Goal: Task Accomplishment & Management: Use online tool/utility

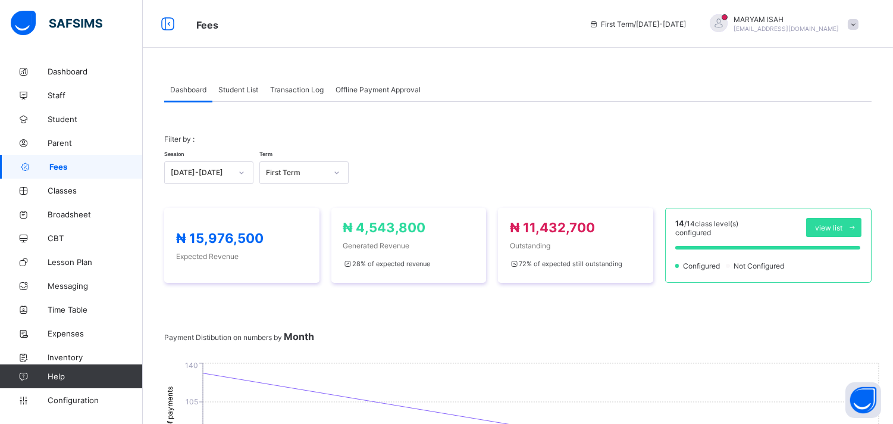
click at [232, 92] on span "Student List" at bounding box center [238, 89] width 40 height 9
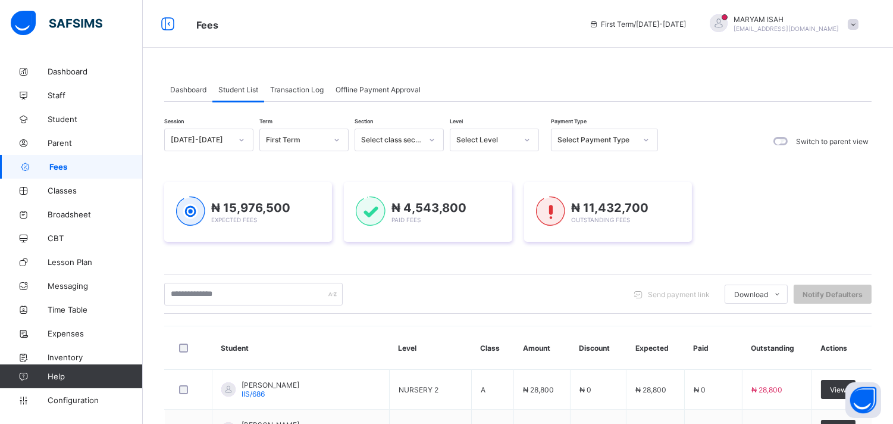
click at [246, 88] on span "Student List" at bounding box center [238, 89] width 40 height 9
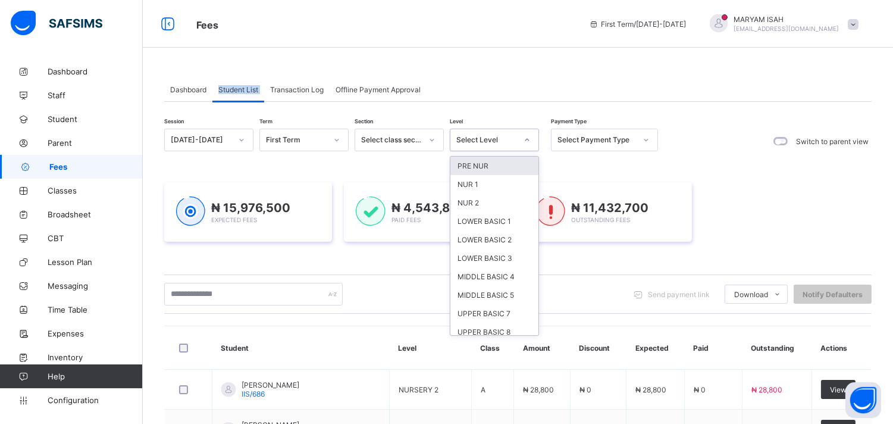
click at [530, 143] on div at bounding box center [527, 139] width 20 height 19
click at [485, 185] on div "NUR 1" at bounding box center [494, 184] width 88 height 18
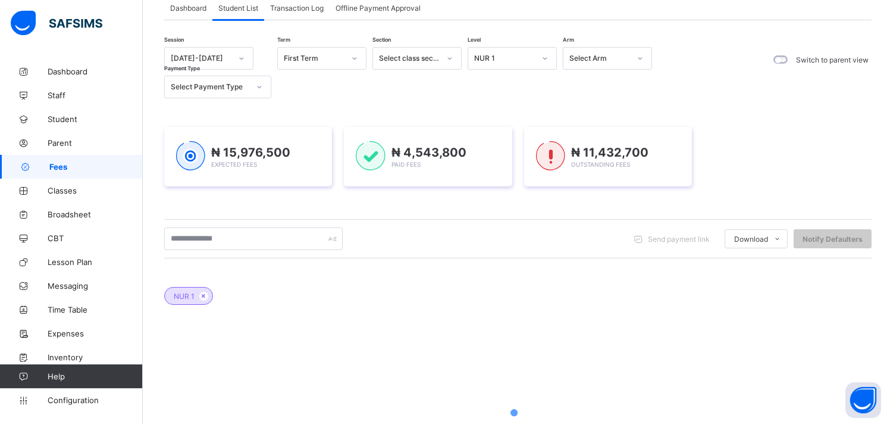
scroll to position [212, 0]
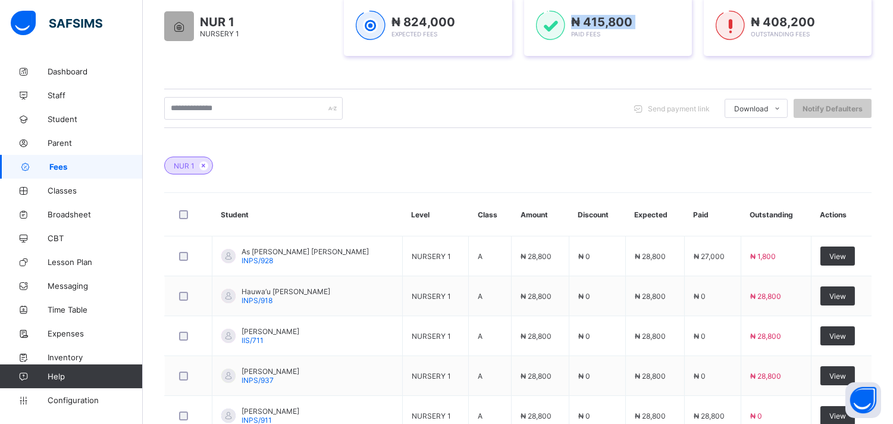
scroll to position [485, 0]
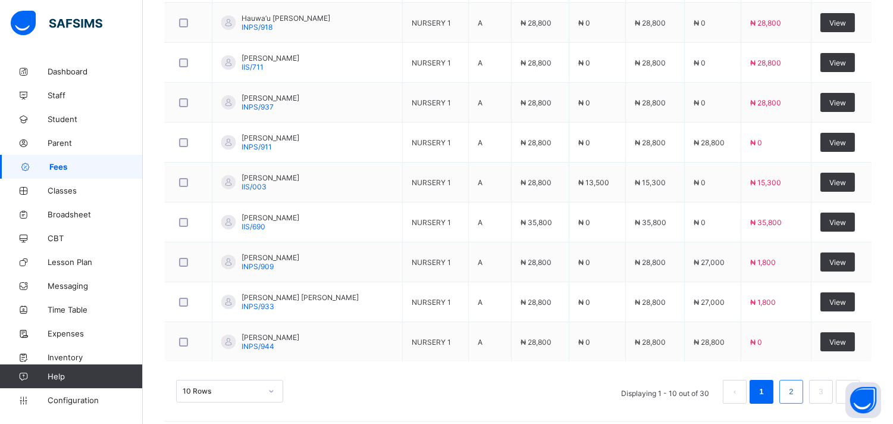
click at [797, 397] on link "2" at bounding box center [790, 391] width 11 height 15
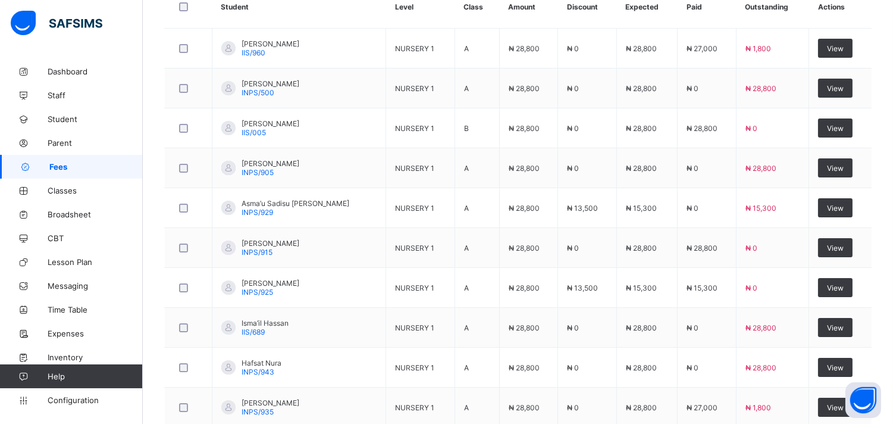
scroll to position [416, 0]
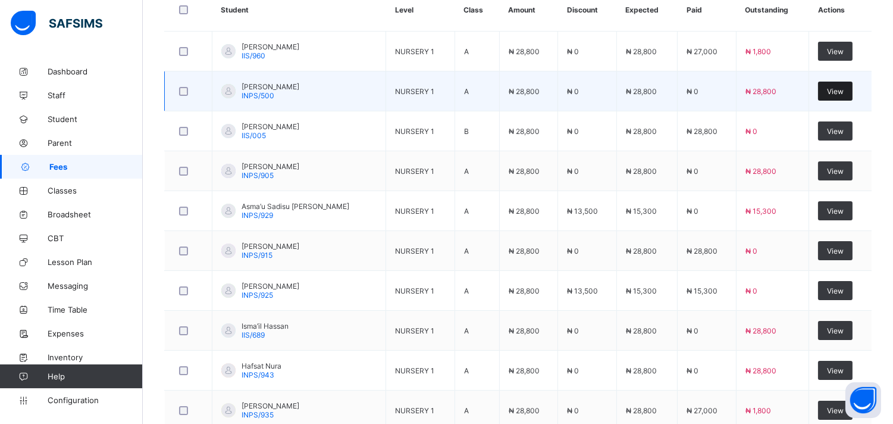
click at [841, 92] on span "View" at bounding box center [835, 91] width 17 height 9
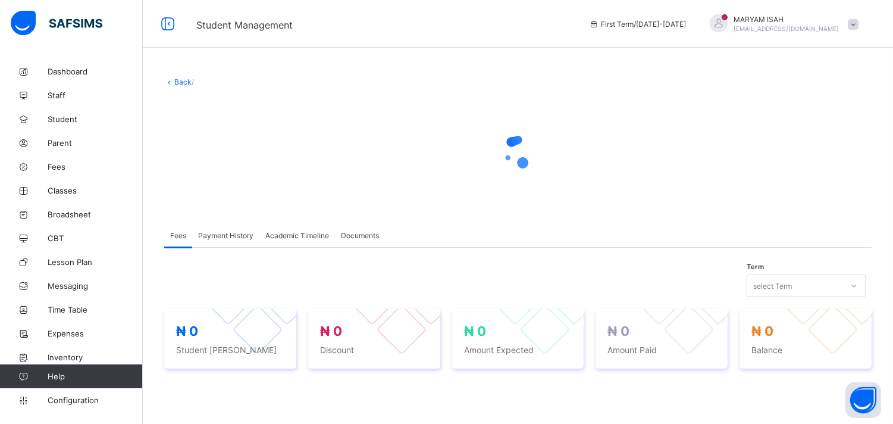
click at [176, 84] on link "Back" at bounding box center [182, 81] width 17 height 9
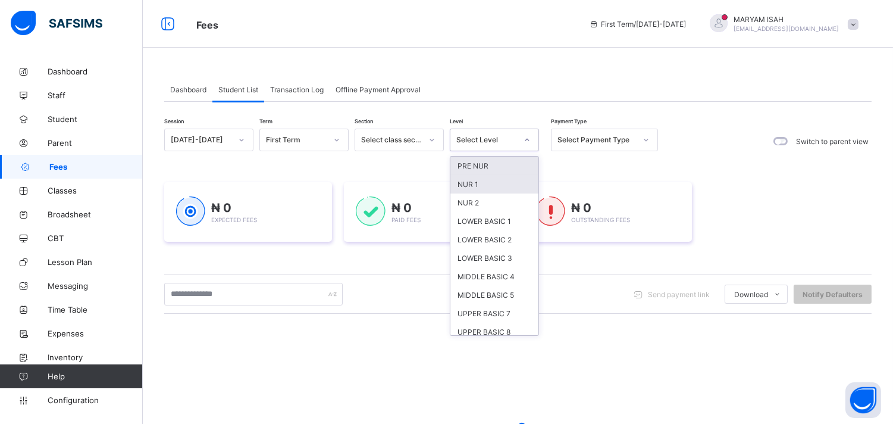
click at [456, 187] on div "NUR 1" at bounding box center [494, 184] width 88 height 18
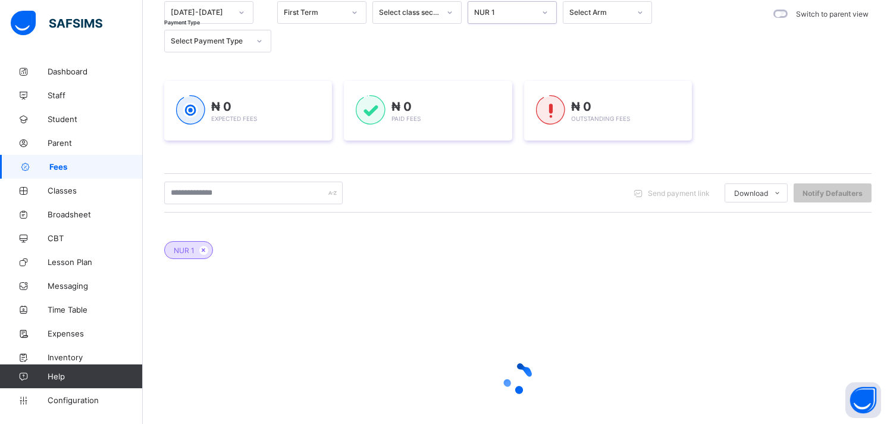
scroll to position [212, 0]
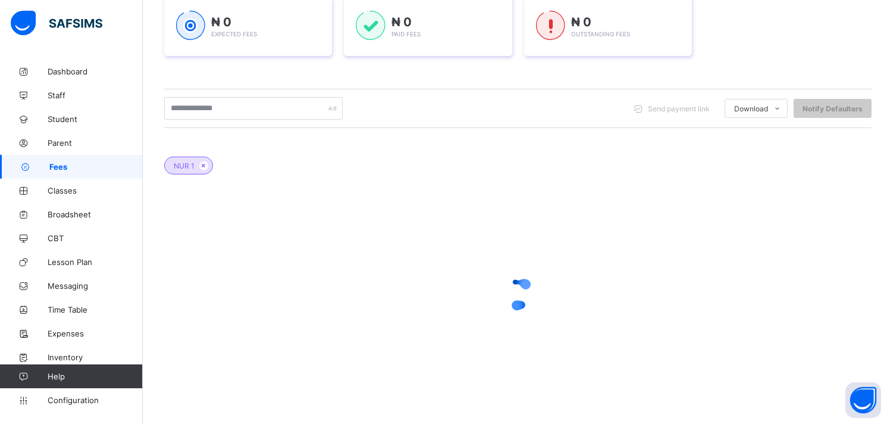
click at [493, 281] on div at bounding box center [517, 294] width 707 height 48
click at [490, 272] on div at bounding box center [517, 294] width 707 height 48
click at [428, 73] on div "₦ 0 Expected Fees ₦ 0 Paid Fees ₦ 0 Outstanding Fees" at bounding box center [517, 26] width 707 height 95
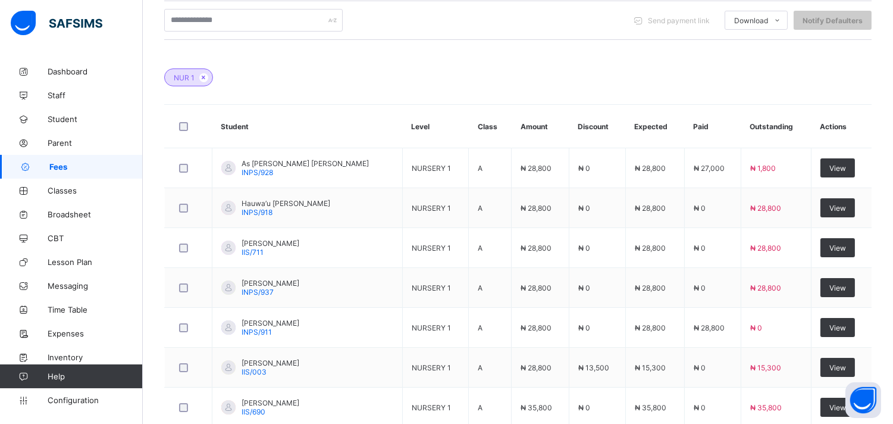
scroll to position [495, 0]
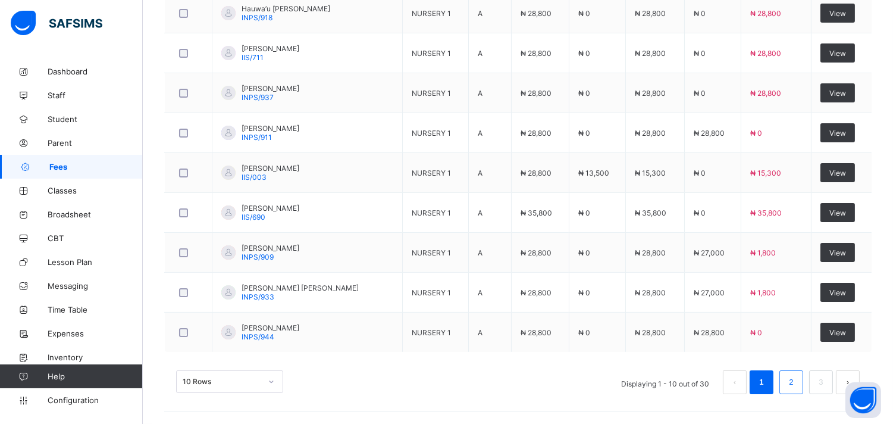
click at [797, 382] on link "2" at bounding box center [790, 381] width 11 height 15
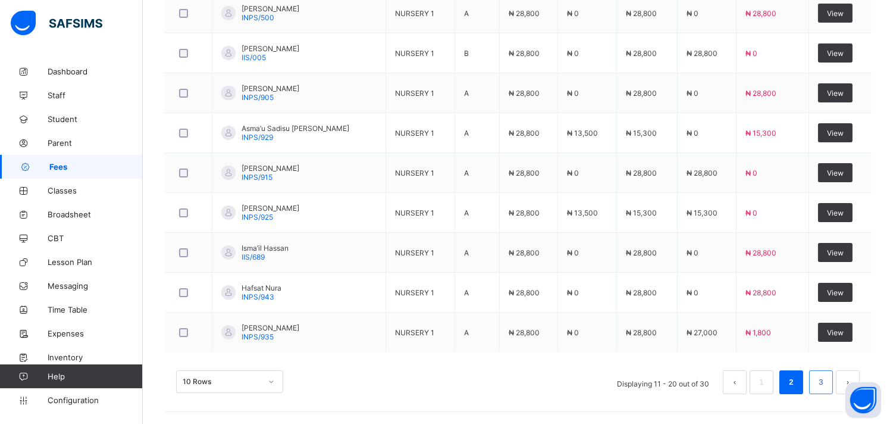
click at [822, 372] on li "3" at bounding box center [821, 382] width 24 height 24
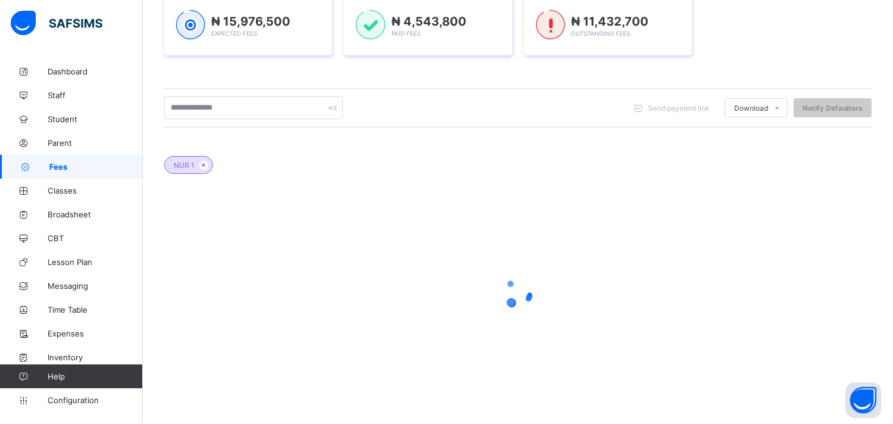
scroll to position [212, 0]
click at [836, 393] on div at bounding box center [517, 293] width 707 height 226
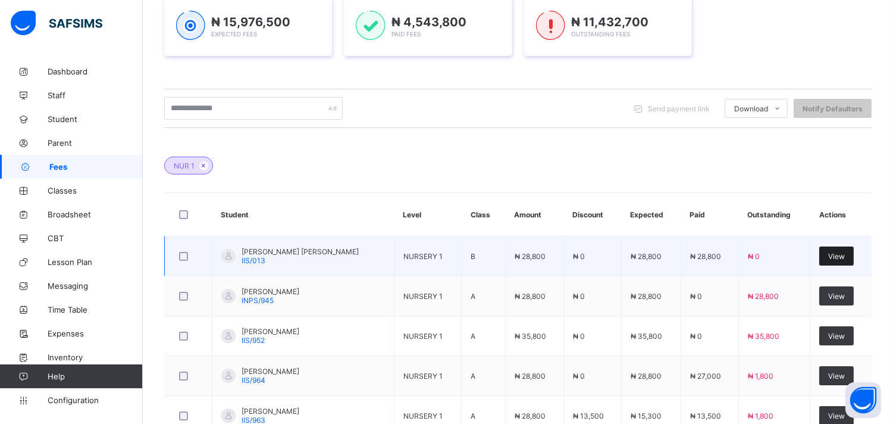
scroll to position [253, 0]
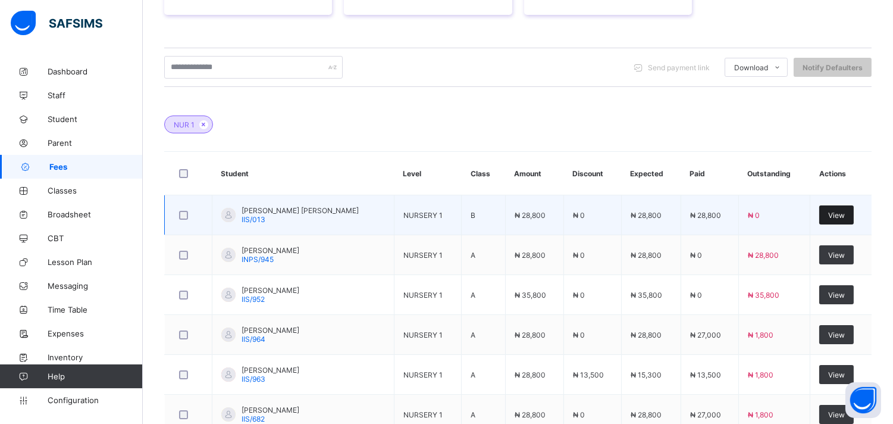
click at [852, 255] on tbody "[PERSON_NAME] [PERSON_NAME] IIS/013 NURSERY 1 B ₦ 28,800 ₦ 0 ₦ 28,800 ₦ 28,800 …" at bounding box center [518, 394] width 707 height 399
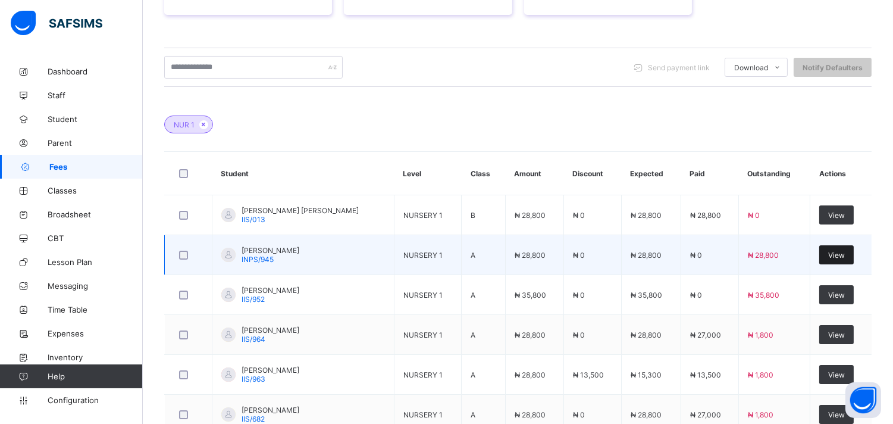
click at [843, 258] on span "View" at bounding box center [836, 254] width 17 height 9
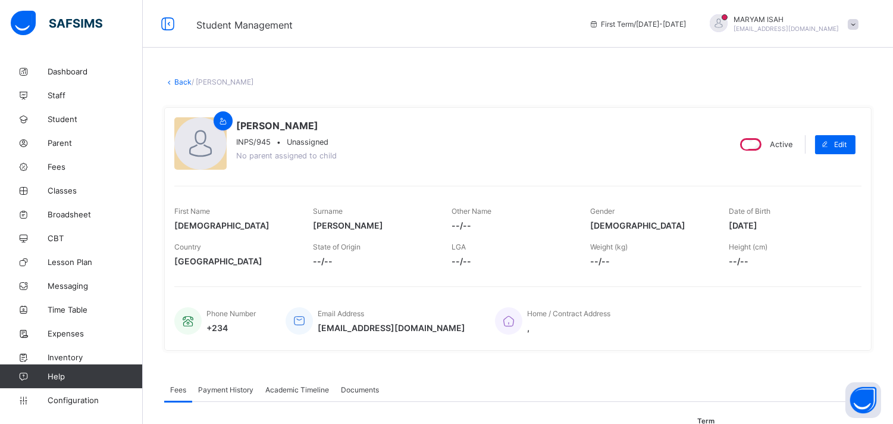
scroll to position [357, 0]
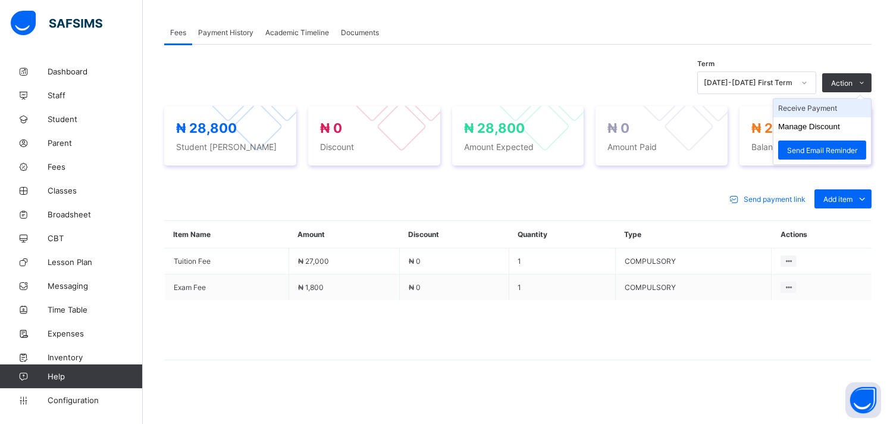
click at [832, 108] on li "Receive Payment" at bounding box center [822, 108] width 98 height 18
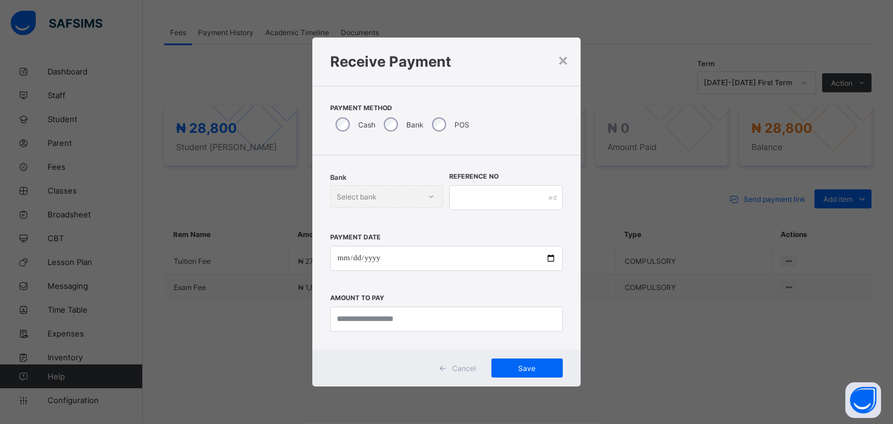
click at [438, 131] on div "POS" at bounding box center [450, 124] width 46 height 25
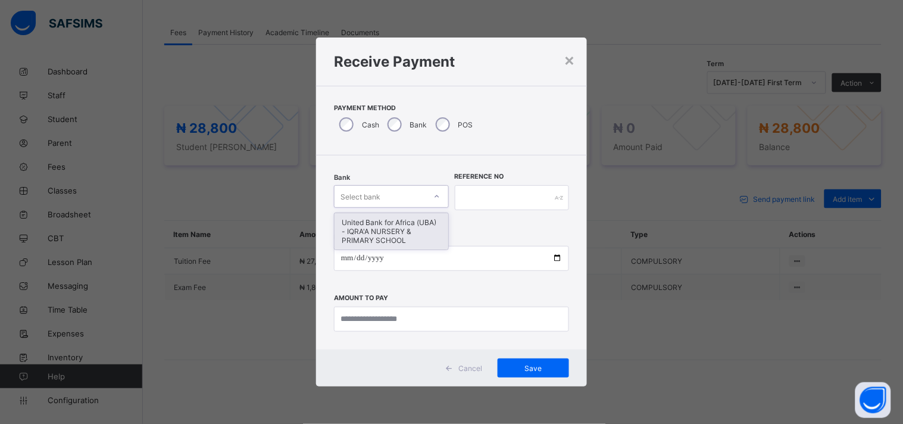
click at [435, 199] on icon at bounding box center [436, 196] width 7 height 12
click at [411, 225] on div "United Bank for Africa (UBA) - IQRA'A NURSERY & PRIMARY SCHOOL" at bounding box center [391, 231] width 114 height 36
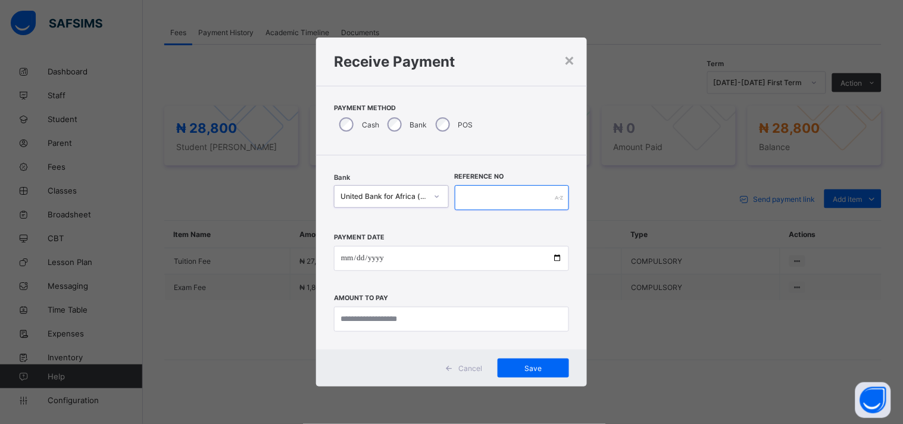
click at [461, 197] on input "text" at bounding box center [512, 197] width 115 height 25
type input "******"
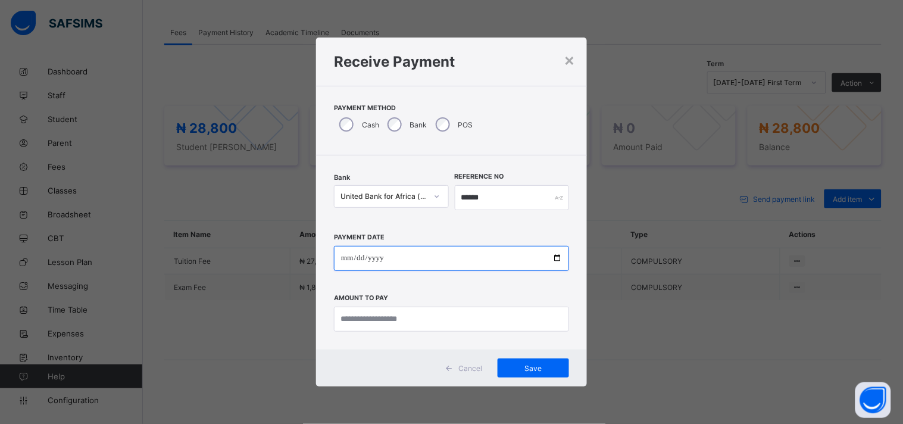
click at [557, 256] on input "date" at bounding box center [451, 258] width 235 height 25
type input "**********"
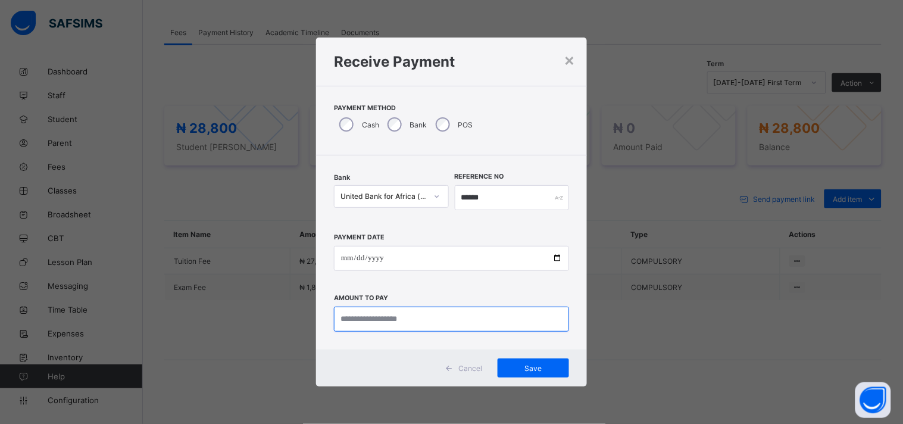
click at [340, 322] on input "currency" at bounding box center [451, 318] width 235 height 25
type input "********"
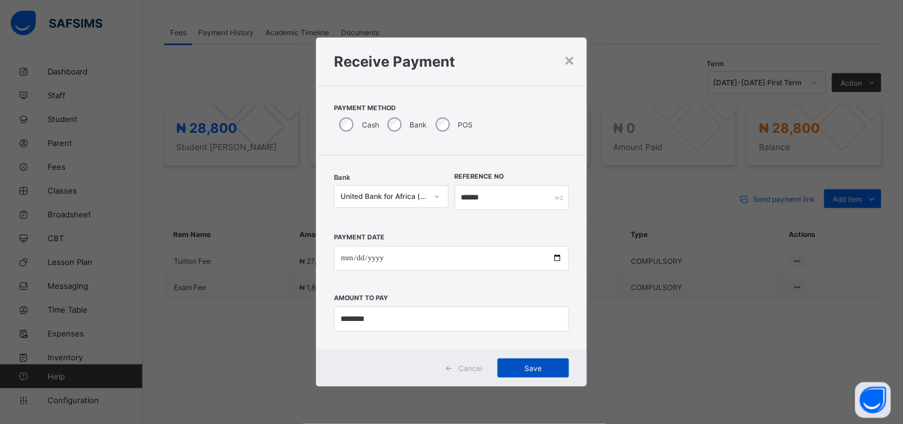
click at [522, 365] on span "Save" at bounding box center [533, 368] width 54 height 9
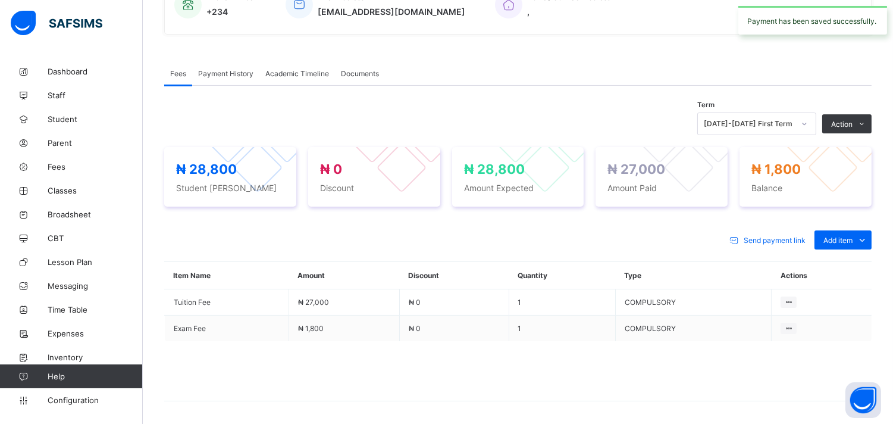
scroll to position [0, 0]
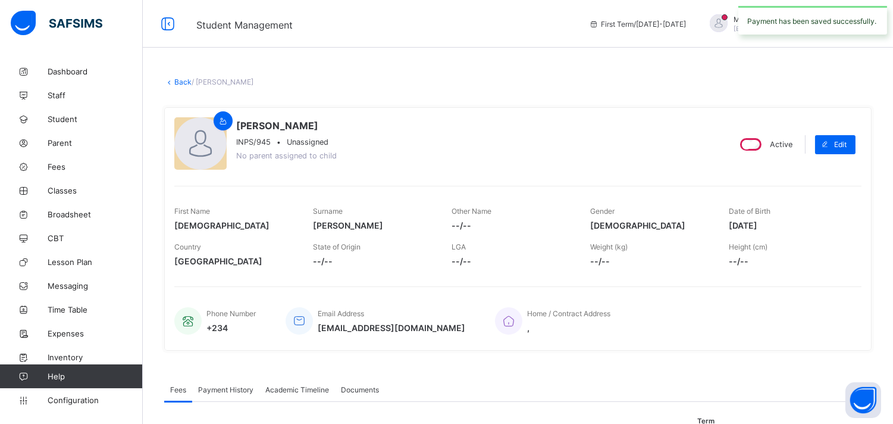
click at [176, 80] on link "Back" at bounding box center [182, 81] width 17 height 9
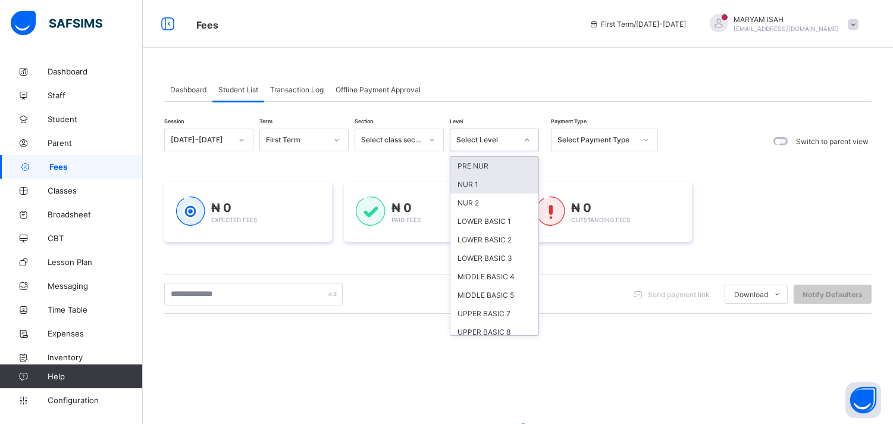
click at [466, 190] on div "NUR 1" at bounding box center [494, 184] width 88 height 18
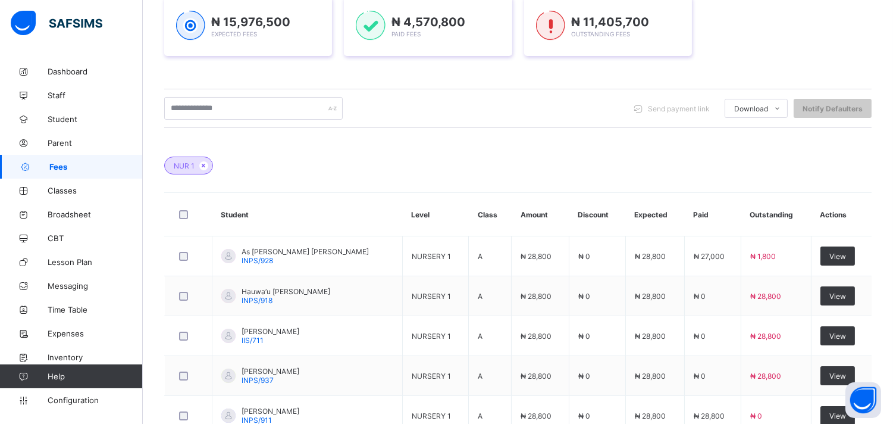
scroll to position [479, 0]
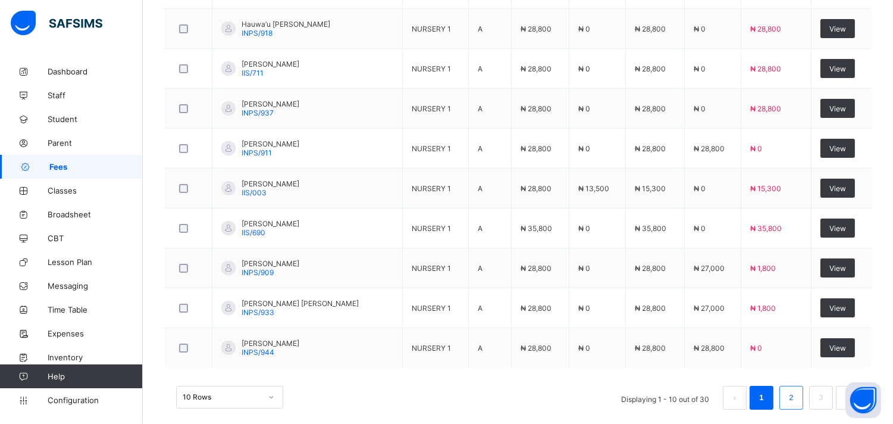
click at [797, 390] on link "2" at bounding box center [790, 397] width 11 height 15
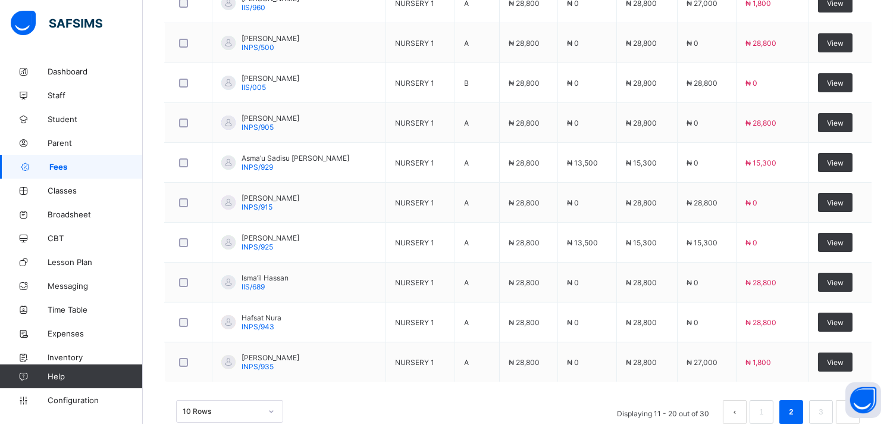
scroll to position [495, 0]
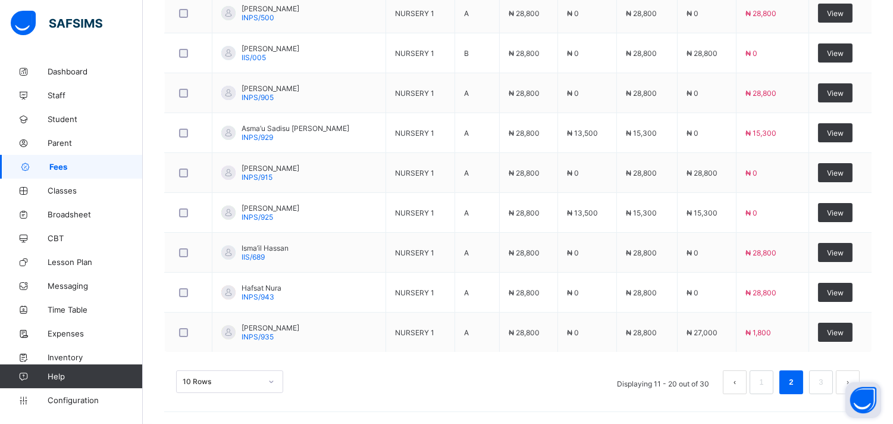
click at [826, 390] on link "3" at bounding box center [820, 381] width 11 height 15
click at [848, 389] on button "Open asap" at bounding box center [863, 400] width 36 height 36
click at [847, 393] on button "Open asap" at bounding box center [863, 400] width 36 height 36
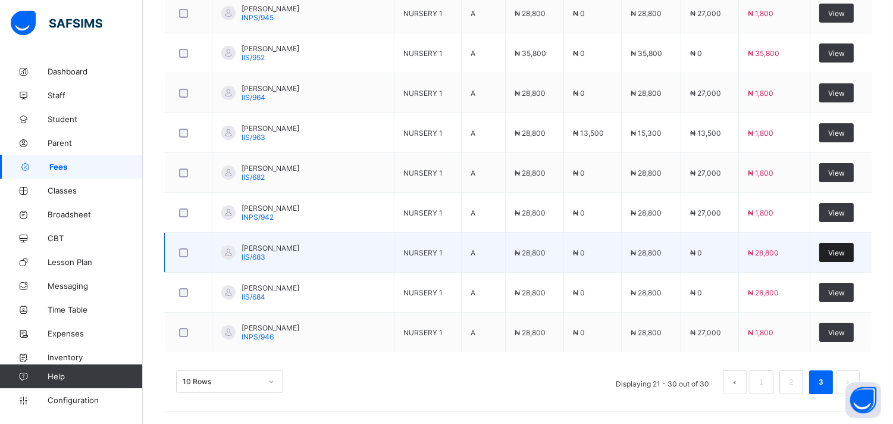
click at [832, 245] on div "View" at bounding box center [836, 252] width 35 height 19
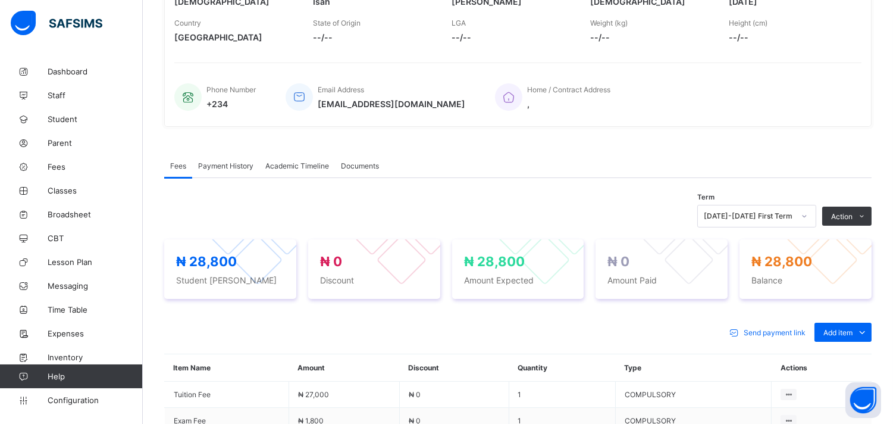
scroll to position [357, 0]
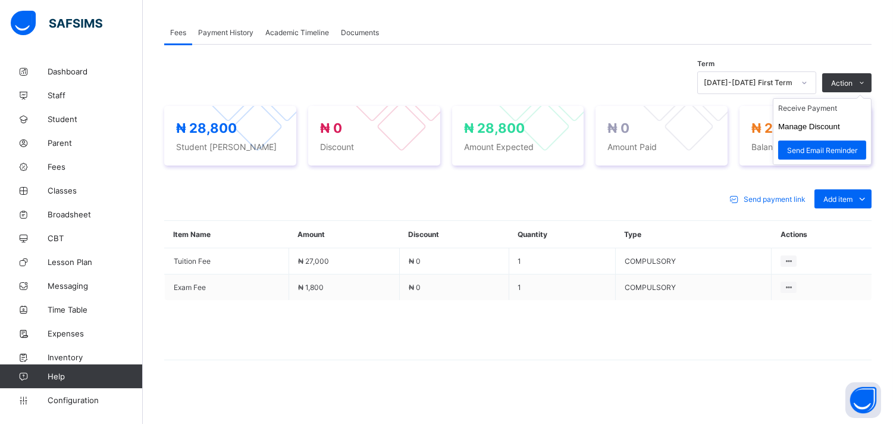
click at [872, 98] on ul "Receive Payment Manage Discount Send Email Reminder" at bounding box center [822, 131] width 99 height 67
click at [795, 108] on li "Receive Payment" at bounding box center [822, 108] width 98 height 18
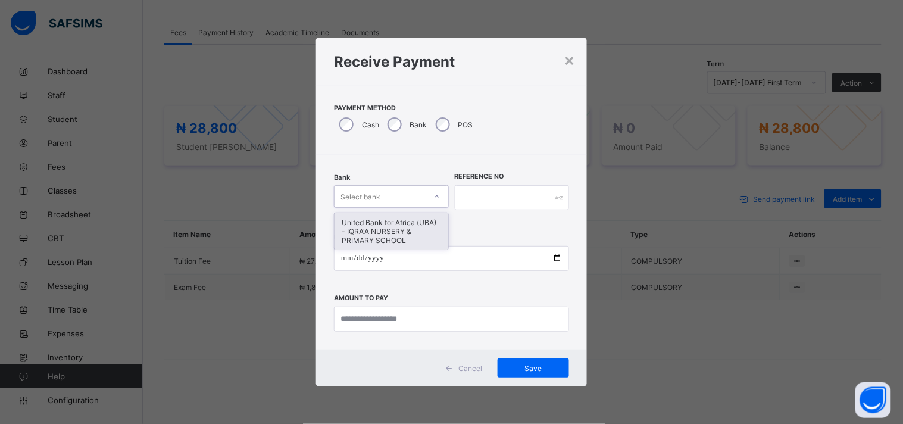
click at [368, 229] on div "United Bank for Africa (UBA) - IQRA'A NURSERY & PRIMARY SCHOOL" at bounding box center [391, 231] width 114 height 36
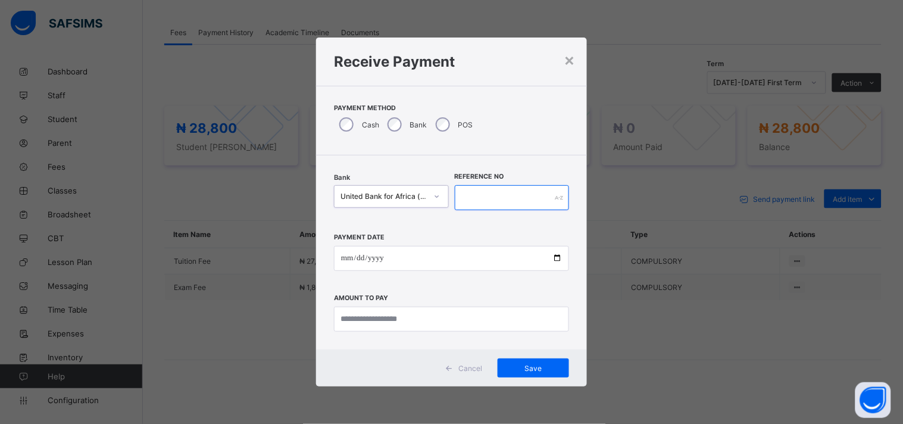
click at [484, 199] on input "text" at bounding box center [512, 197] width 115 height 25
type input "******"
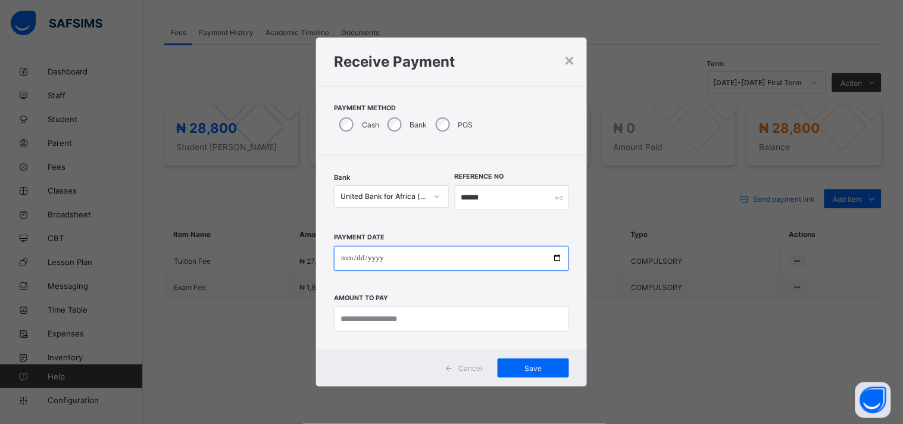
click at [557, 257] on input "date" at bounding box center [451, 258] width 235 height 25
type input "**********"
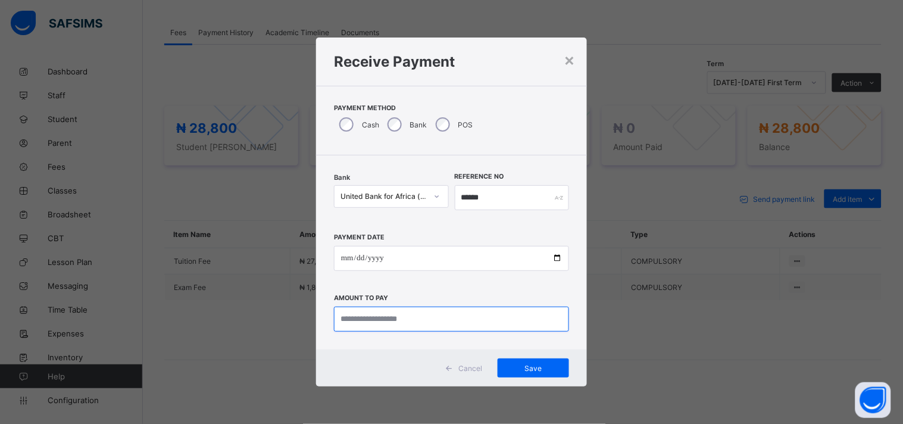
click at [349, 318] on input "currency" at bounding box center [451, 318] width 235 height 25
type input "********"
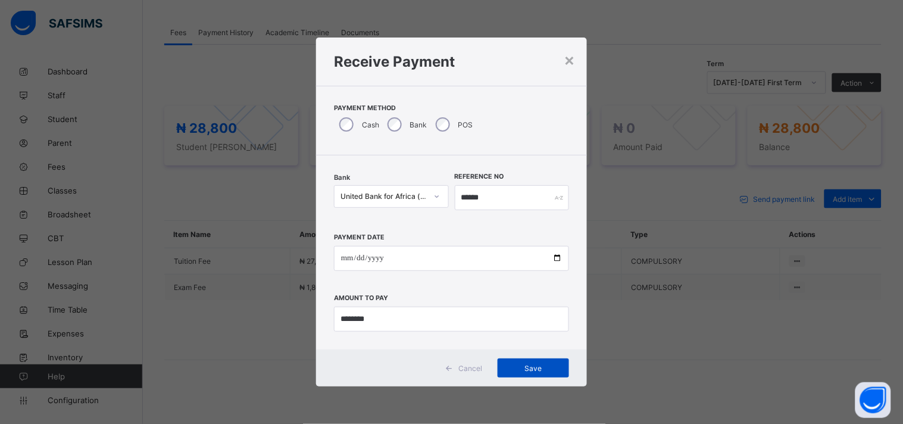
click at [520, 371] on span "Save" at bounding box center [533, 368] width 54 height 9
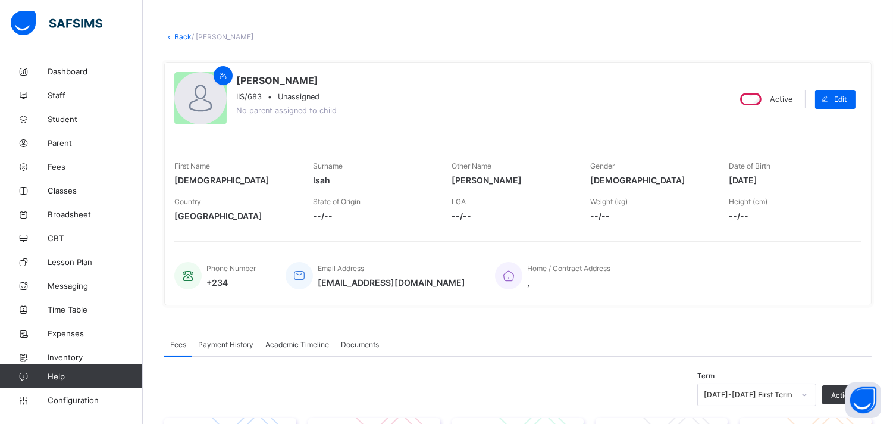
scroll to position [0, 0]
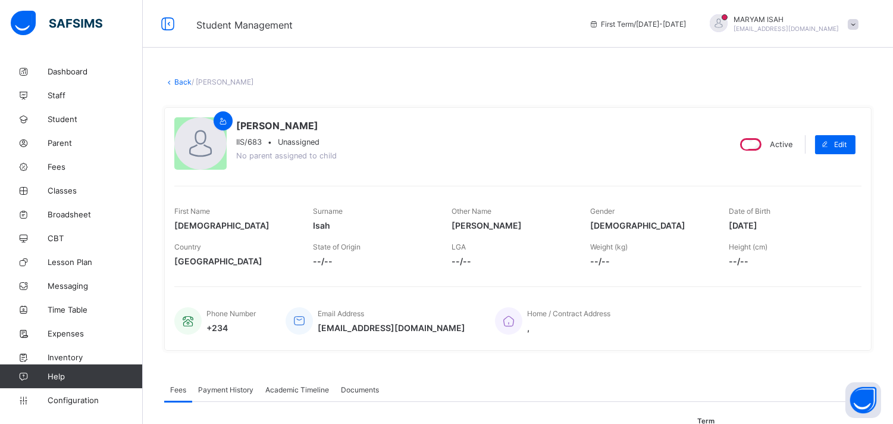
click at [177, 82] on link "Back" at bounding box center [182, 81] width 17 height 9
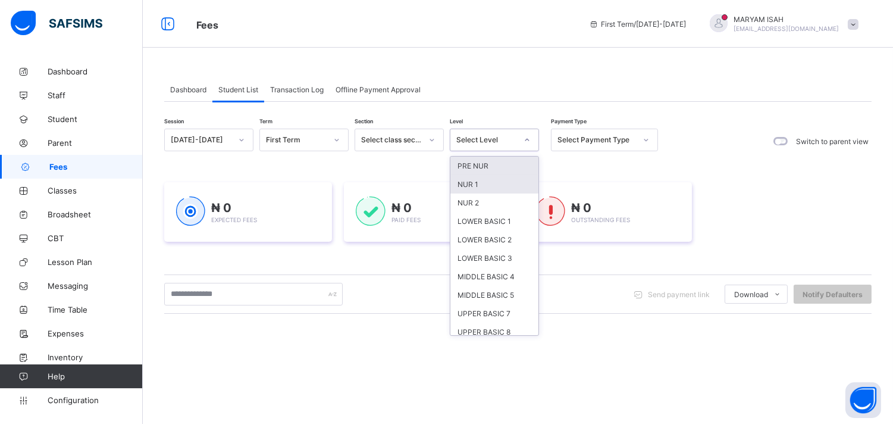
click at [456, 186] on div "NUR 1" at bounding box center [494, 184] width 88 height 18
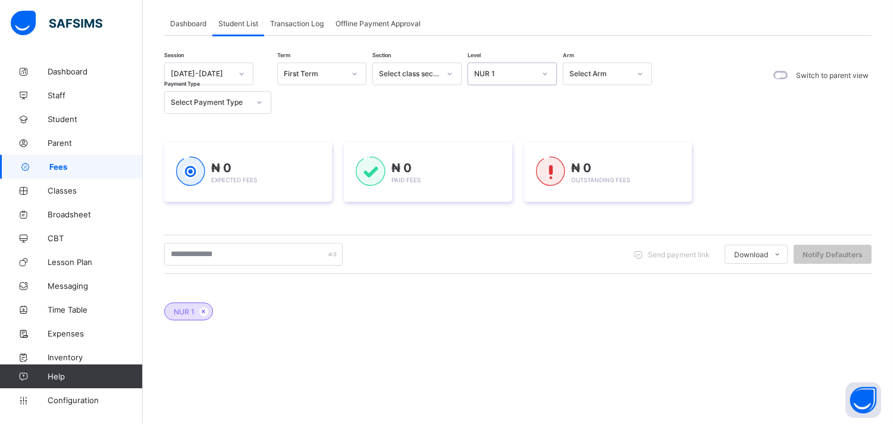
scroll to position [212, 0]
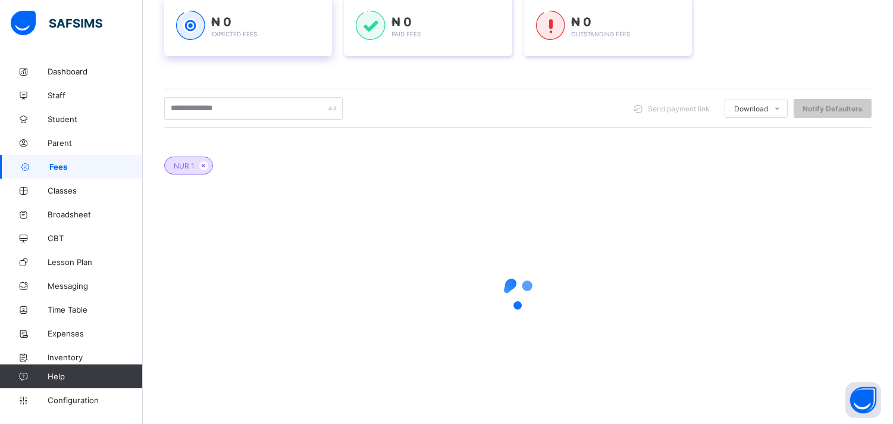
click at [281, 24] on div "₦ 0 Expected Fees" at bounding box center [248, 27] width 144 height 32
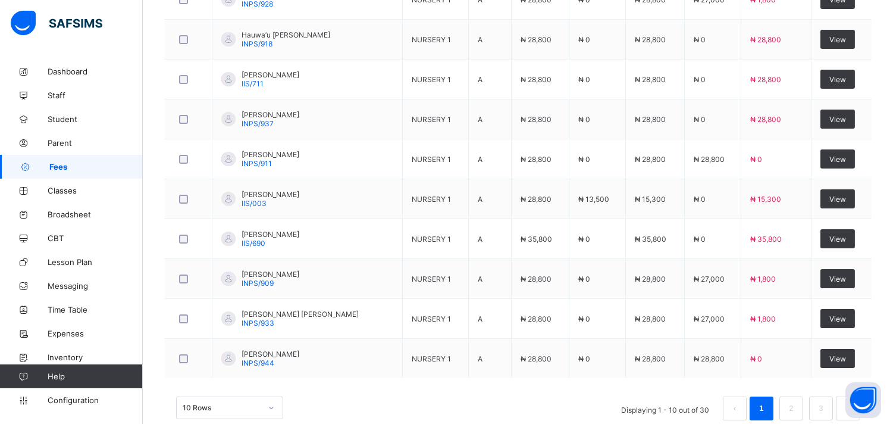
scroll to position [490, 0]
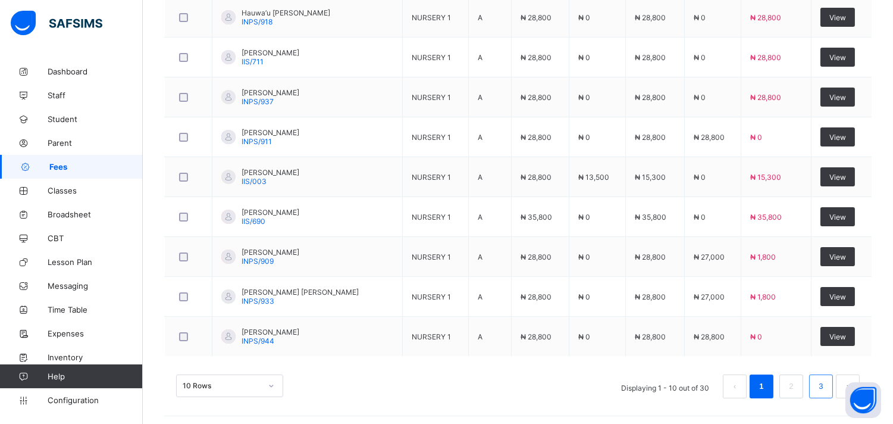
click at [826, 380] on link "3" at bounding box center [820, 385] width 11 height 15
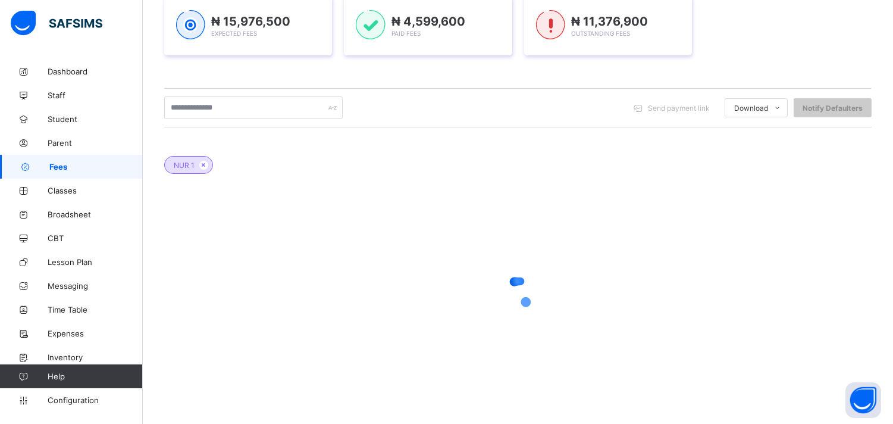
click at [829, 380] on div at bounding box center [517, 293] width 707 height 226
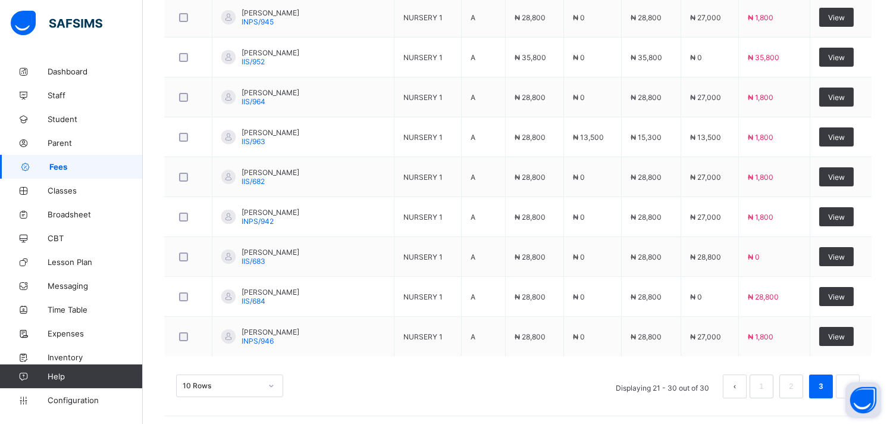
click at [865, 387] on button "Open asap" at bounding box center [863, 400] width 36 height 36
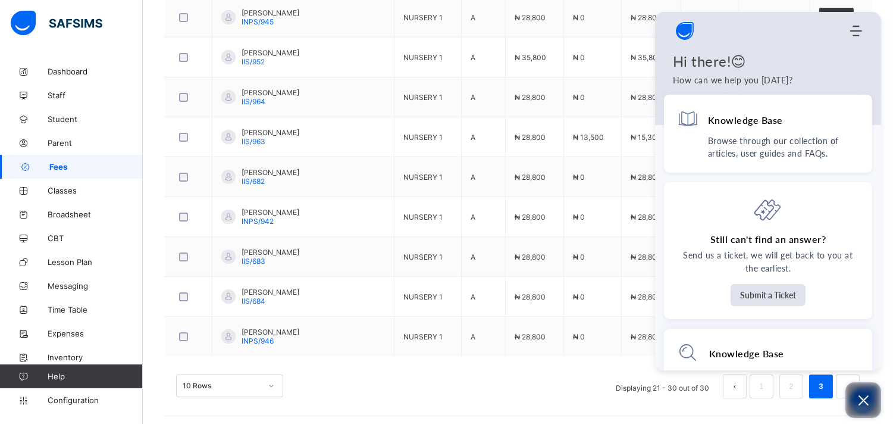
click at [863, 403] on icon "Open asap" at bounding box center [863, 400] width 15 height 15
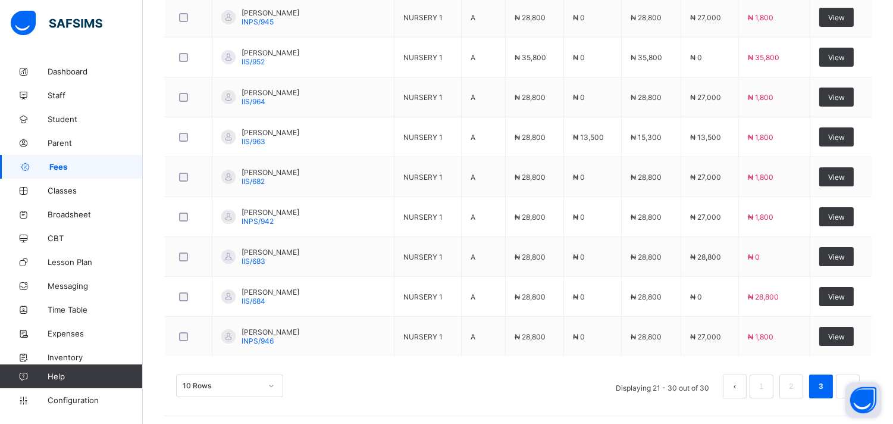
click at [856, 390] on button "Open asap" at bounding box center [863, 400] width 36 height 36
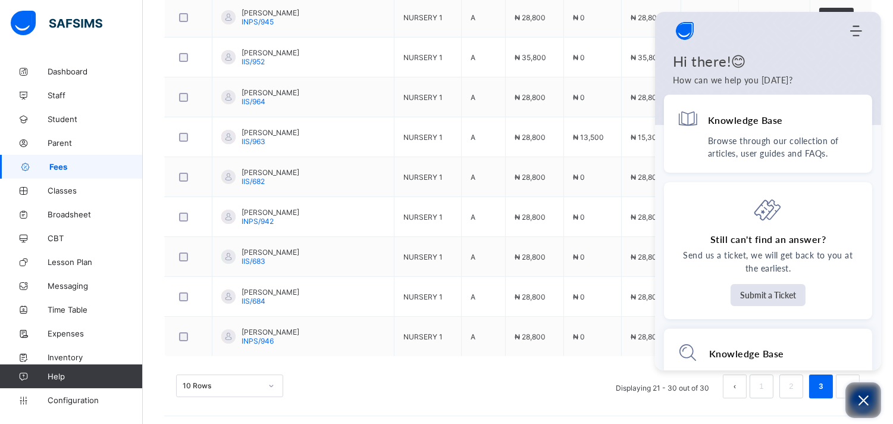
click at [859, 403] on icon "Open asap" at bounding box center [863, 400] width 15 height 15
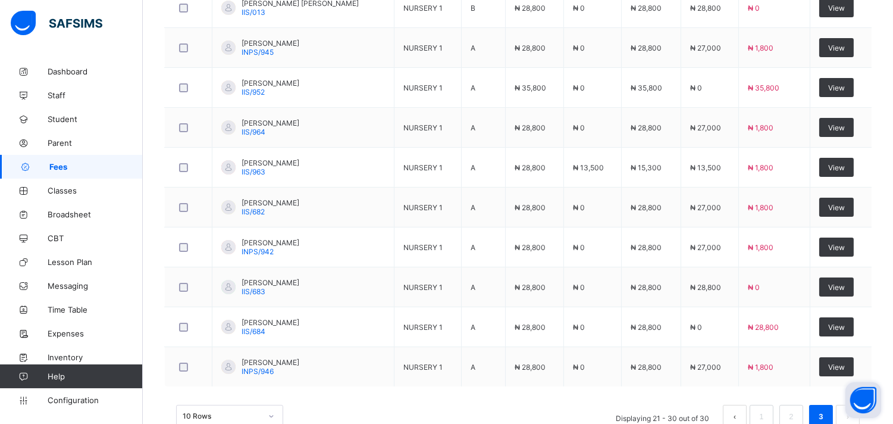
scroll to position [495, 0]
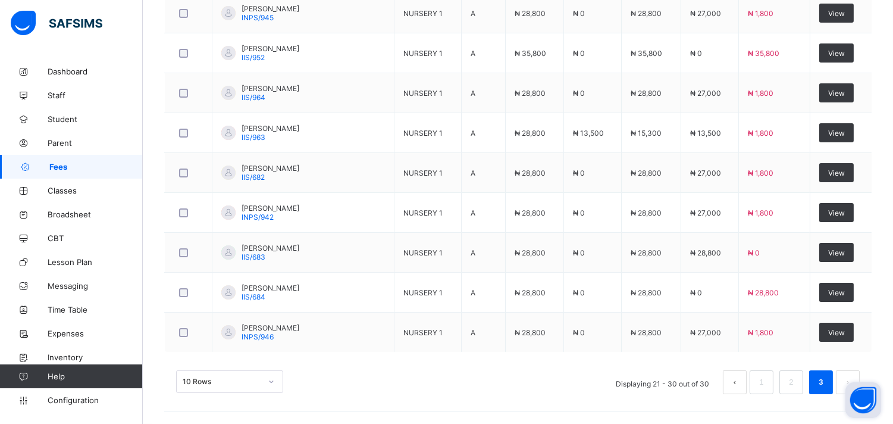
click at [201, 375] on div "10 Rows" at bounding box center [229, 381] width 107 height 23
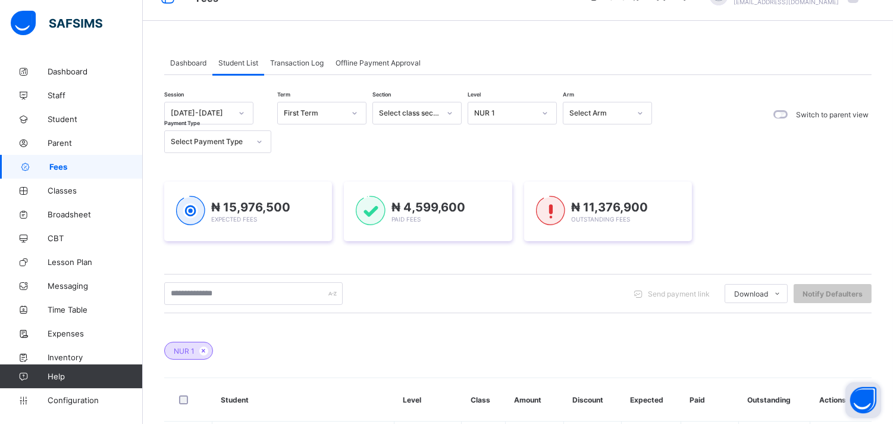
scroll to position [0, 0]
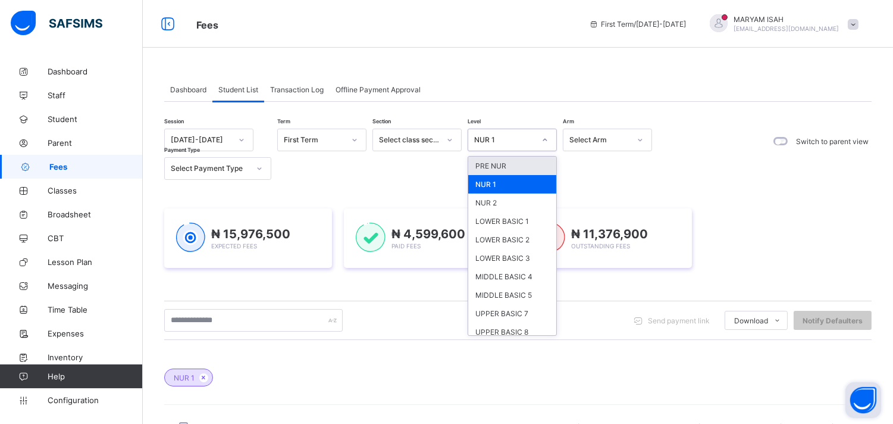
click at [543, 146] on div at bounding box center [545, 139] width 20 height 19
click at [484, 202] on div "NUR 2" at bounding box center [512, 202] width 88 height 18
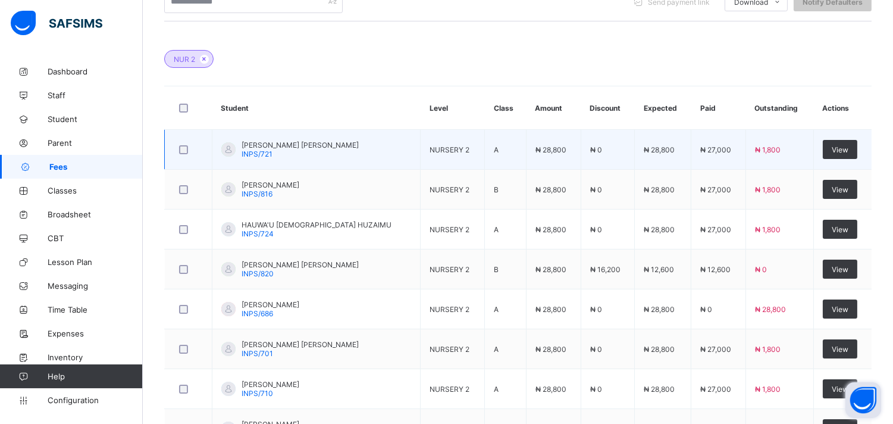
scroll to position [321, 0]
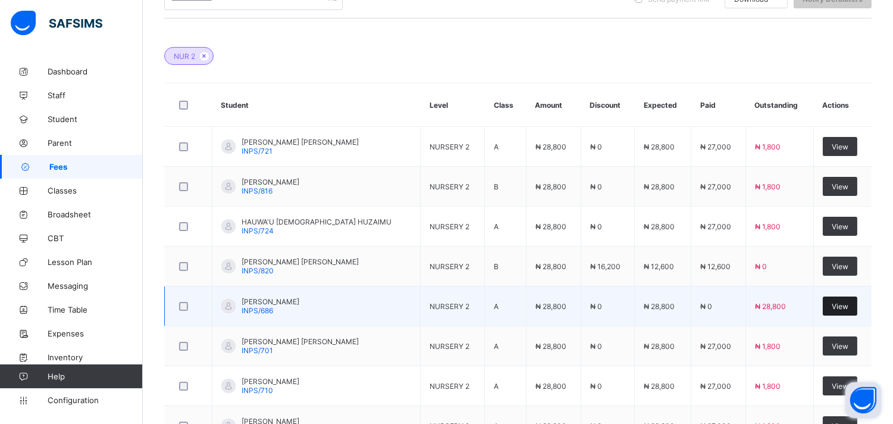
click at [848, 307] on span "View" at bounding box center [840, 306] width 17 height 9
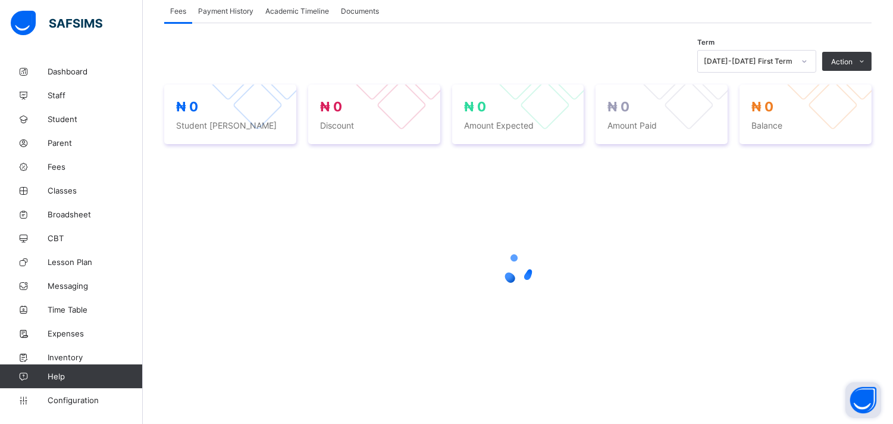
scroll to position [224, 0]
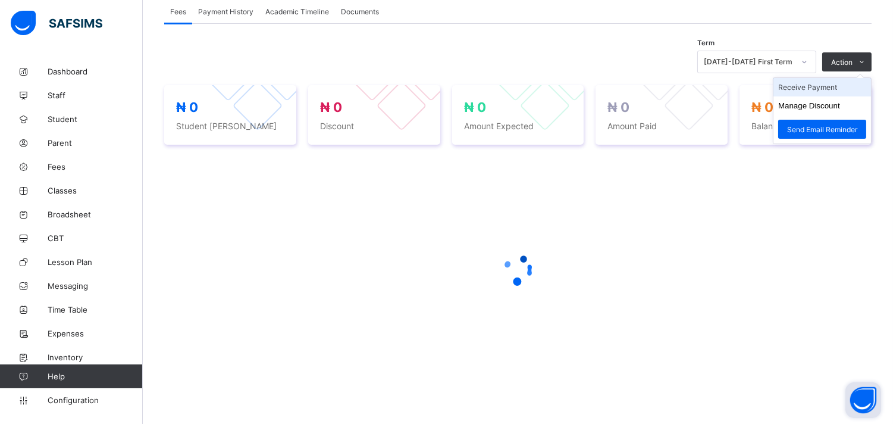
click at [842, 87] on li "Receive Payment" at bounding box center [822, 87] width 98 height 18
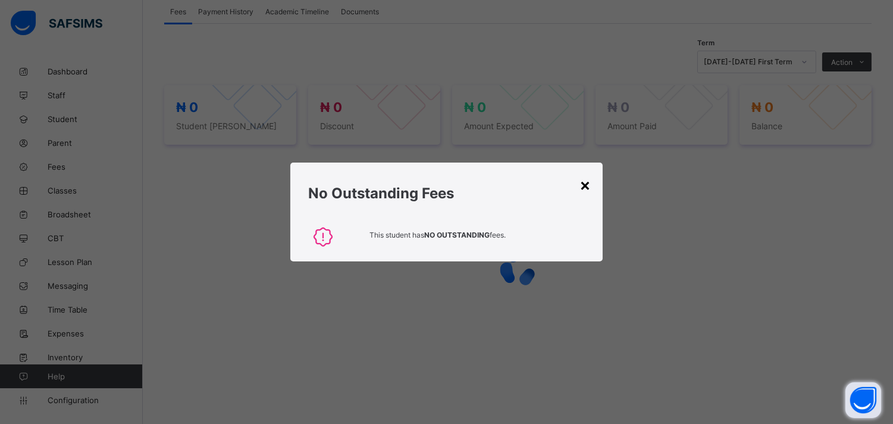
click at [591, 182] on div "×" at bounding box center [585, 184] width 11 height 20
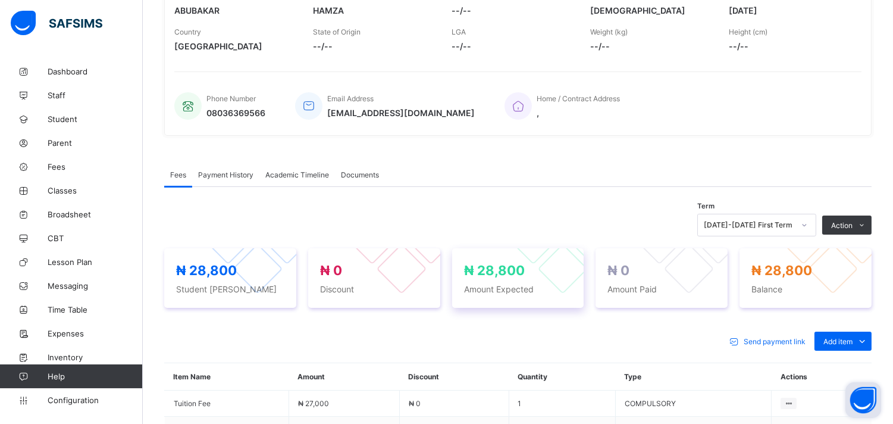
scroll to position [357, 0]
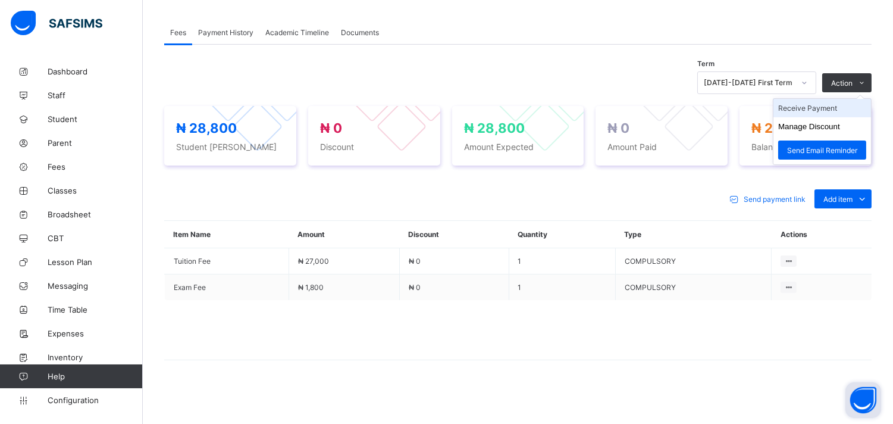
click at [827, 105] on li "Receive Payment" at bounding box center [822, 108] width 98 height 18
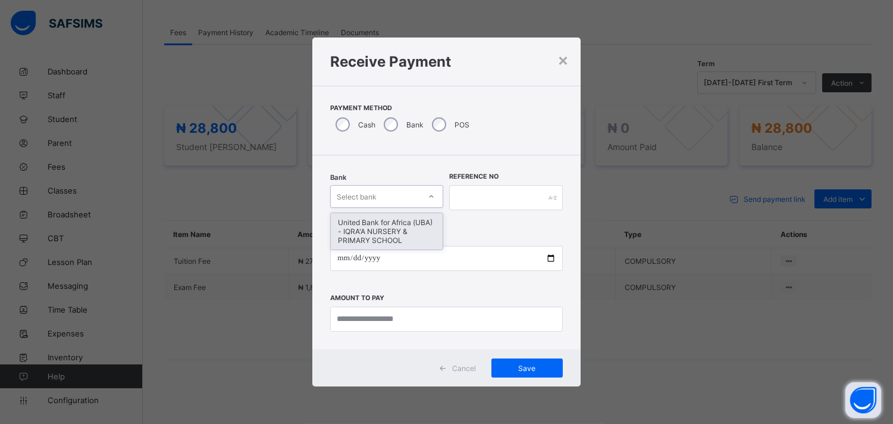
click at [433, 199] on icon at bounding box center [431, 196] width 7 height 12
click at [406, 230] on div "United Bank for Africa (UBA) - IQRA'A NURSERY & PRIMARY SCHOOL" at bounding box center [387, 231] width 112 height 36
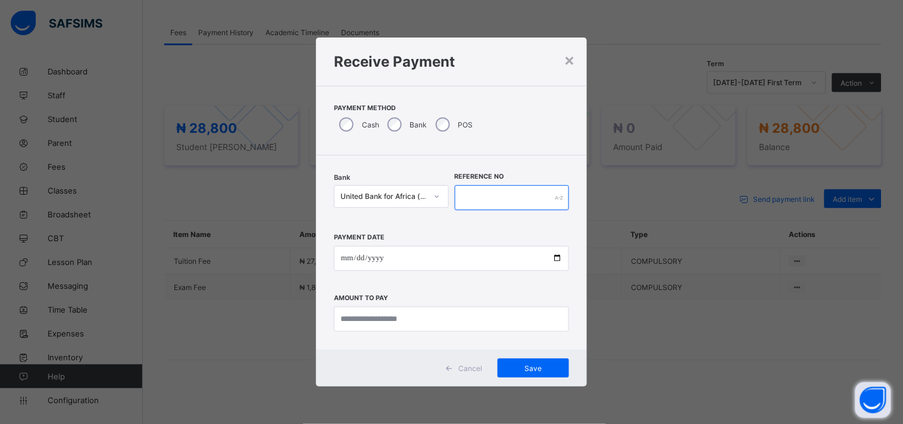
click at [475, 197] on input "text" at bounding box center [512, 197] width 115 height 25
type input "******"
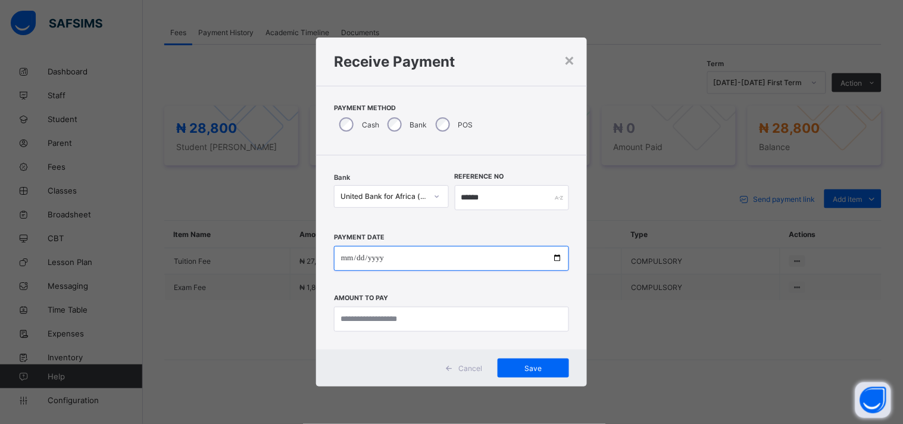
click at [556, 259] on input "date" at bounding box center [451, 258] width 235 height 25
type input "**********"
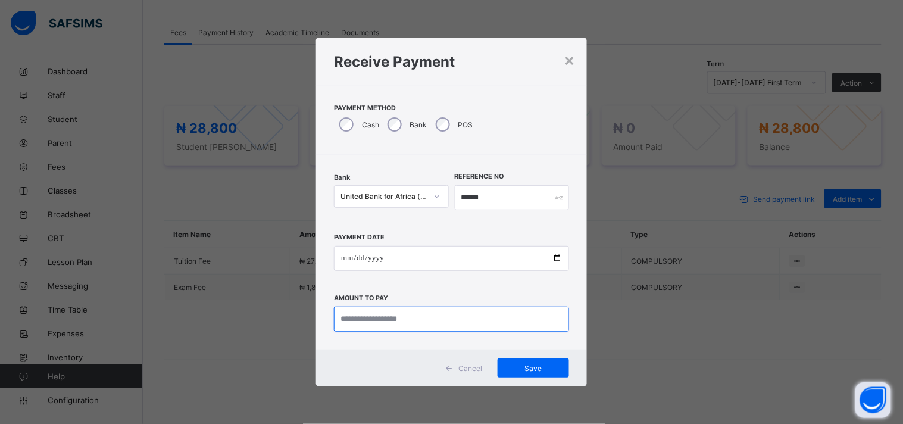
click at [381, 325] on input "currency" at bounding box center [451, 318] width 235 height 25
type input "********"
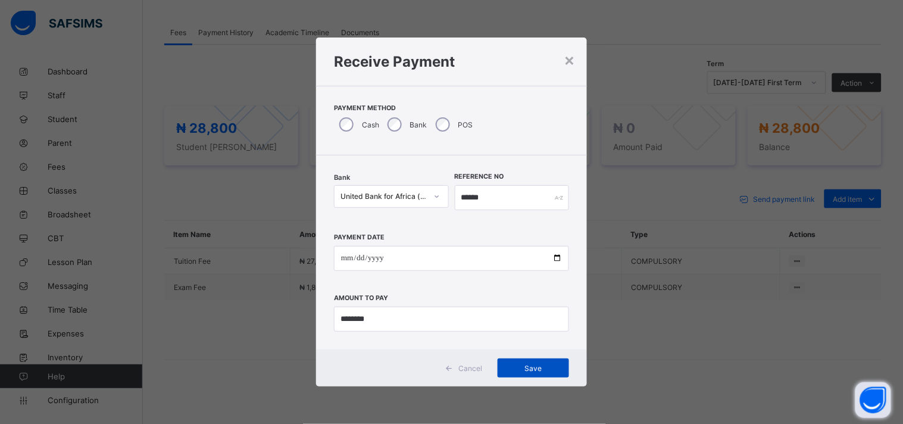
click at [522, 370] on span "Save" at bounding box center [533, 368] width 54 height 9
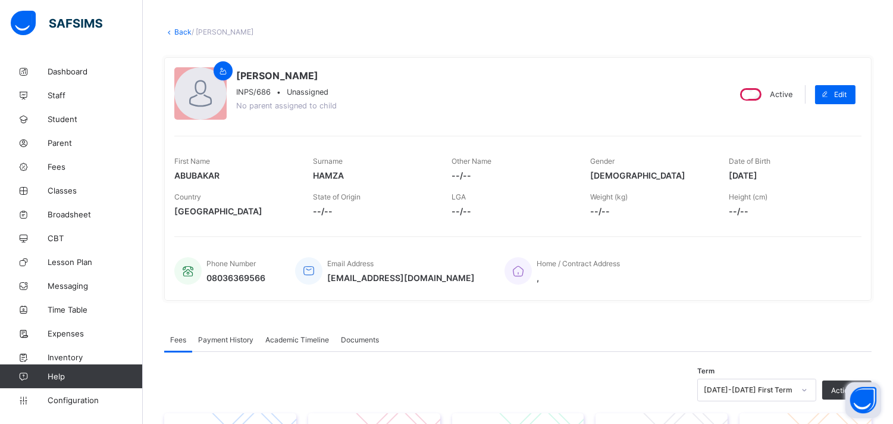
scroll to position [0, 0]
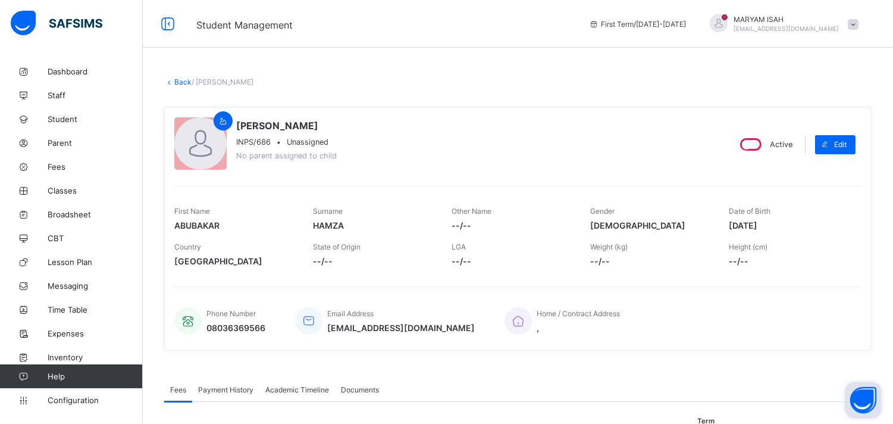
click at [180, 83] on link "Back" at bounding box center [182, 81] width 17 height 9
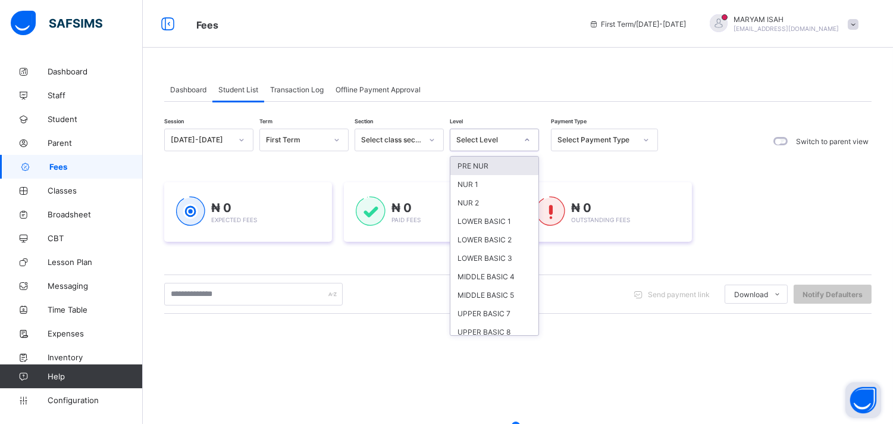
click at [528, 134] on div at bounding box center [527, 139] width 20 height 19
click at [474, 198] on div "NUR 2" at bounding box center [494, 202] width 88 height 18
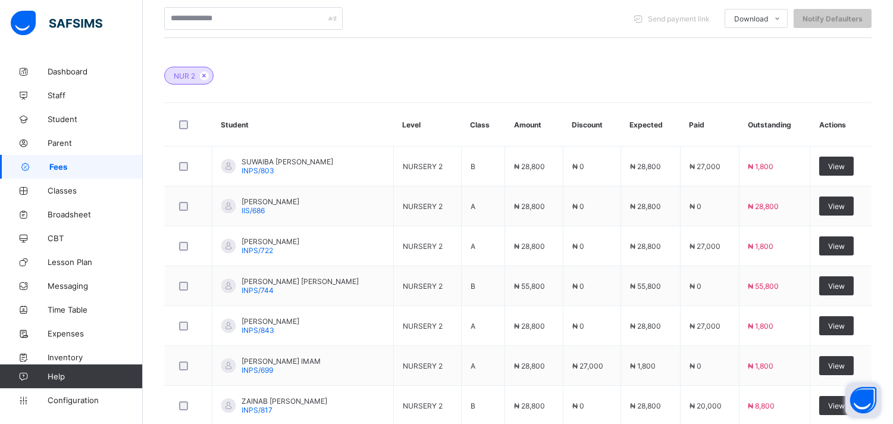
scroll to position [314, 0]
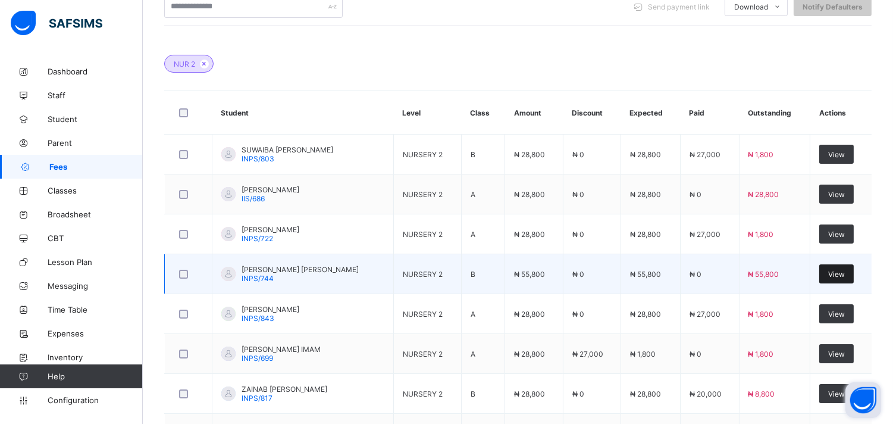
click at [845, 275] on span "View" at bounding box center [836, 274] width 17 height 9
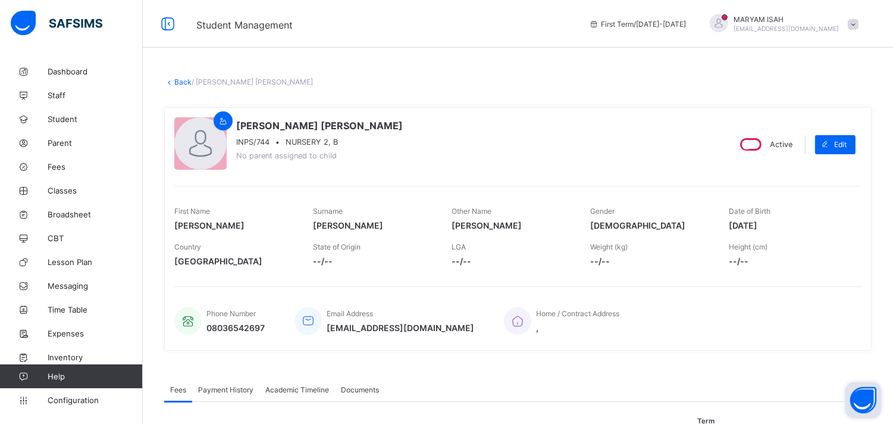
scroll to position [129, 0]
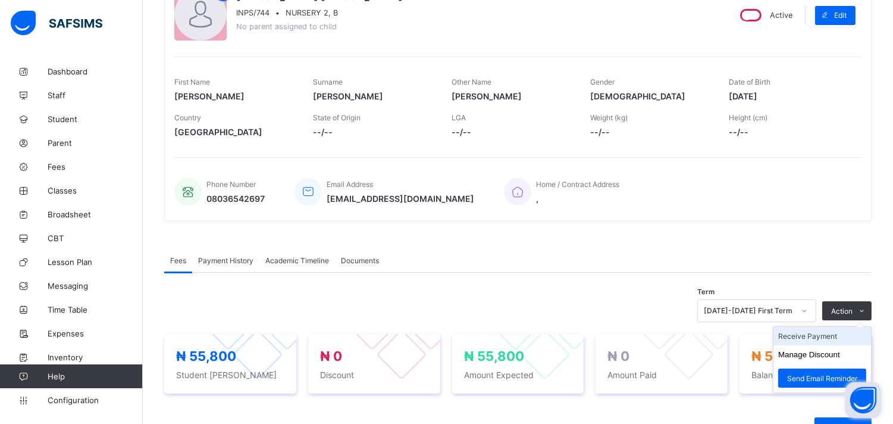
click at [835, 332] on li "Receive Payment" at bounding box center [822, 336] width 98 height 18
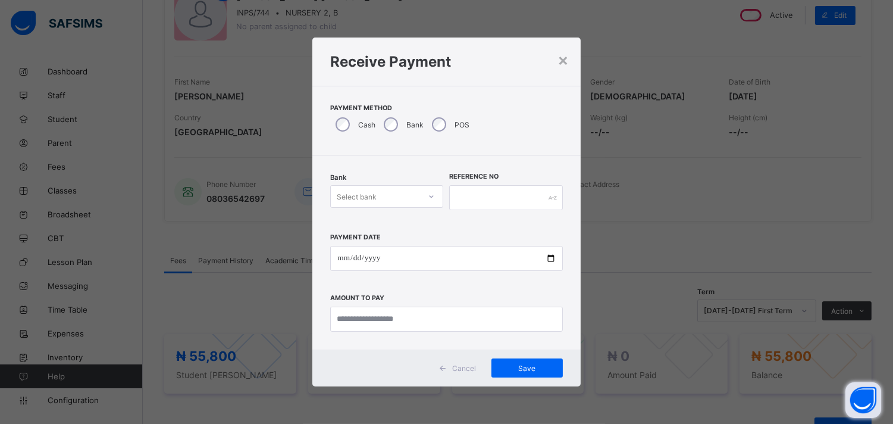
click at [438, 193] on div at bounding box center [431, 196] width 20 height 19
click at [407, 230] on div "United Bank for Africa (UBA) - IQRA'A NURSERY & PRIMARY SCHOOL" at bounding box center [387, 231] width 112 height 36
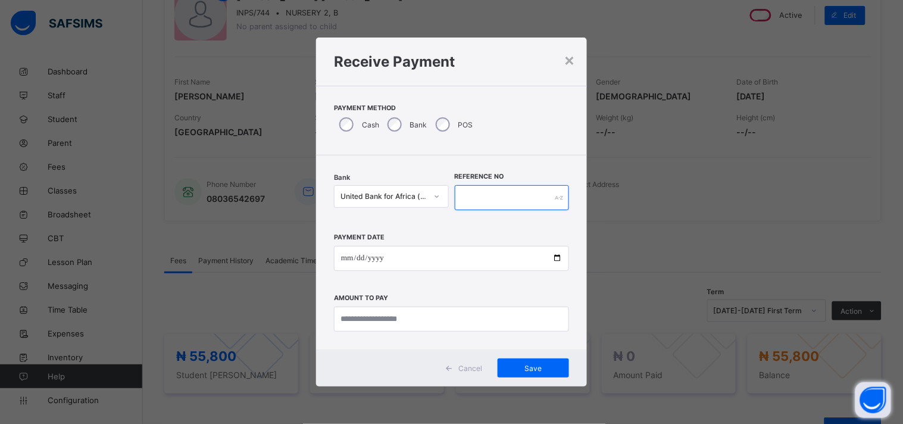
click at [472, 186] on input "text" at bounding box center [512, 197] width 115 height 25
type input "********"
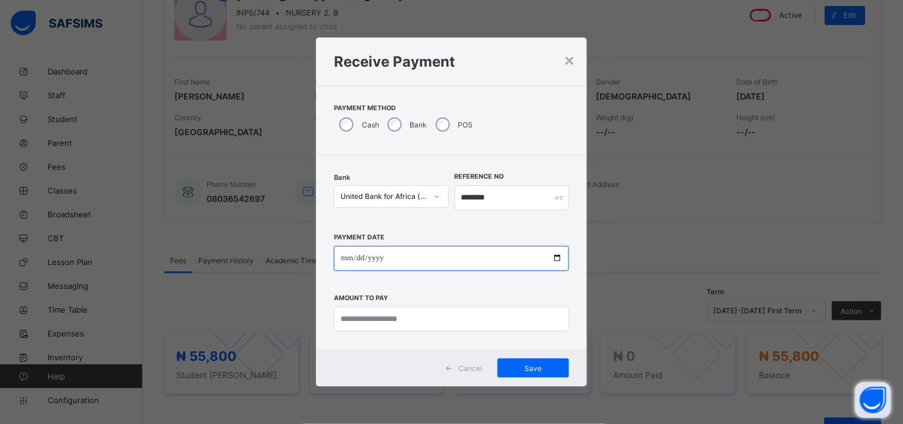
click at [555, 261] on input "date" at bounding box center [451, 258] width 235 height 25
type input "**********"
click at [370, 305] on div "**********" at bounding box center [451, 276] width 235 height 109
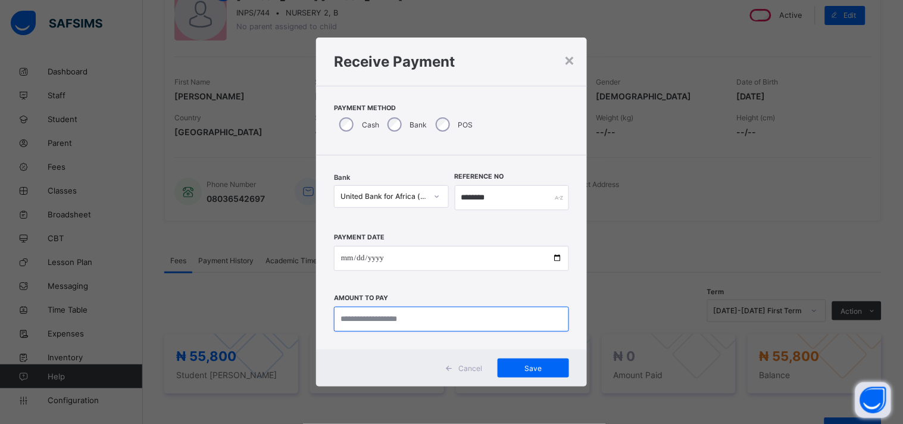
click at [364, 320] on input "currency" at bounding box center [451, 318] width 235 height 25
type input "********"
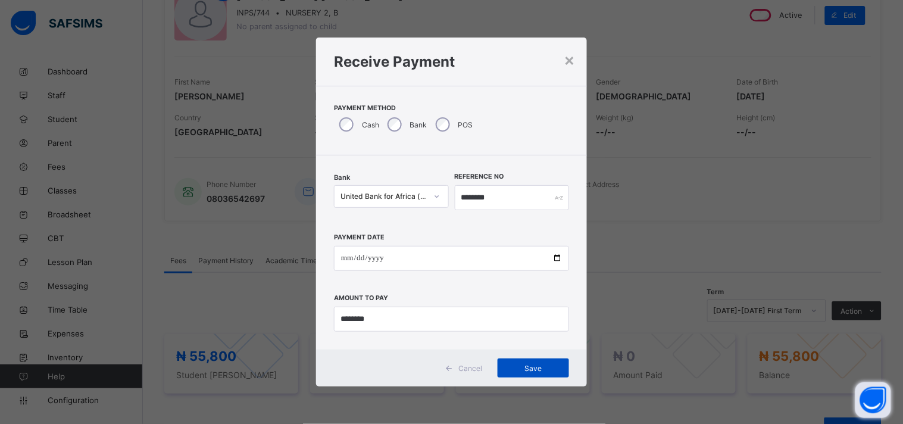
click at [525, 367] on span "Save" at bounding box center [533, 368] width 54 height 9
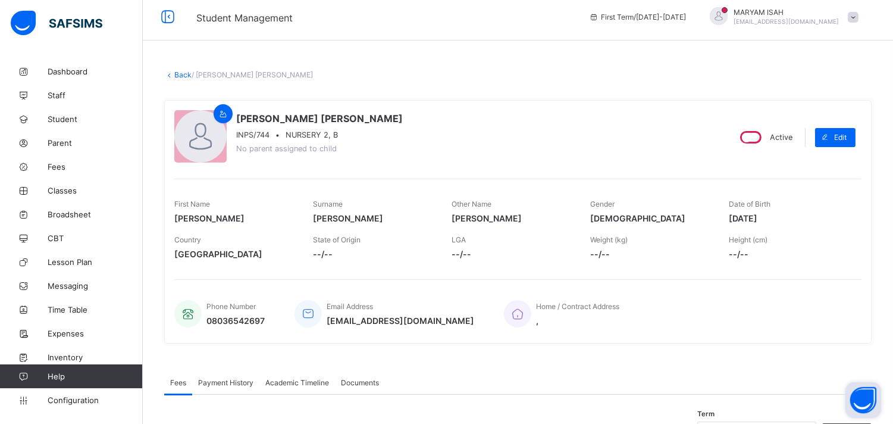
scroll to position [0, 0]
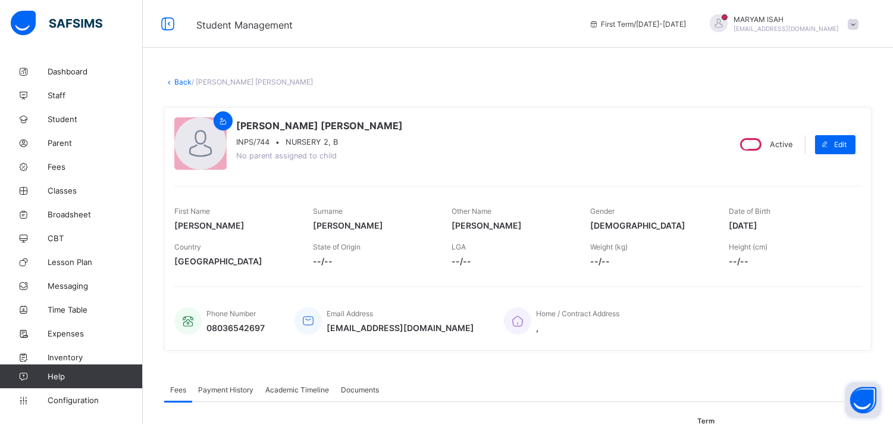
click at [176, 84] on link "Back" at bounding box center [182, 81] width 17 height 9
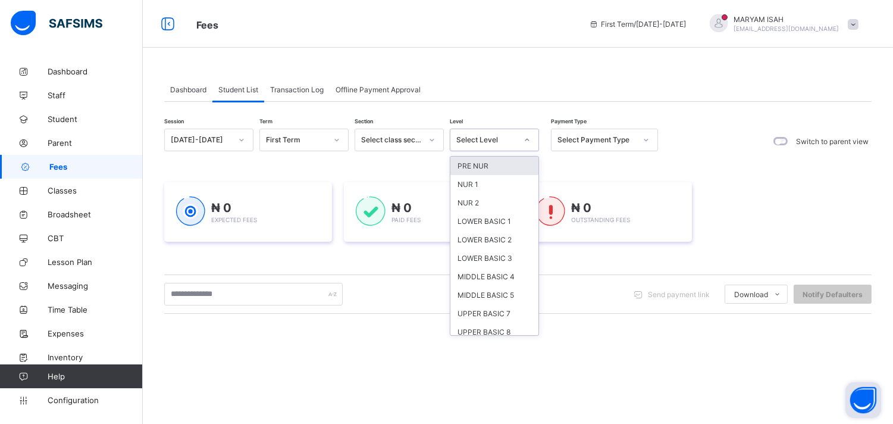
click at [530, 140] on icon at bounding box center [527, 140] width 7 height 12
click at [488, 205] on div "NUR 2" at bounding box center [494, 202] width 88 height 18
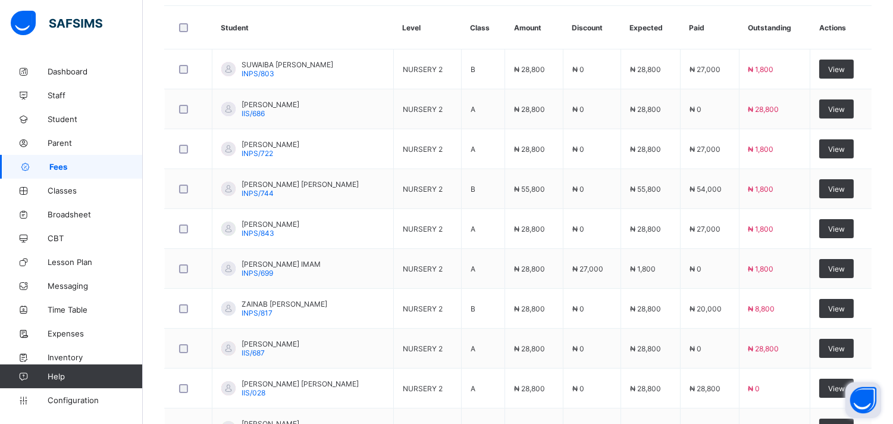
scroll to position [480, 0]
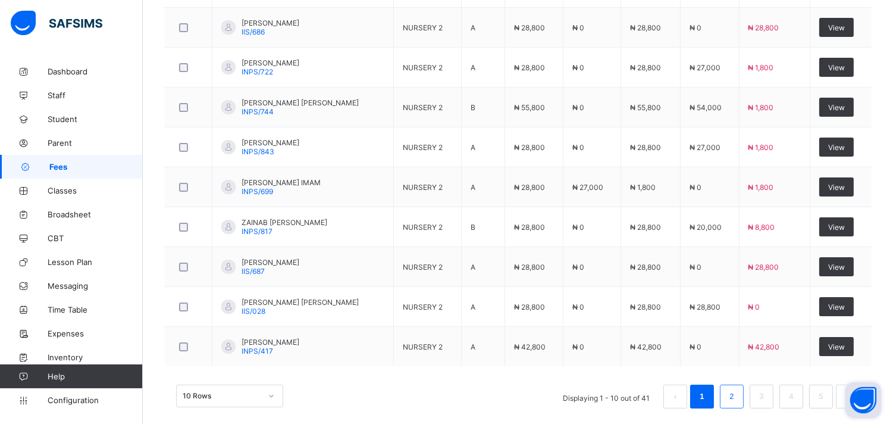
click at [737, 403] on link "2" at bounding box center [731, 396] width 11 height 15
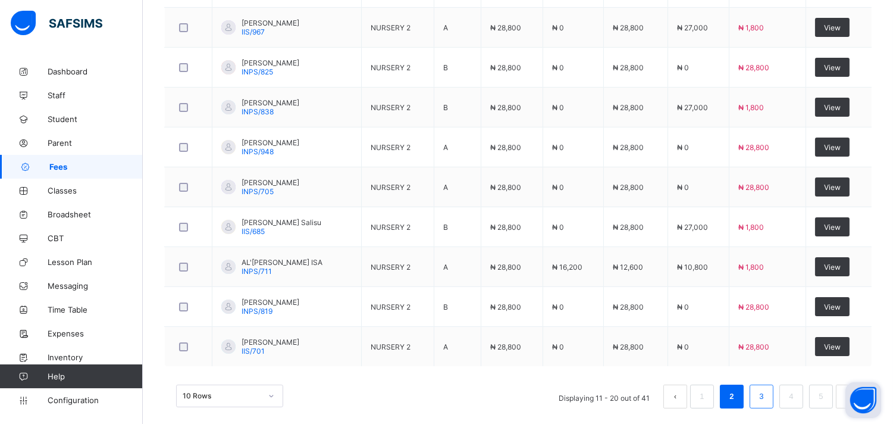
click at [770, 386] on li "3" at bounding box center [762, 396] width 24 height 24
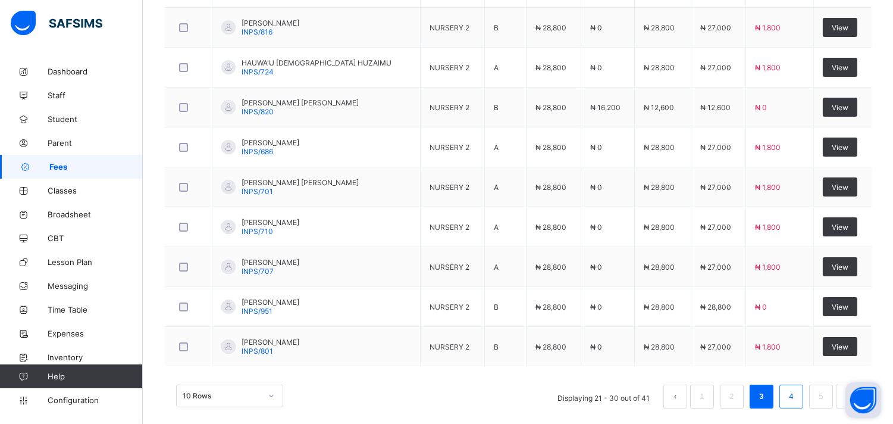
click at [797, 396] on link "4" at bounding box center [790, 396] width 11 height 15
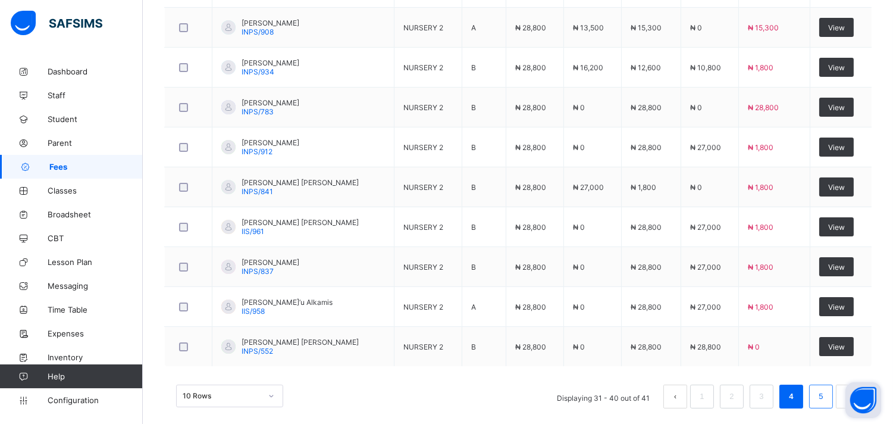
click at [826, 390] on link "5" at bounding box center [820, 396] width 11 height 15
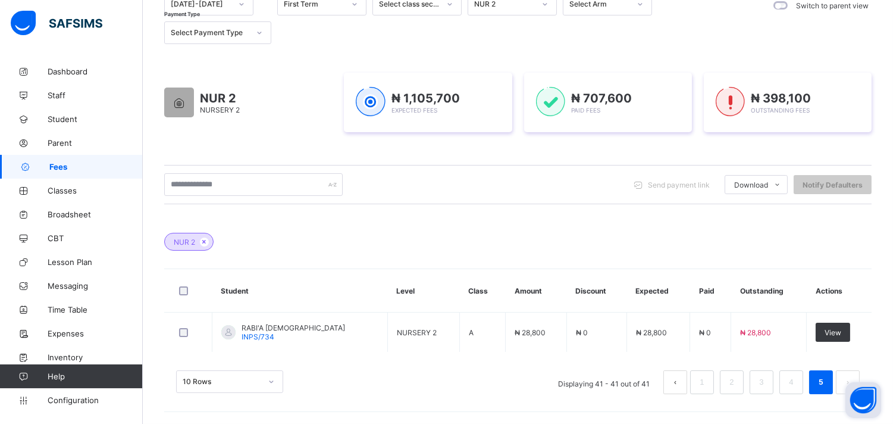
scroll to position [136, 0]
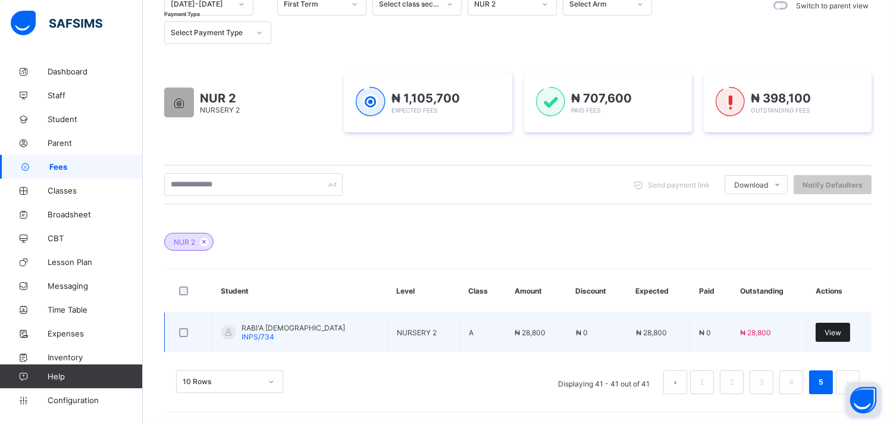
click at [841, 336] on span "View" at bounding box center [833, 332] width 17 height 9
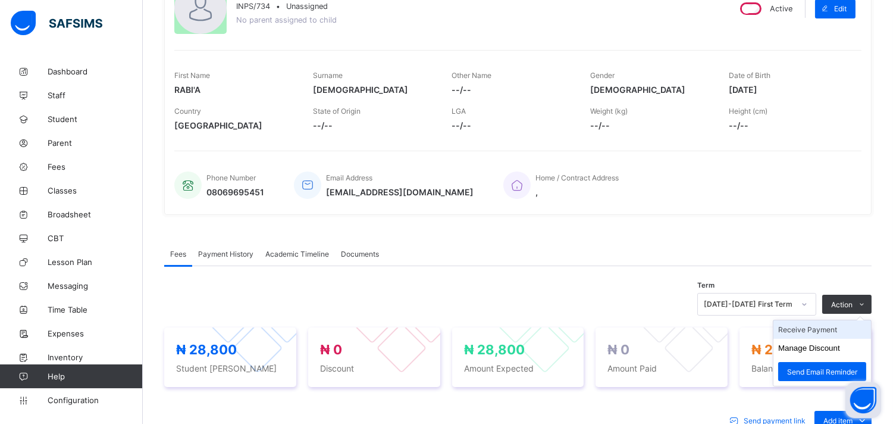
click at [840, 326] on li "Receive Payment" at bounding box center [822, 329] width 98 height 18
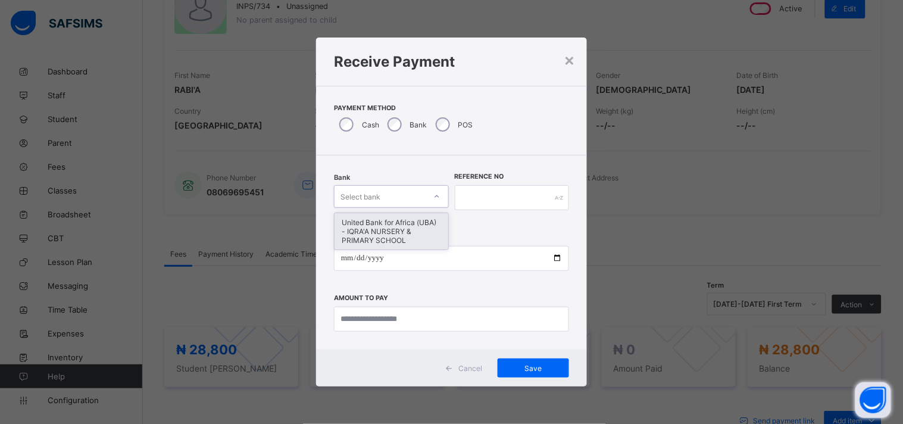
click at [437, 197] on icon at bounding box center [436, 196] width 7 height 12
click at [416, 228] on div "United Bank for Africa (UBA) - IQRA'A NURSERY & PRIMARY SCHOOL" at bounding box center [391, 231] width 114 height 36
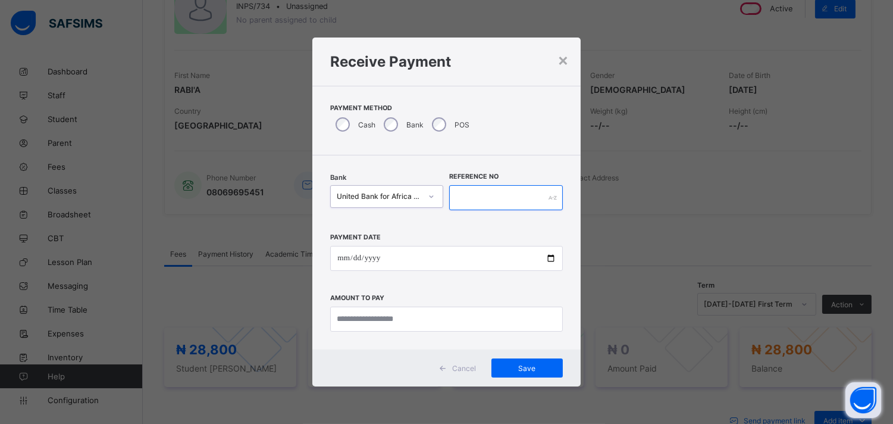
click at [466, 199] on input "text" at bounding box center [505, 197] width 113 height 25
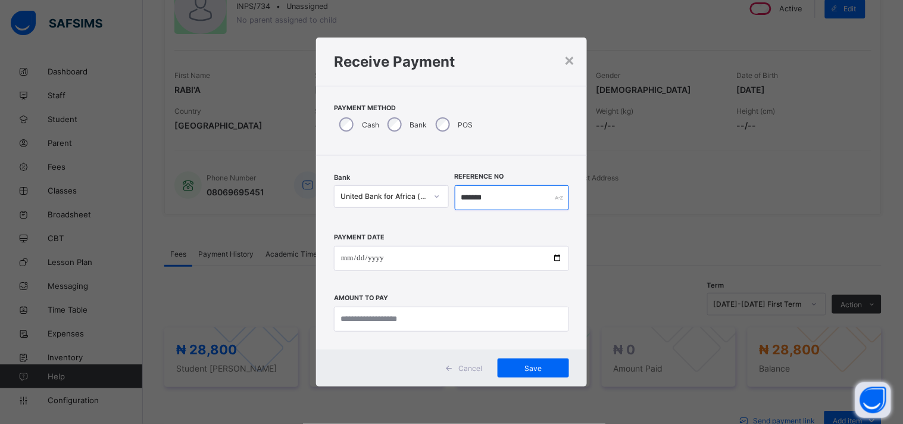
type input "*******"
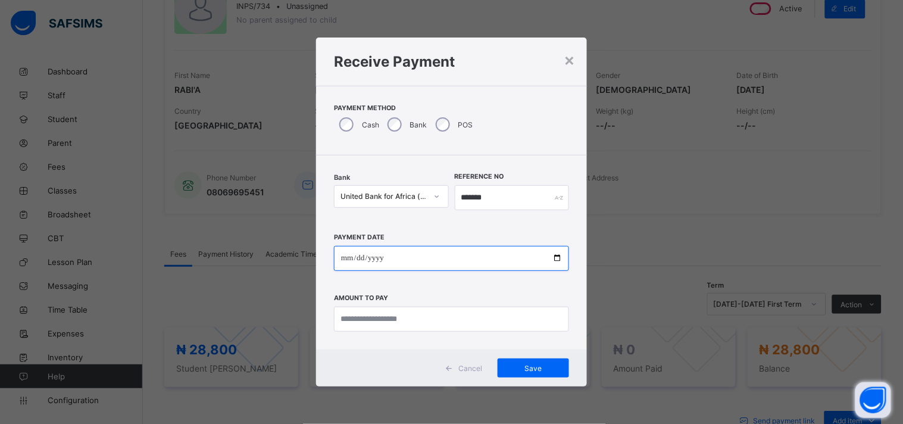
click at [553, 256] on input "date" at bounding box center [451, 258] width 235 height 25
type input "**********"
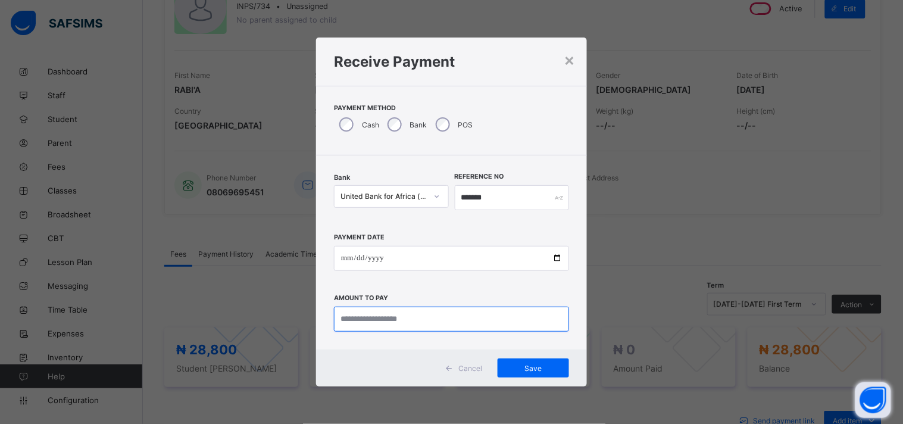
click at [387, 318] on input "currency" at bounding box center [451, 318] width 235 height 25
click at [570, 57] on div "×" at bounding box center [568, 59] width 11 height 20
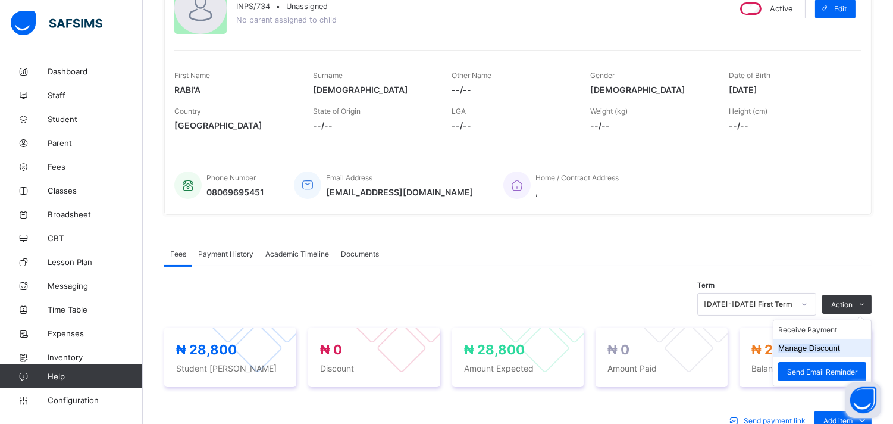
click at [837, 352] on li "Manage Discount" at bounding box center [822, 348] width 98 height 18
click at [833, 348] on button "Manage Discount" at bounding box center [809, 347] width 62 height 9
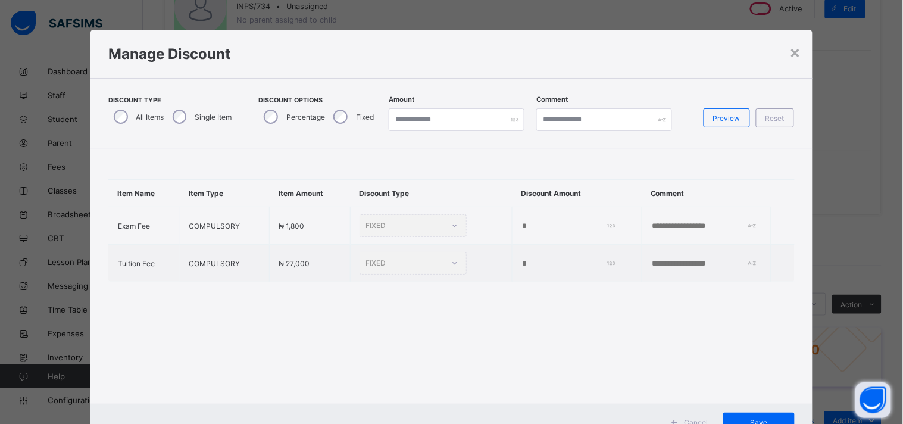
click at [186, 115] on div "Single Item" at bounding box center [201, 116] width 68 height 25
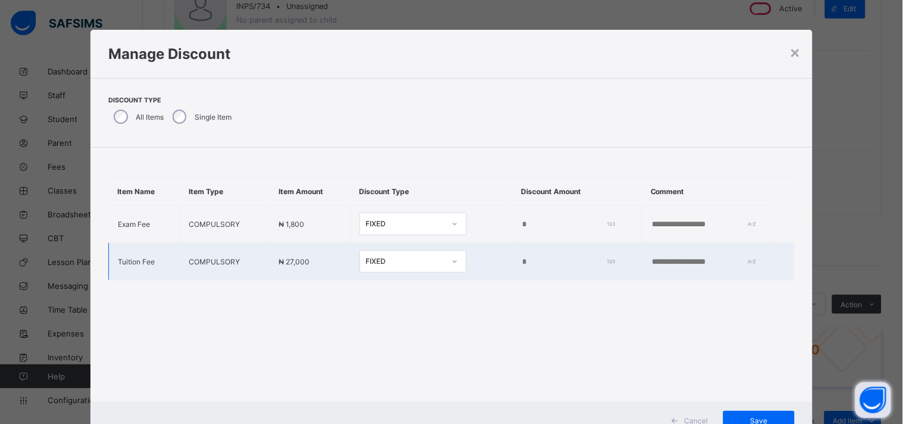
click at [444, 260] on div at bounding box center [454, 261] width 20 height 19
click at [408, 283] on div "Percentage" at bounding box center [413, 287] width 106 height 18
click at [522, 262] on input "*" at bounding box center [569, 262] width 95 height 10
type input "**"
click at [753, 414] on div "Save" at bounding box center [758, 420] width 71 height 19
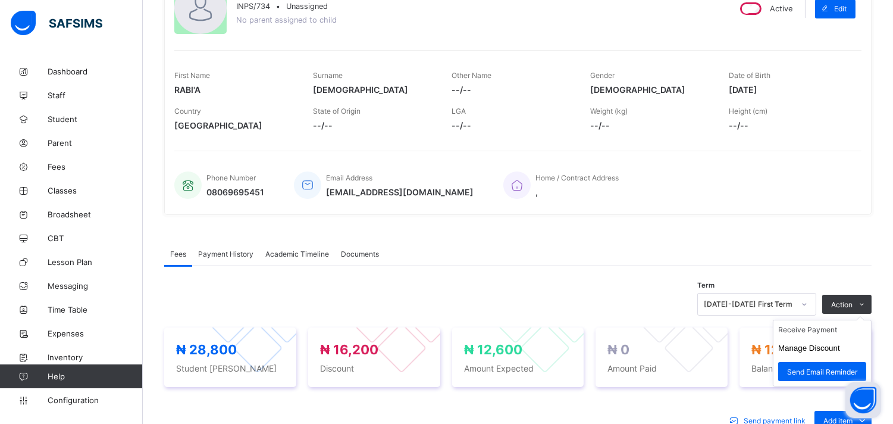
click at [831, 324] on ul "Receive Payment Manage Discount Send Email Reminder" at bounding box center [822, 353] width 99 height 67
click at [821, 325] on li "Receive Payment" at bounding box center [822, 329] width 98 height 18
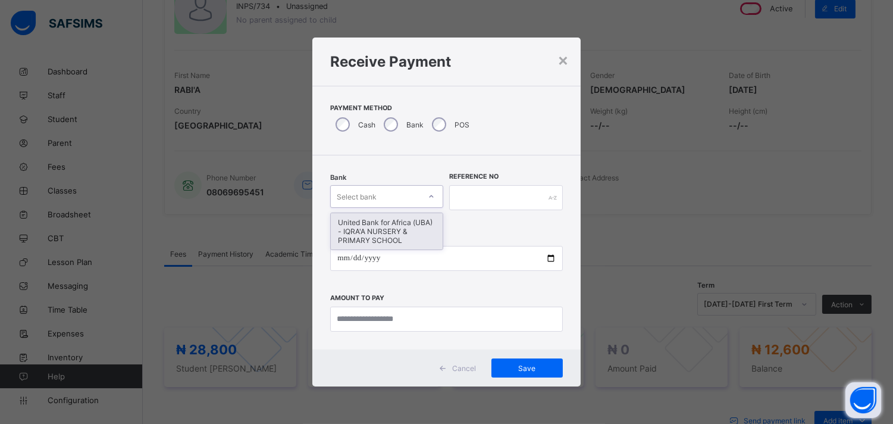
click at [432, 192] on div at bounding box center [431, 196] width 20 height 19
click at [405, 219] on div "United Bank for Africa (UBA) - IQRA'A NURSERY & PRIMARY SCHOOL" at bounding box center [387, 231] width 112 height 36
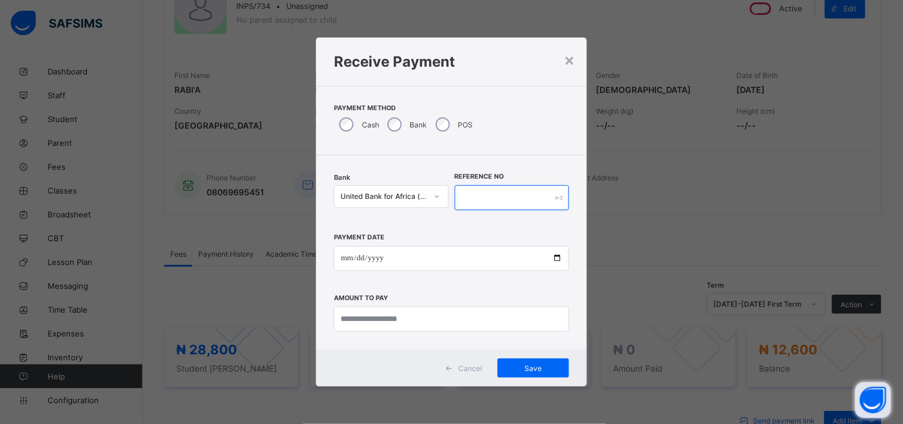
click at [482, 192] on input "text" at bounding box center [512, 197] width 115 height 25
type input "******"
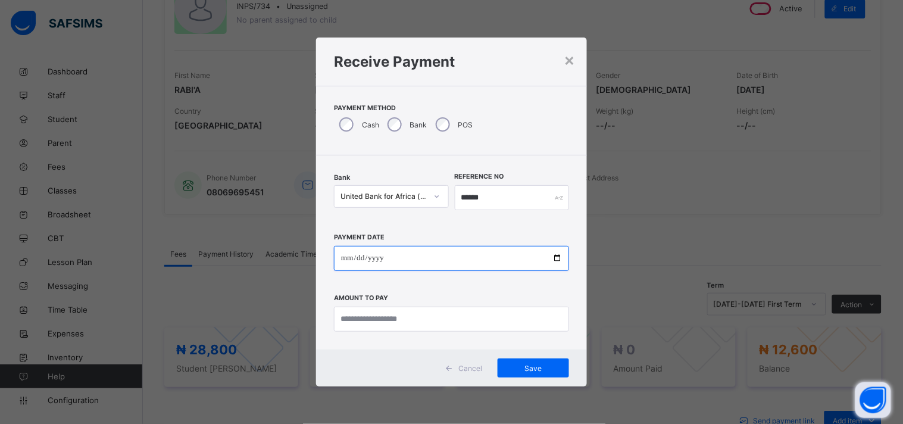
click at [559, 257] on input "date" at bounding box center [451, 258] width 235 height 25
type input "**********"
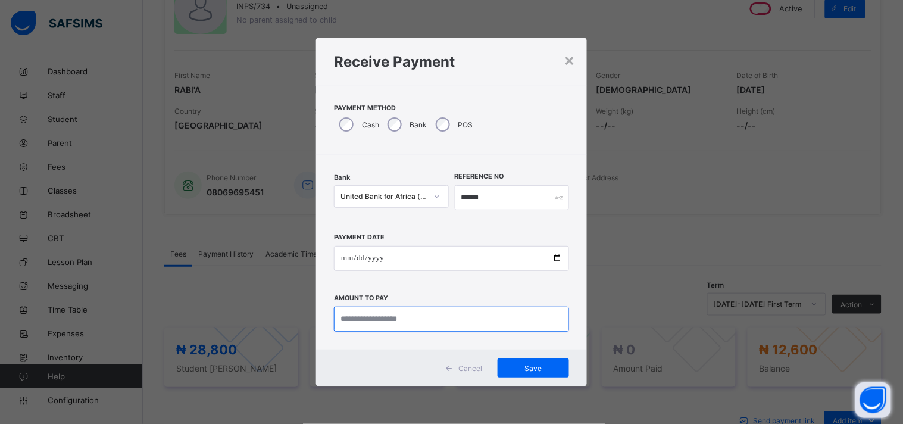
click at [363, 324] on input "currency" at bounding box center [451, 318] width 235 height 25
type input "********"
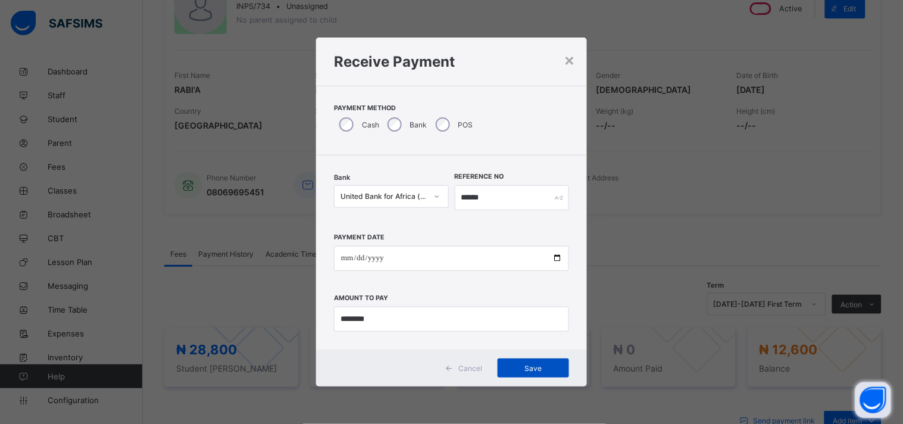
click at [519, 370] on span "Save" at bounding box center [533, 368] width 54 height 9
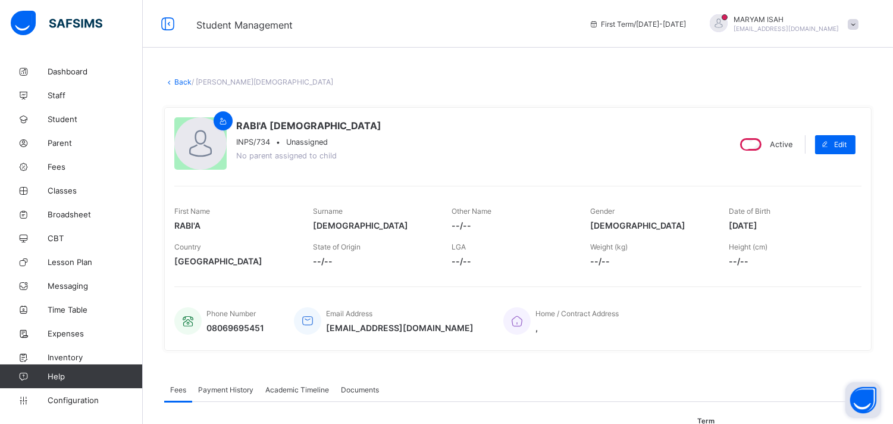
click at [180, 80] on link "Back" at bounding box center [182, 81] width 17 height 9
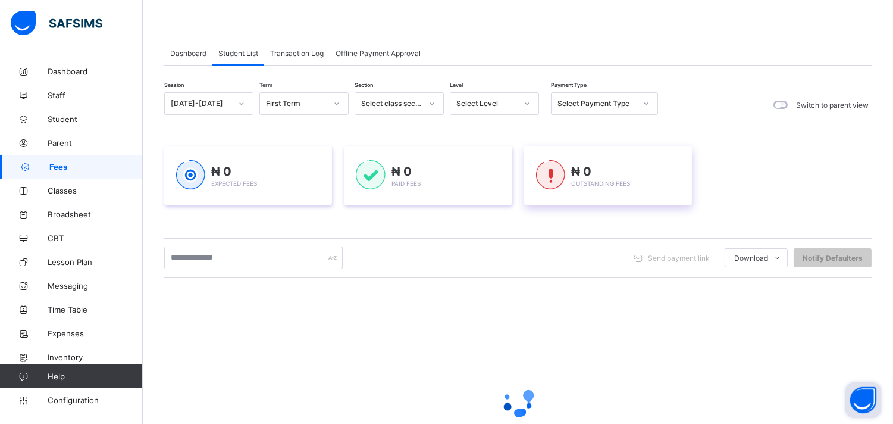
scroll to position [52, 0]
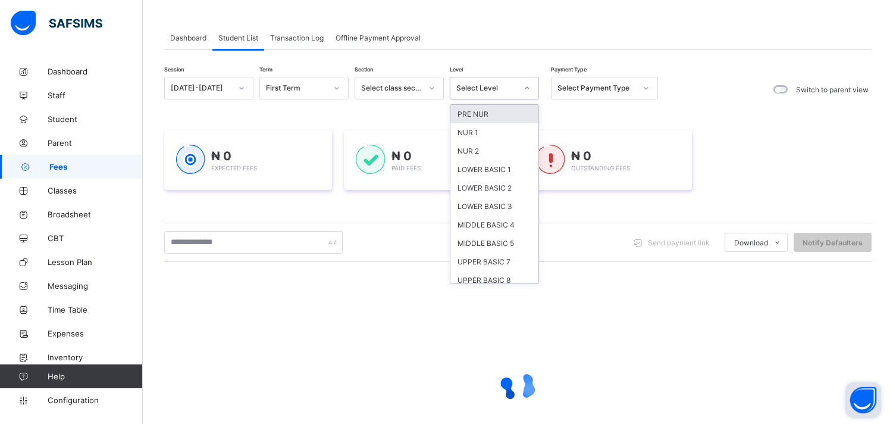
click at [524, 85] on icon at bounding box center [527, 88] width 7 height 12
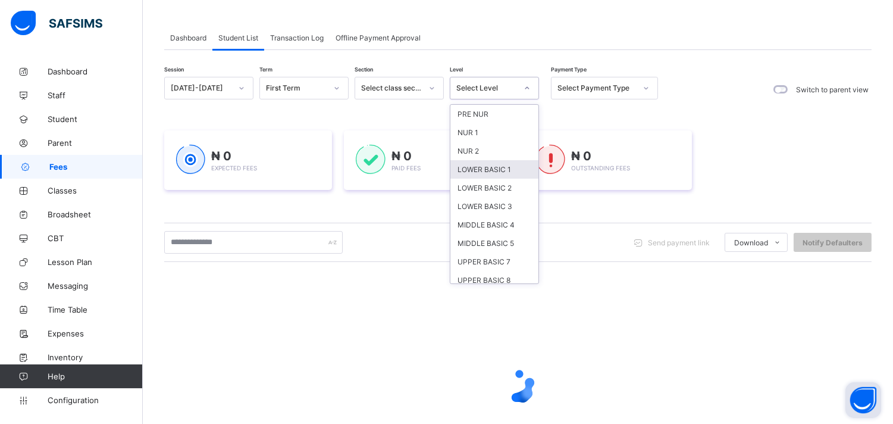
click at [483, 160] on div "LOWER BASIC 1" at bounding box center [494, 169] width 88 height 18
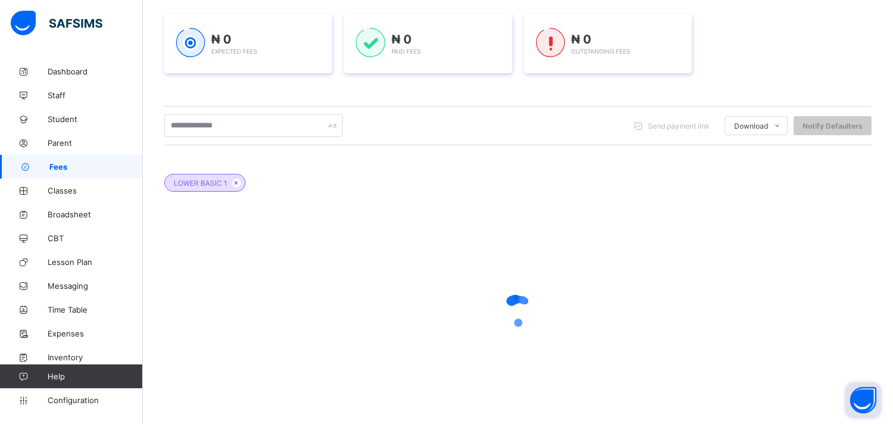
scroll to position [212, 0]
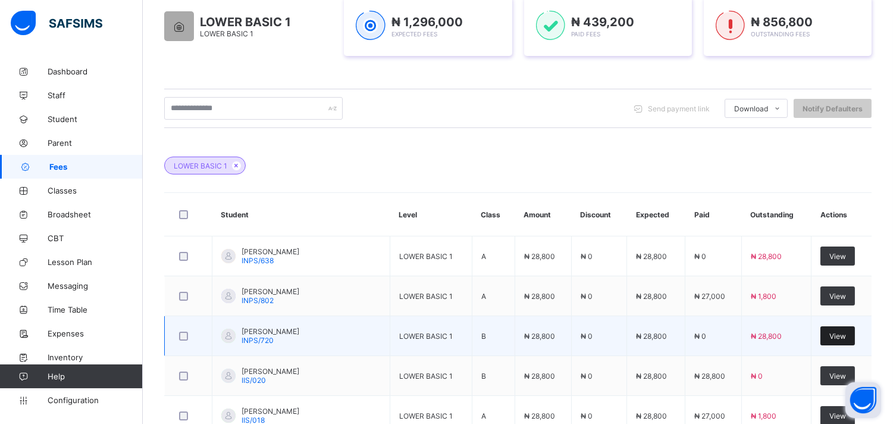
click at [852, 341] on div "View" at bounding box center [837, 335] width 35 height 19
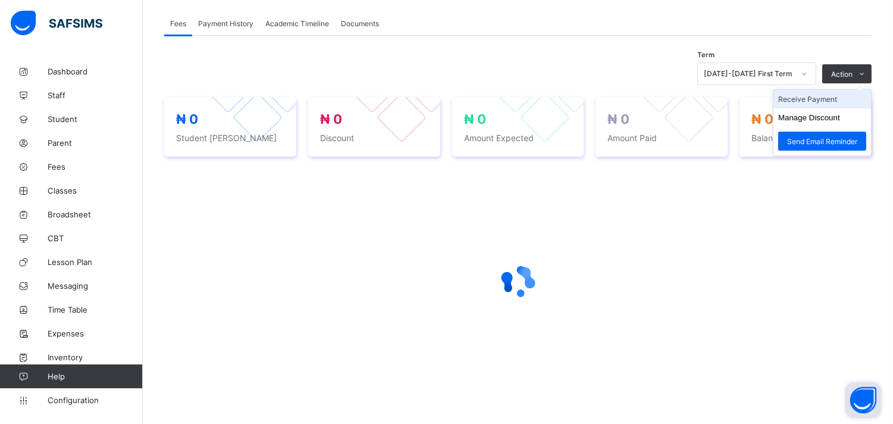
click at [830, 98] on li "Receive Payment" at bounding box center [822, 99] width 98 height 18
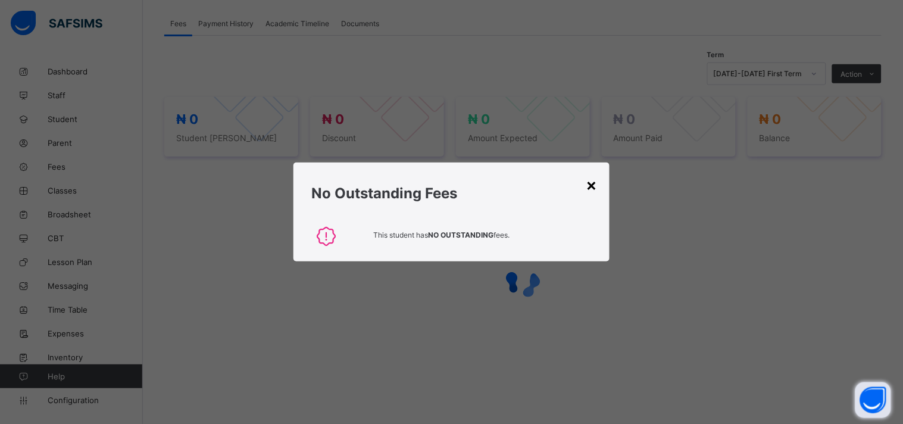
click at [589, 184] on div "×" at bounding box center [591, 184] width 11 height 20
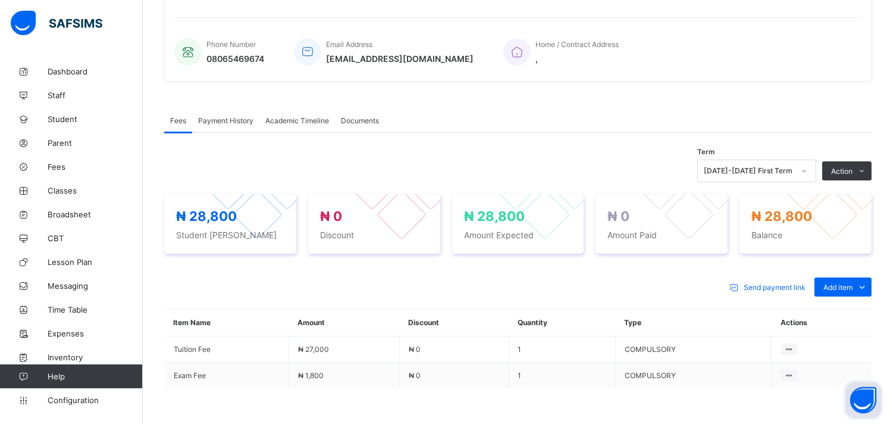
scroll to position [270, 0]
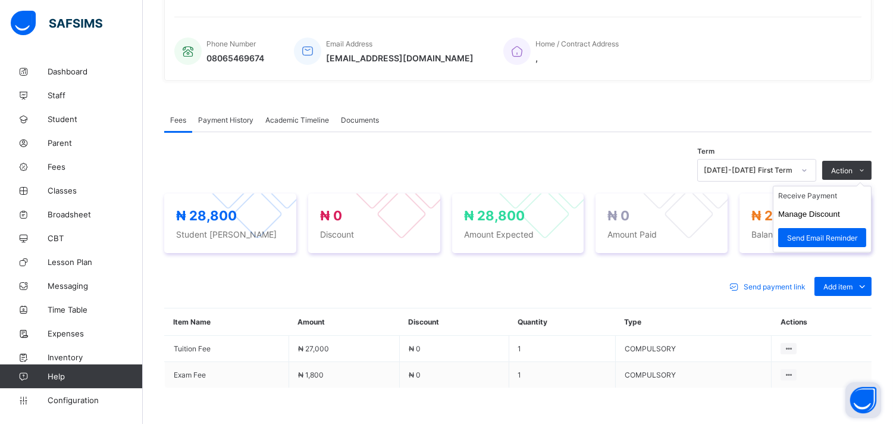
click at [860, 186] on ul "Receive Payment Manage Discount Send Email Reminder" at bounding box center [822, 219] width 99 height 67
click at [791, 200] on li "Receive Payment" at bounding box center [822, 195] width 98 height 18
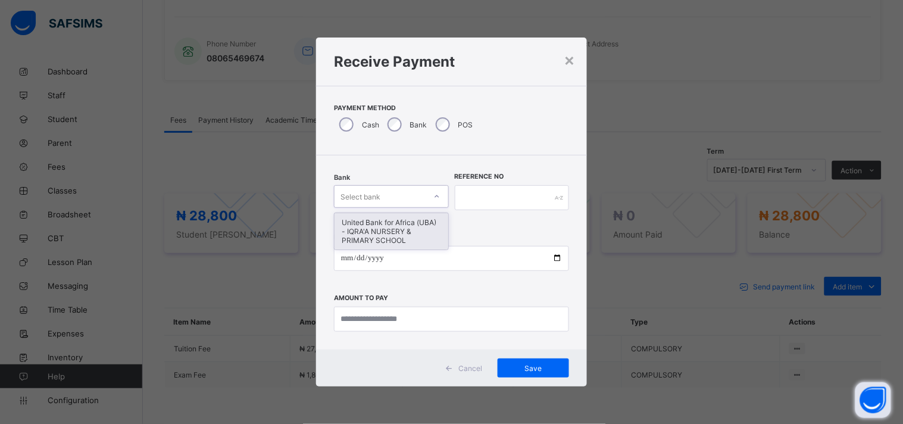
click at [433, 198] on icon at bounding box center [436, 196] width 7 height 12
click at [405, 228] on div "United Bank for Africa (UBA) - IQRA'A NURSERY & PRIMARY SCHOOL" at bounding box center [391, 231] width 114 height 36
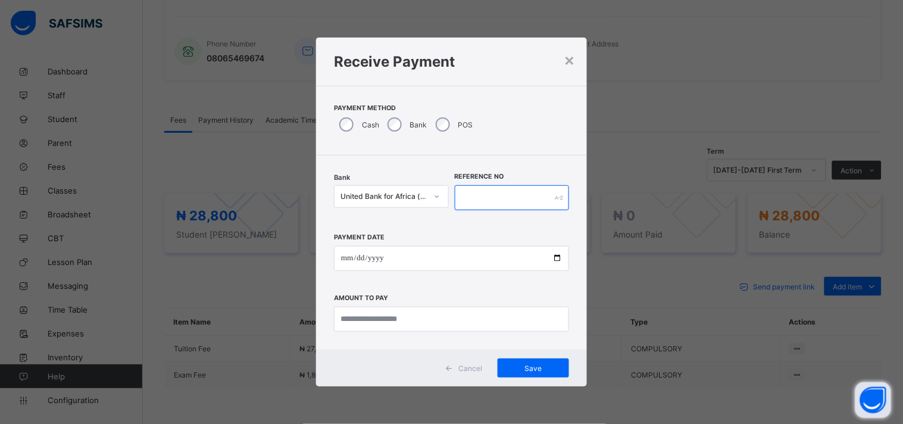
click at [475, 199] on input "text" at bounding box center [512, 197] width 115 height 25
type input "*******"
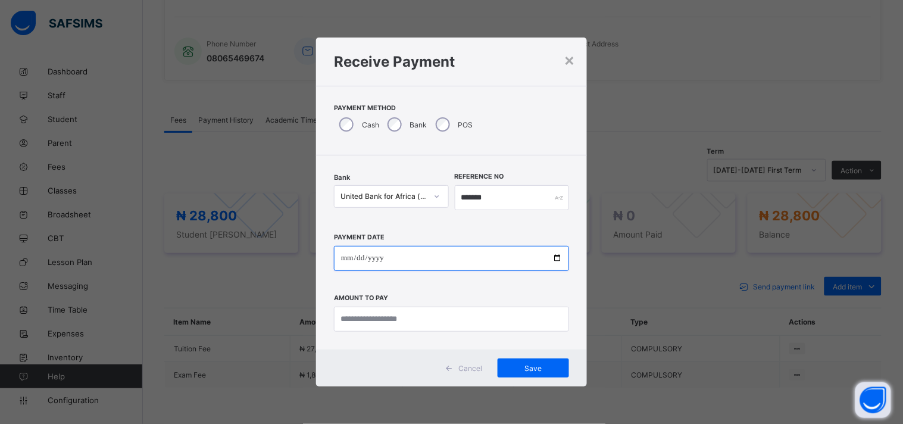
click at [562, 259] on input "date" at bounding box center [451, 258] width 235 height 25
type input "**********"
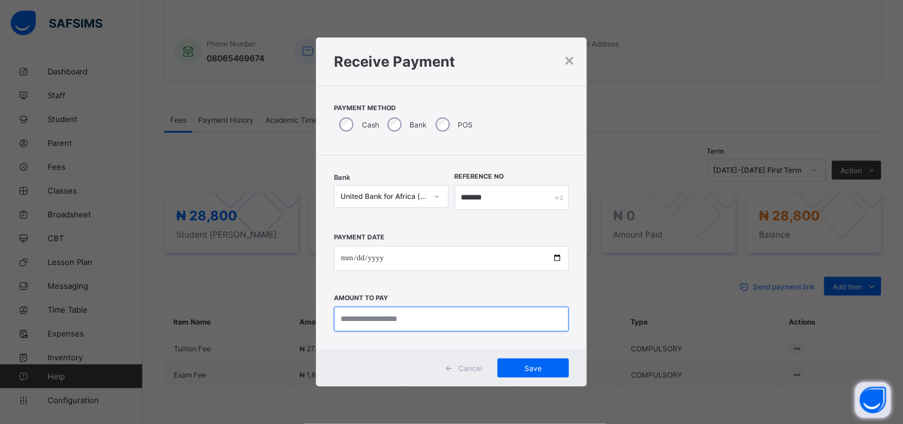
click at [393, 318] on input "currency" at bounding box center [451, 318] width 235 height 25
type input "********"
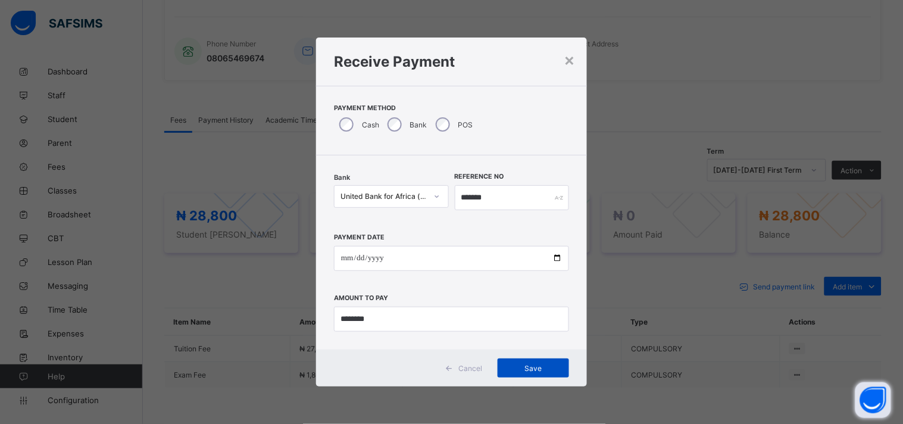
click at [515, 369] on span "Save" at bounding box center [533, 368] width 54 height 9
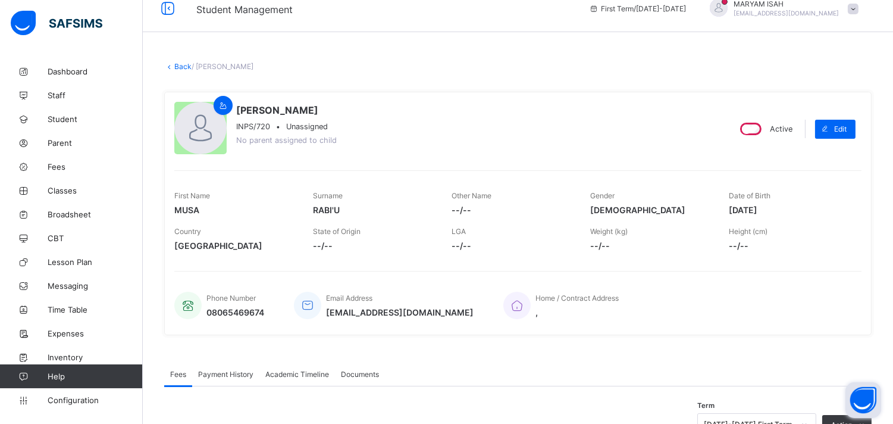
scroll to position [32, 0]
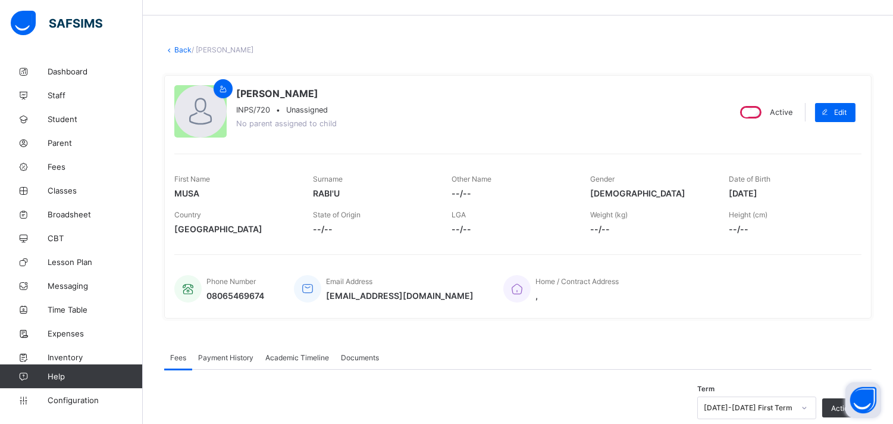
click at [171, 44] on div "× Delete Document This action would delete the document with name: from the sys…" at bounding box center [518, 388] width 750 height 723
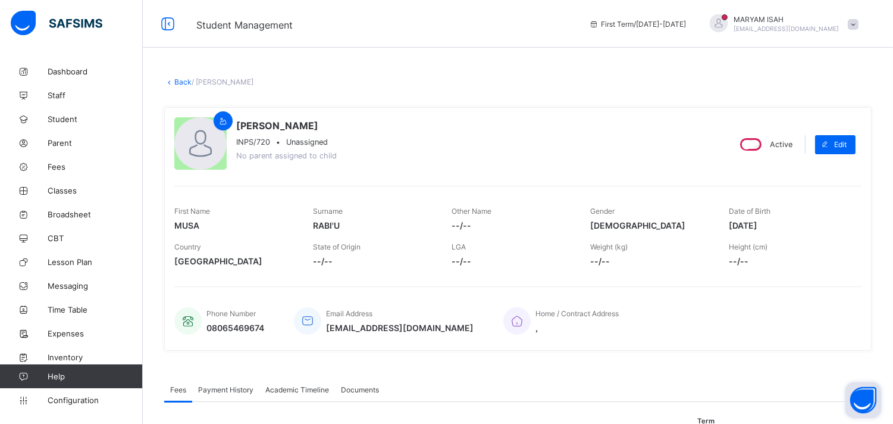
click at [173, 81] on icon at bounding box center [169, 81] width 10 height 9
click at [176, 80] on link "Back" at bounding box center [182, 81] width 17 height 9
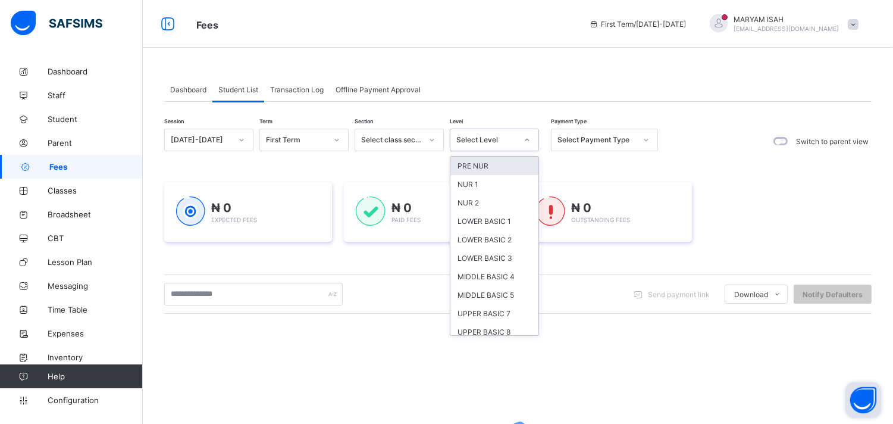
click at [527, 139] on icon at bounding box center [527, 140] width 7 height 12
click at [494, 217] on div "LOWER BASIC 1" at bounding box center [494, 221] width 88 height 18
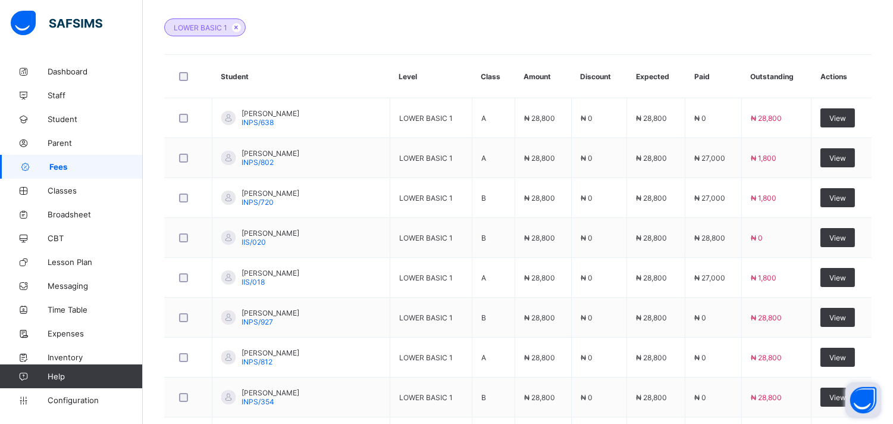
scroll to position [351, 0]
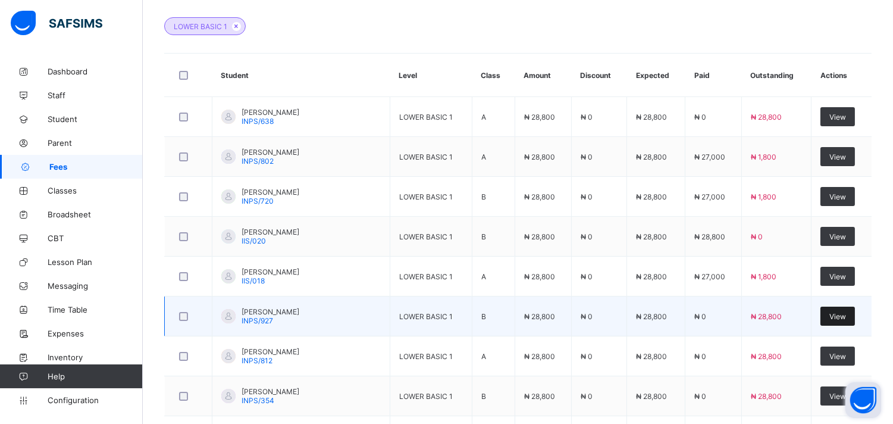
click at [846, 318] on span "View" at bounding box center [837, 316] width 17 height 9
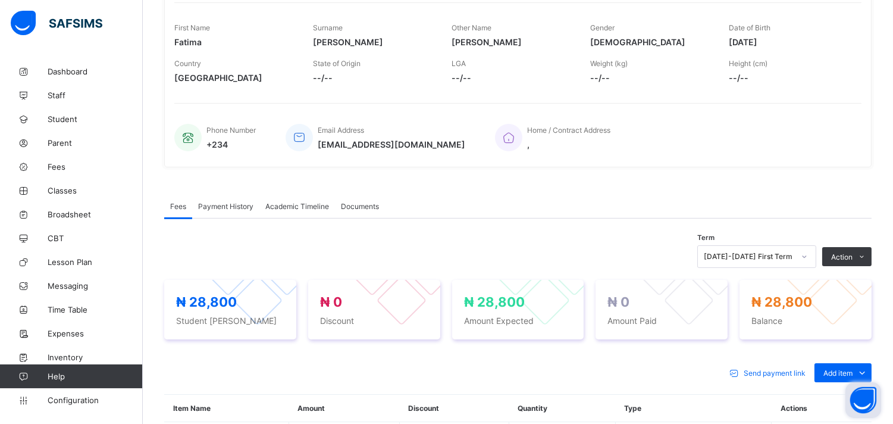
scroll to position [192, 0]
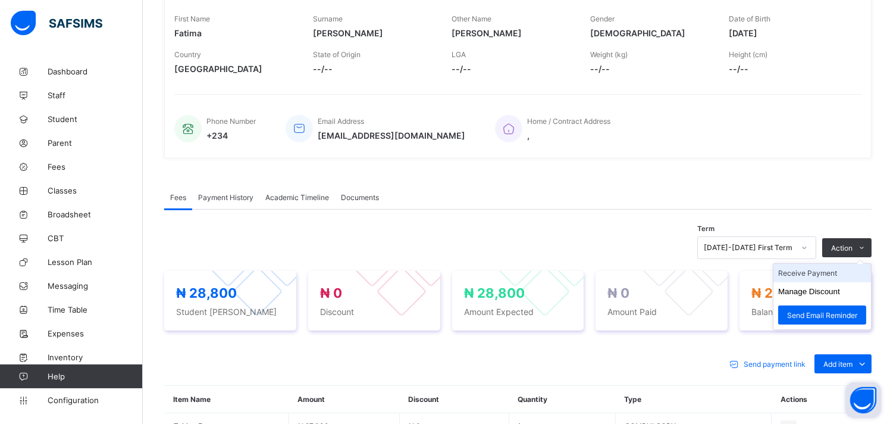
click at [828, 275] on li "Receive Payment" at bounding box center [822, 273] width 98 height 18
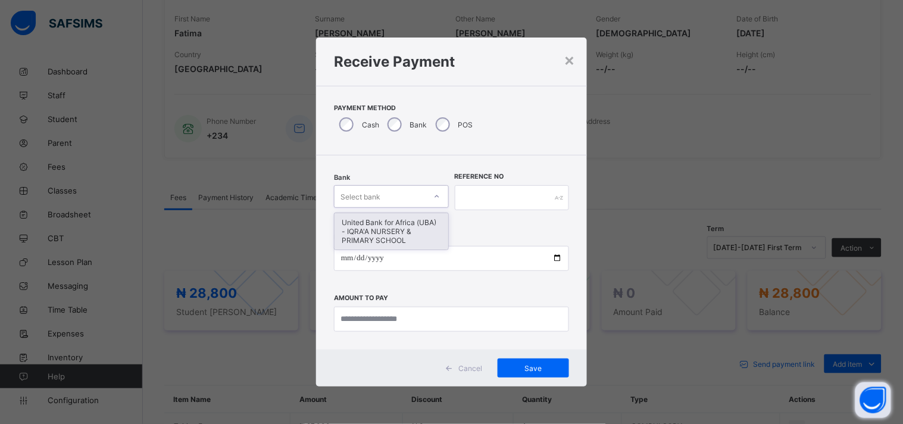
click at [435, 191] on icon at bounding box center [436, 196] width 7 height 12
click at [412, 224] on div "United Bank for Africa (UBA) - IQRA'A NURSERY & PRIMARY SCHOOL" at bounding box center [391, 231] width 114 height 36
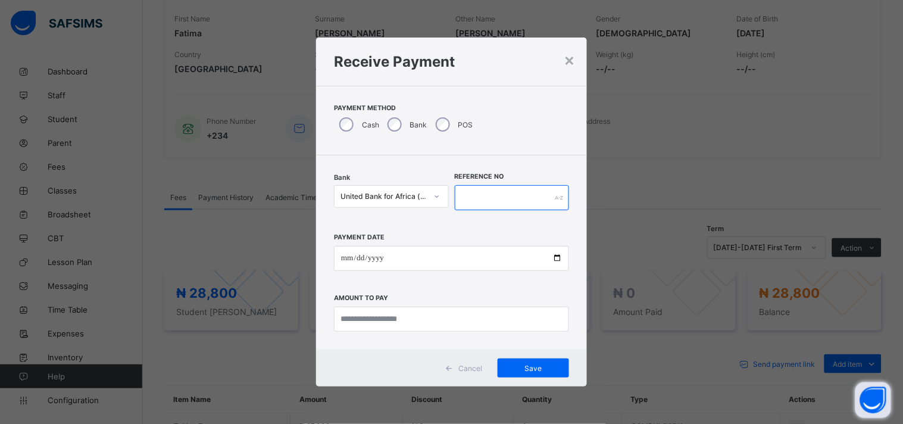
click at [464, 192] on input "text" at bounding box center [512, 197] width 115 height 25
type input "******"
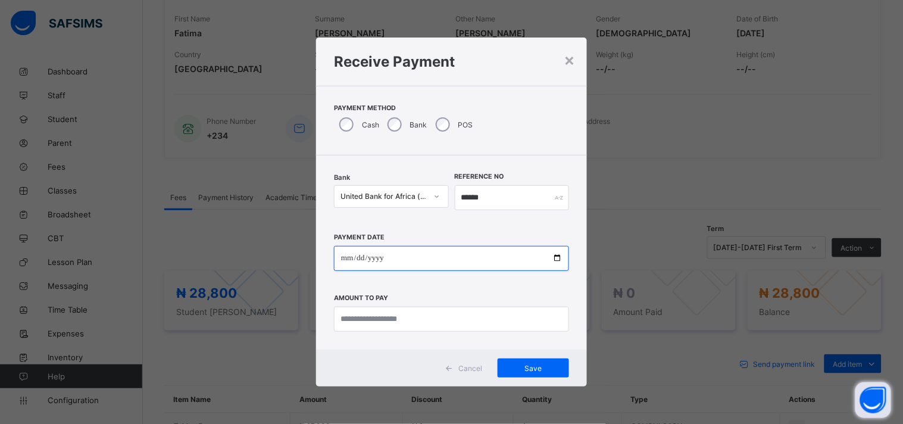
click at [560, 258] on input "date" at bounding box center [451, 258] width 235 height 25
type input "**********"
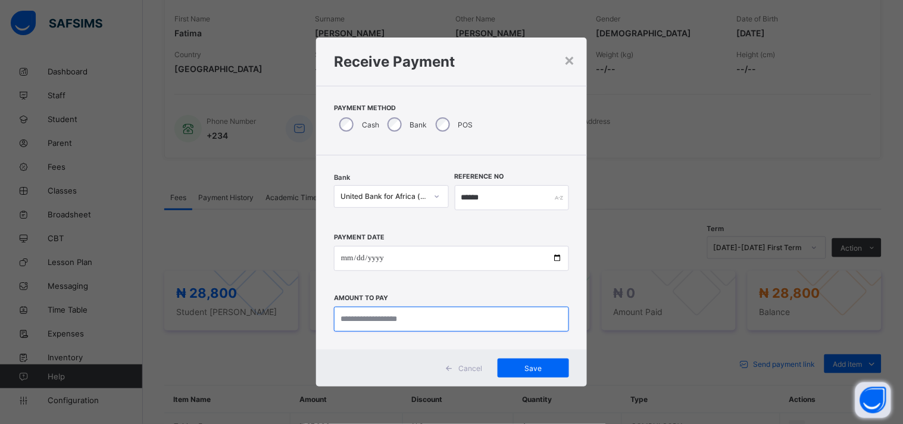
click at [377, 322] on input "currency" at bounding box center [451, 318] width 235 height 25
type input "********"
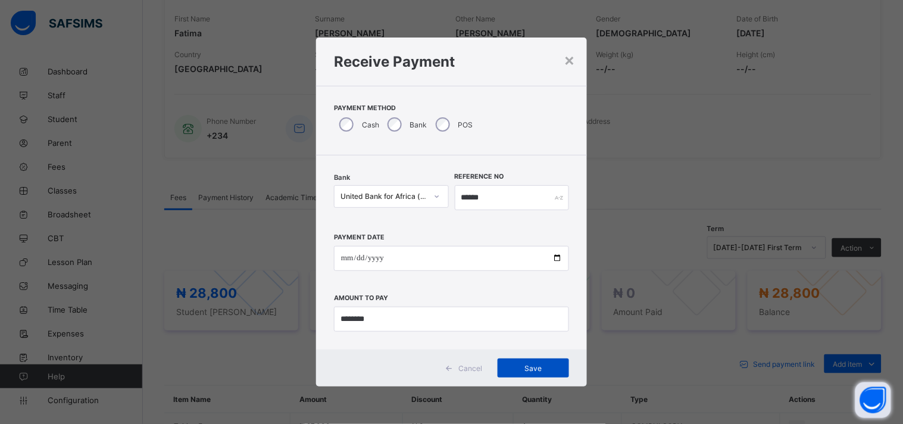
click at [527, 365] on span "Save" at bounding box center [533, 368] width 54 height 9
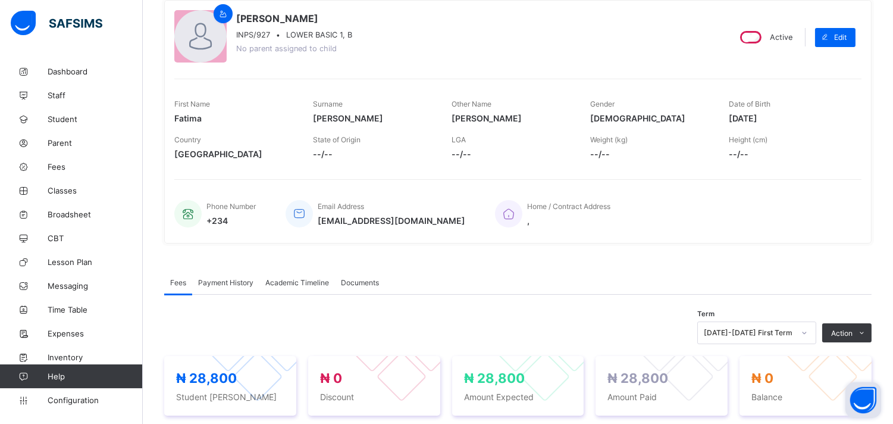
scroll to position [0, 0]
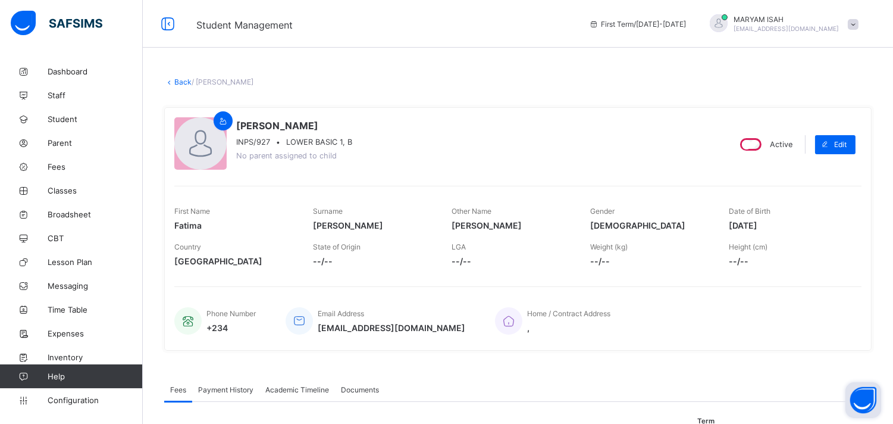
click at [178, 93] on div "× Delete Document This action would delete the document with name: from the sys…" at bounding box center [518, 420] width 750 height 723
click at [176, 81] on link "Back" at bounding box center [182, 81] width 17 height 9
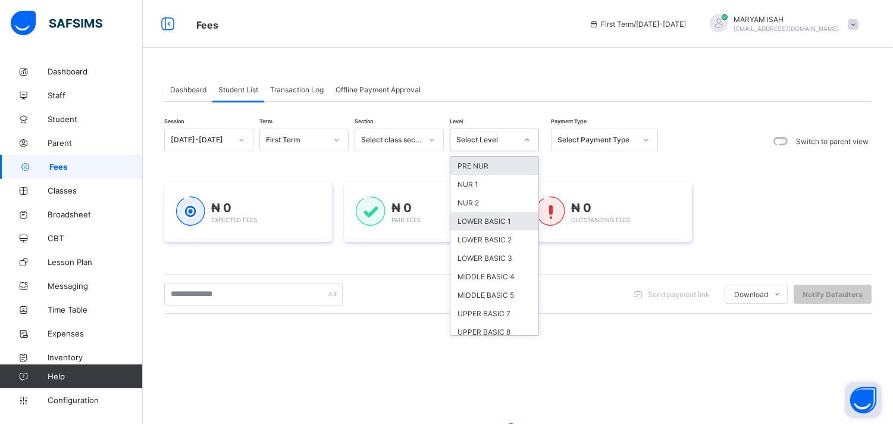
click at [463, 219] on div "LOWER BASIC 1" at bounding box center [494, 221] width 88 height 18
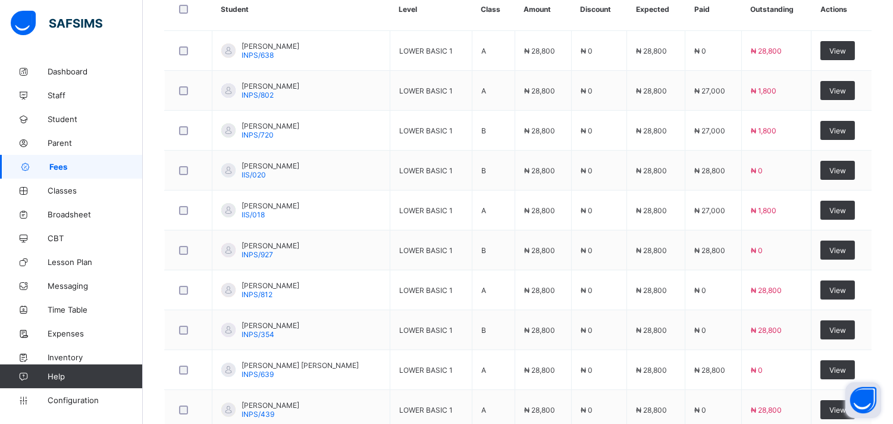
scroll to position [419, 0]
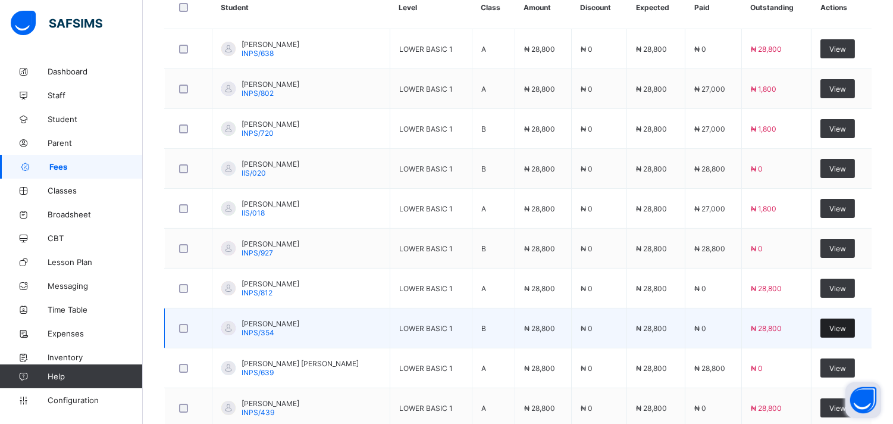
click at [841, 335] on div "View" at bounding box center [837, 327] width 35 height 19
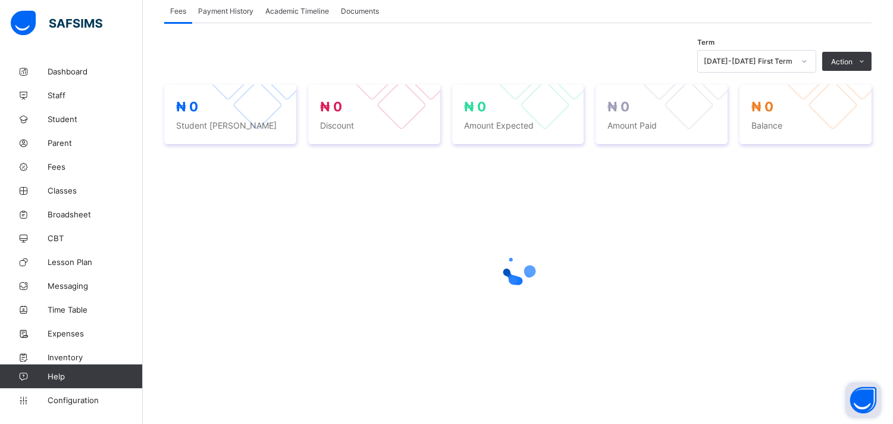
scroll to position [224, 0]
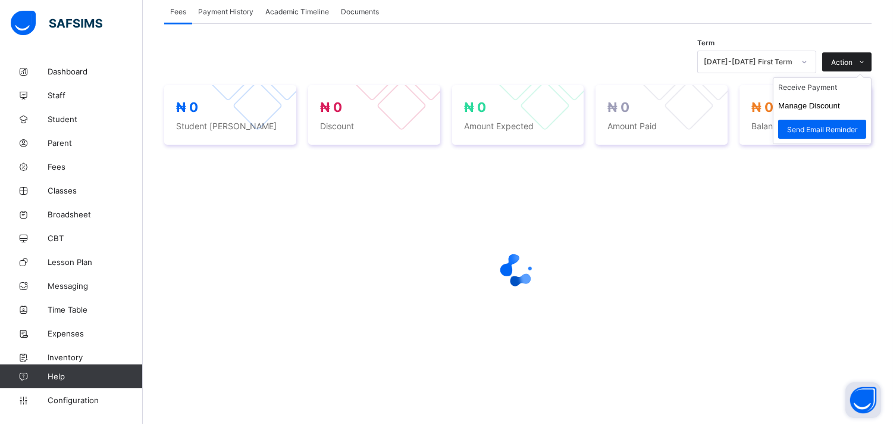
click at [867, 61] on icon at bounding box center [862, 62] width 9 height 8
click at [793, 93] on li "Receive Payment" at bounding box center [822, 87] width 98 height 18
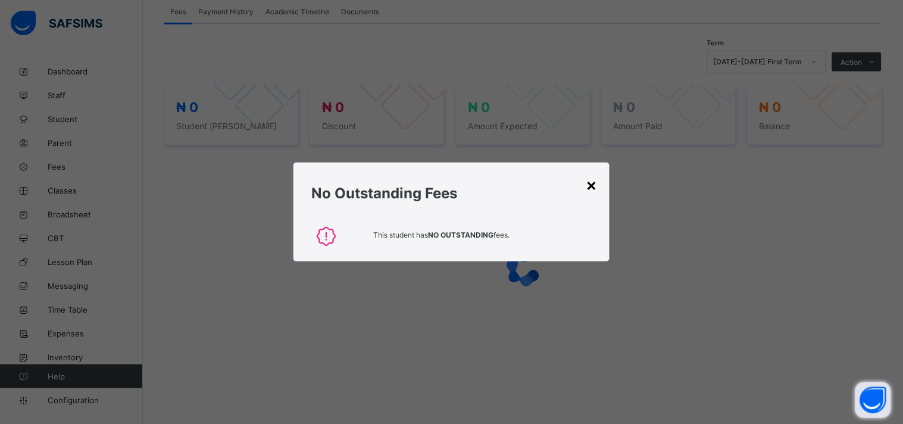
click at [591, 193] on div "×" at bounding box center [591, 184] width 11 height 20
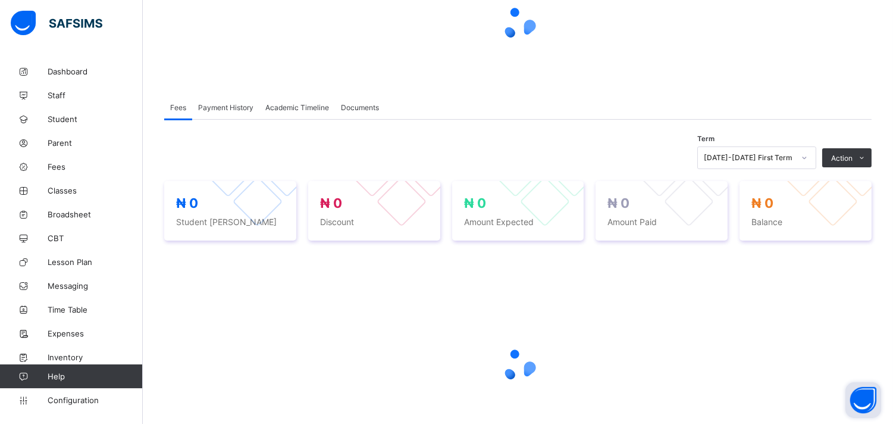
scroll to position [146, 0]
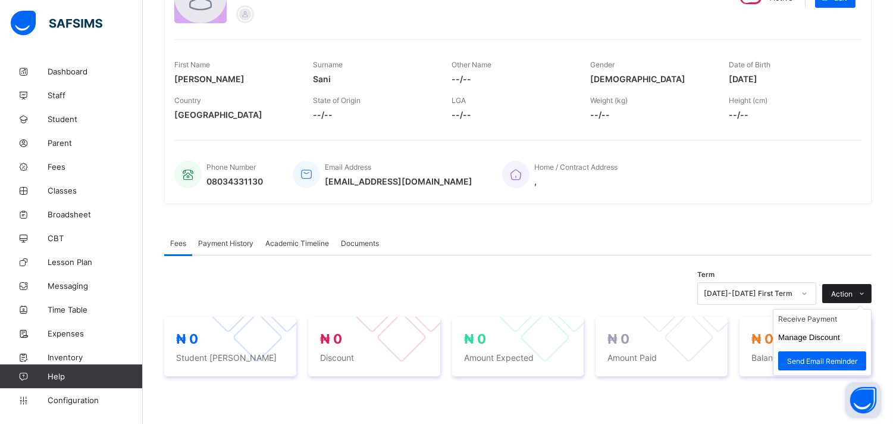
click at [867, 292] on icon at bounding box center [862, 294] width 9 height 8
click at [797, 318] on li "Receive Payment" at bounding box center [822, 318] width 98 height 18
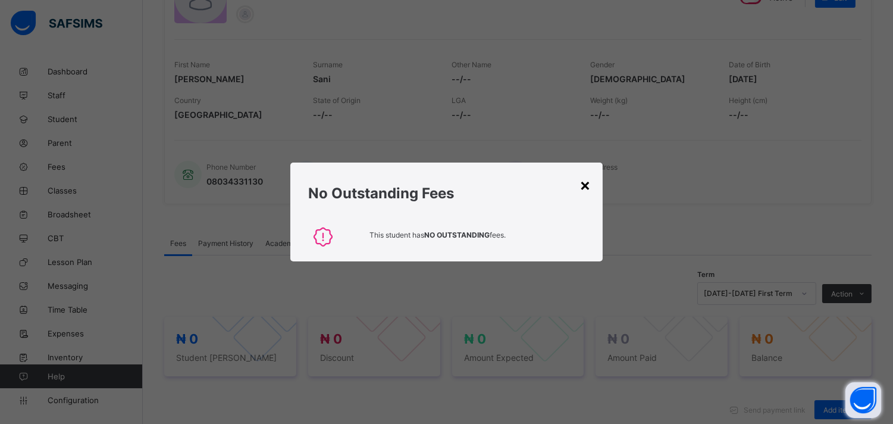
click at [591, 192] on div "×" at bounding box center [585, 184] width 11 height 20
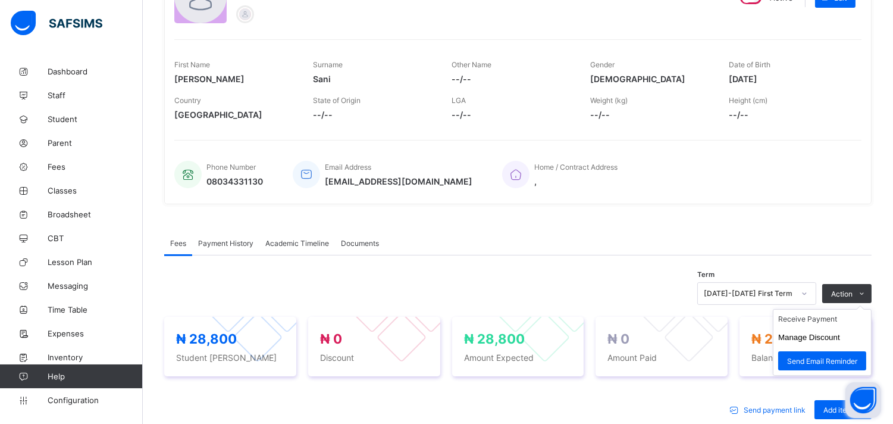
click at [865, 309] on ul "Receive Payment Manage Discount Send Email Reminder" at bounding box center [822, 342] width 99 height 67
click at [798, 311] on ul "Receive Payment Manage Discount Send Email Reminder" at bounding box center [822, 342] width 99 height 67
click at [818, 333] on button "Manage Discount" at bounding box center [809, 337] width 62 height 9
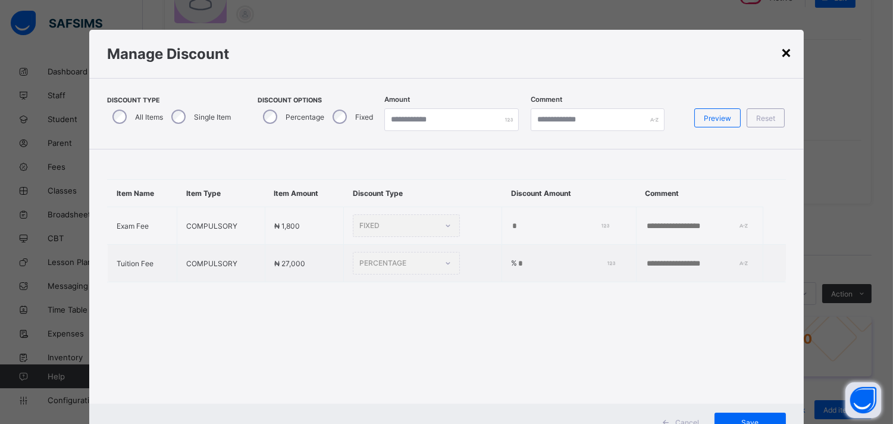
click at [787, 57] on div "×" at bounding box center [786, 52] width 11 height 20
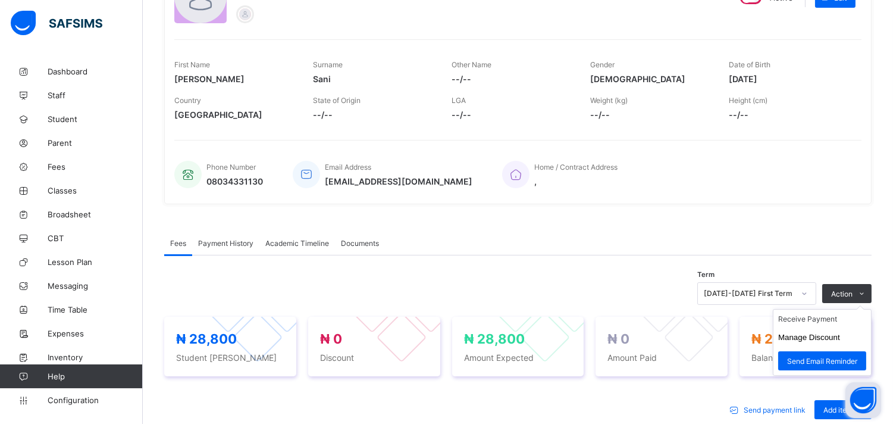
click at [869, 309] on ul "Receive Payment Manage Discount Send Email Reminder" at bounding box center [822, 342] width 99 height 67
click at [809, 321] on li "Receive Payment" at bounding box center [822, 318] width 98 height 18
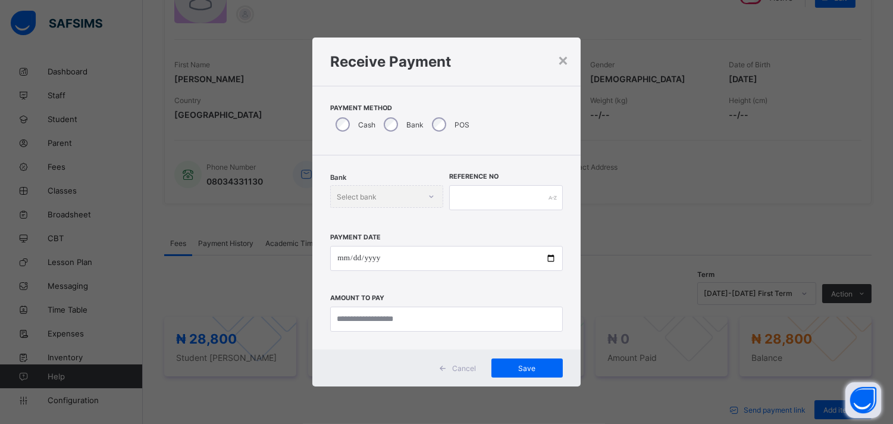
click at [430, 134] on div "POS" at bounding box center [450, 124] width 46 height 25
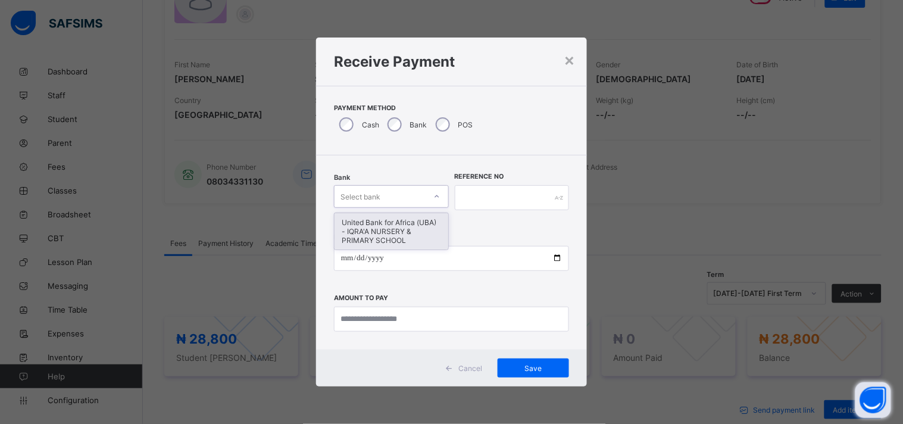
click at [384, 243] on div "United Bank for Africa (UBA) - IQRA'A NURSERY & PRIMARY SCHOOL" at bounding box center [391, 231] width 114 height 36
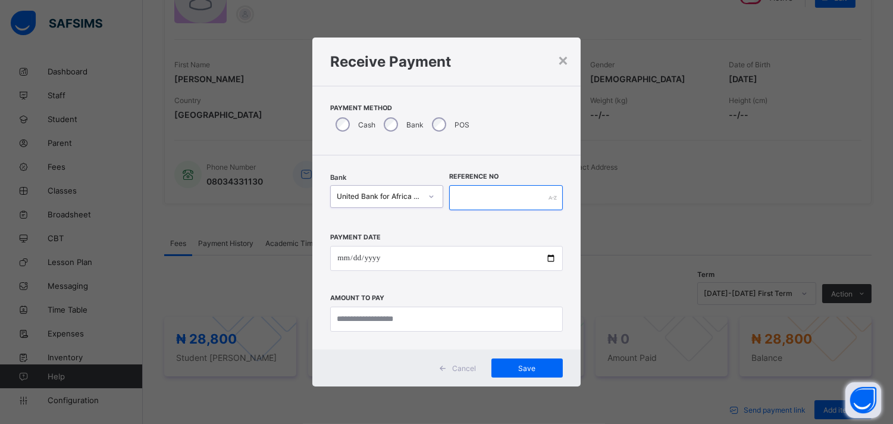
click at [484, 201] on input "text" at bounding box center [505, 197] width 113 height 25
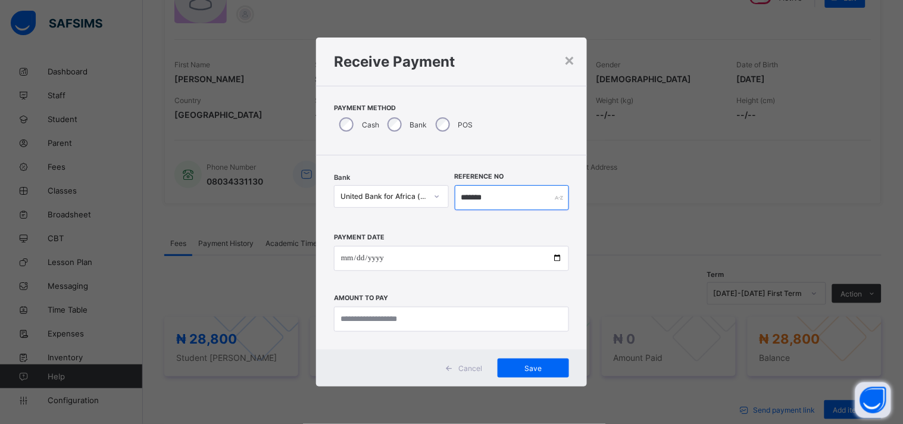
type input "*******"
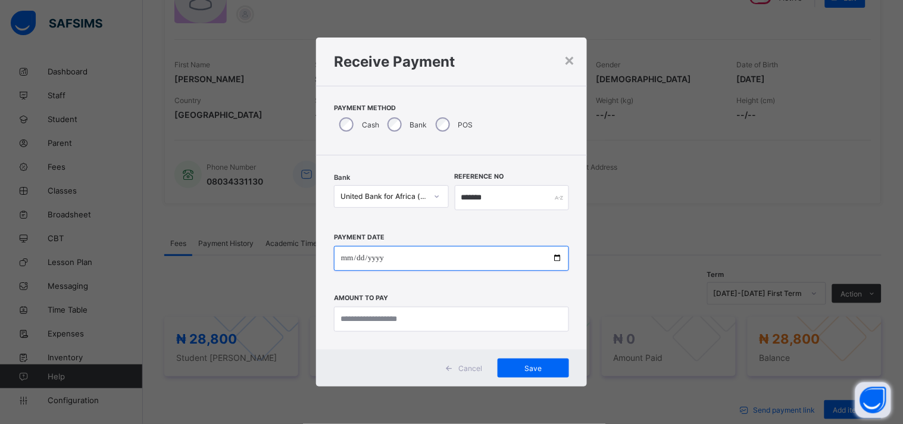
click at [556, 257] on input "date" at bounding box center [451, 258] width 235 height 25
type input "**********"
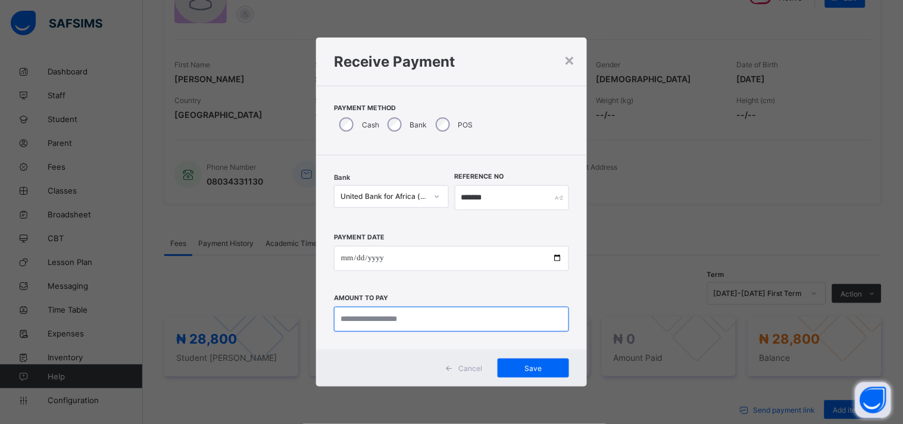
click at [361, 320] on input "currency" at bounding box center [451, 318] width 235 height 25
type input "********"
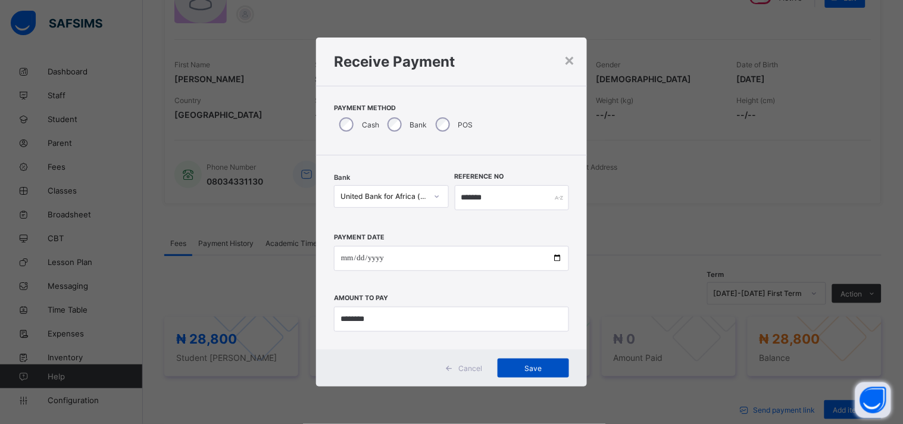
click at [538, 364] on span "Save" at bounding box center [533, 368] width 54 height 9
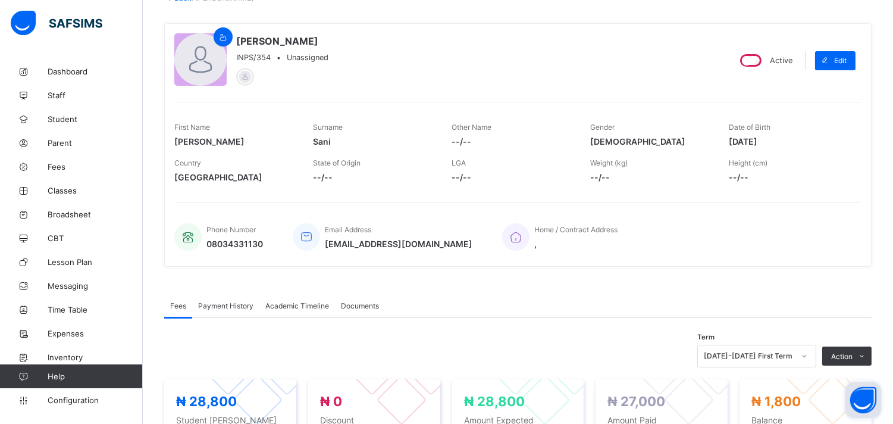
scroll to position [0, 0]
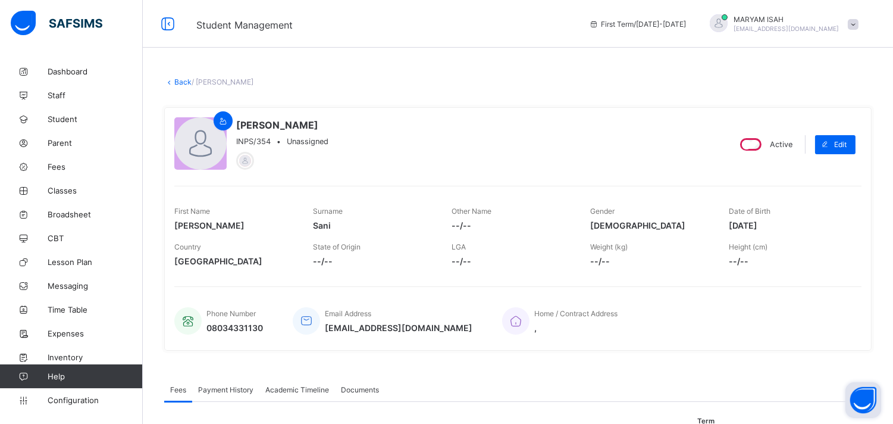
click at [185, 76] on div "× Delete Document This action would delete the document with name: from the sys…" at bounding box center [518, 420] width 750 height 723
click at [179, 82] on link "Back" at bounding box center [182, 81] width 17 height 9
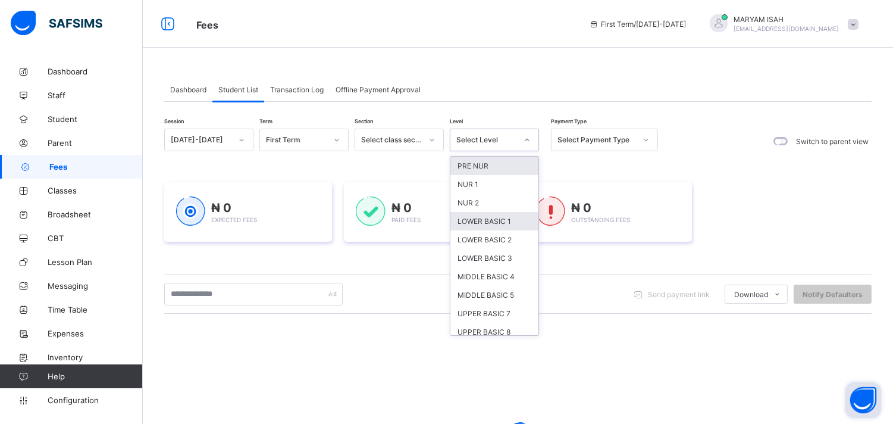
click at [481, 226] on div "LOWER BASIC 1" at bounding box center [494, 221] width 88 height 18
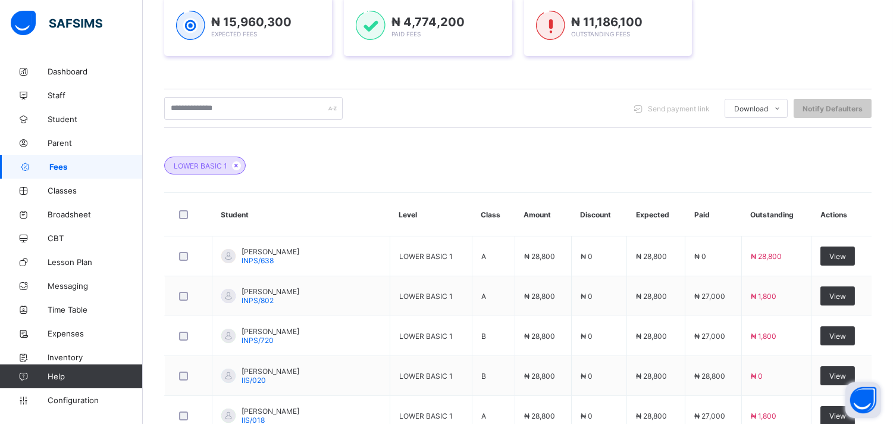
scroll to position [495, 0]
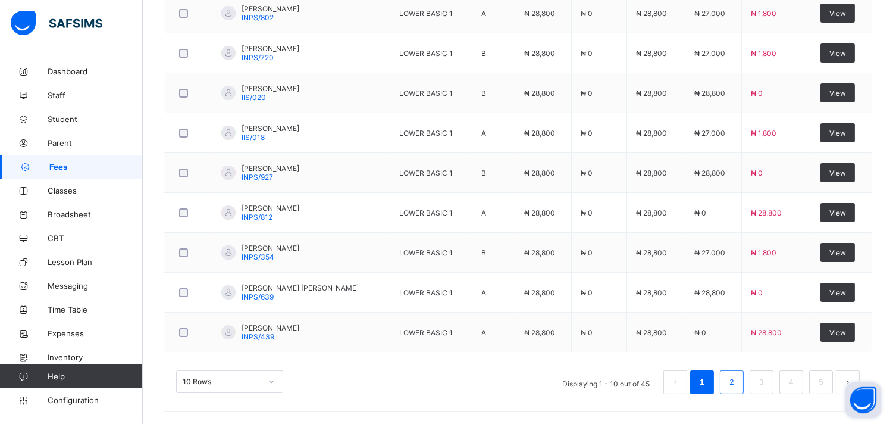
click at [737, 386] on link "2" at bounding box center [731, 381] width 11 height 15
click at [767, 387] on link "3" at bounding box center [761, 381] width 11 height 15
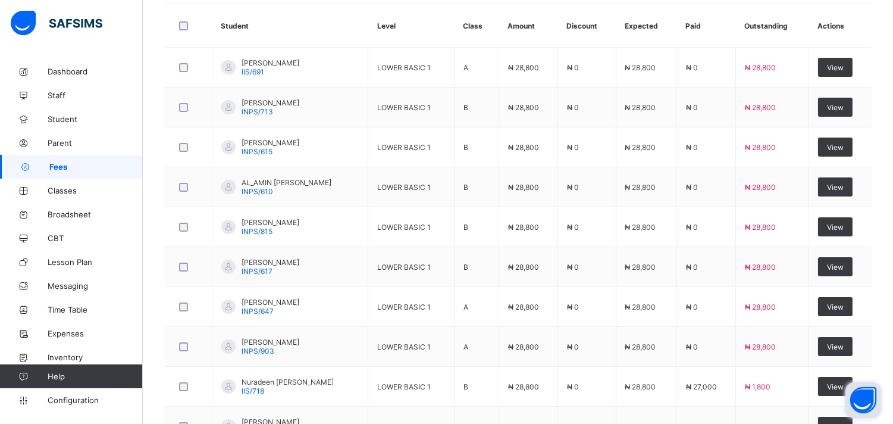
scroll to position [406, 0]
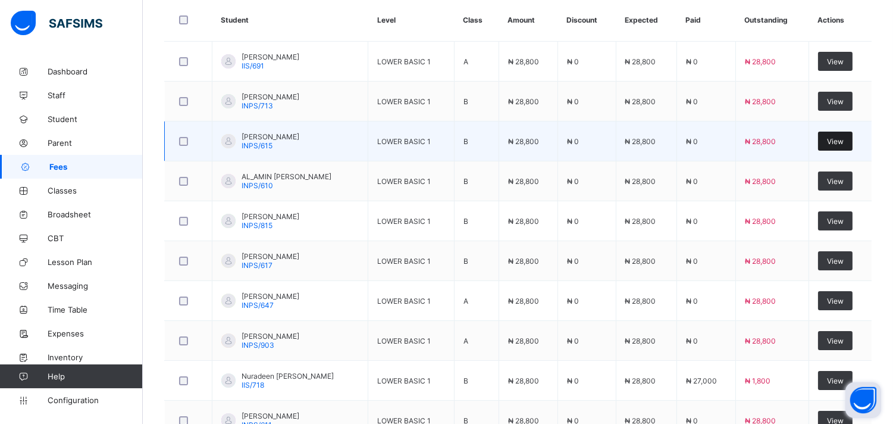
click at [840, 149] on div "View" at bounding box center [835, 140] width 35 height 19
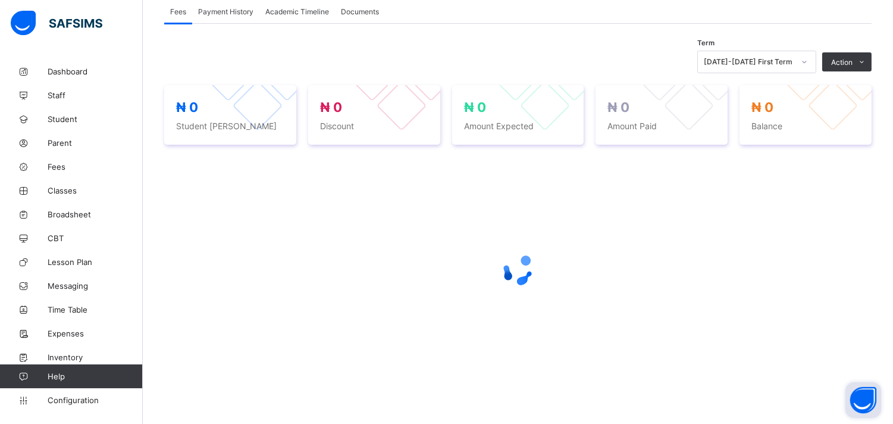
scroll to position [156, 0]
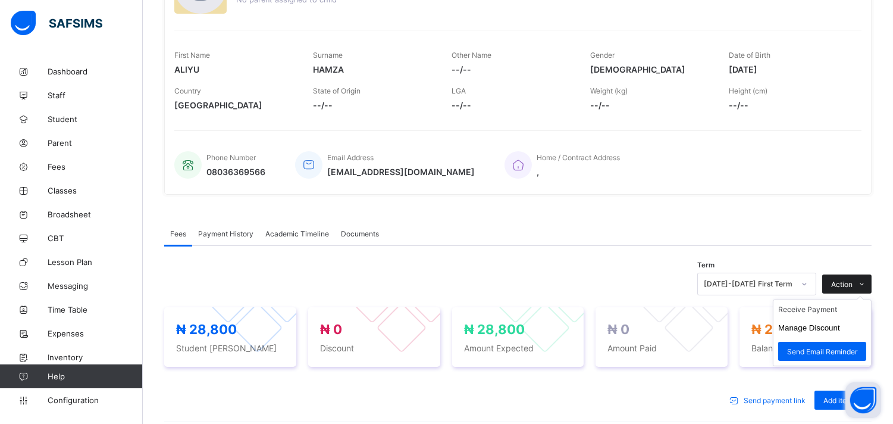
click at [867, 281] on icon at bounding box center [862, 284] width 9 height 8
click at [799, 314] on li "Receive Payment" at bounding box center [822, 309] width 98 height 18
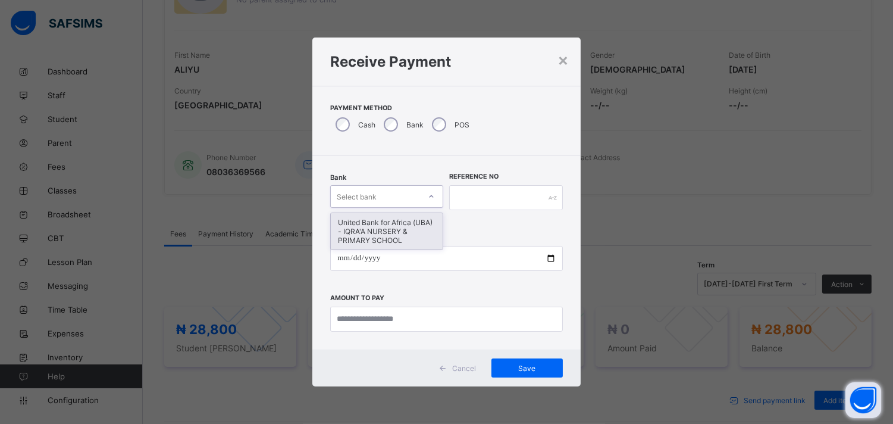
click at [376, 227] on div "United Bank for Africa (UBA) - IQRA'A NURSERY & PRIMARY SCHOOL" at bounding box center [387, 231] width 112 height 36
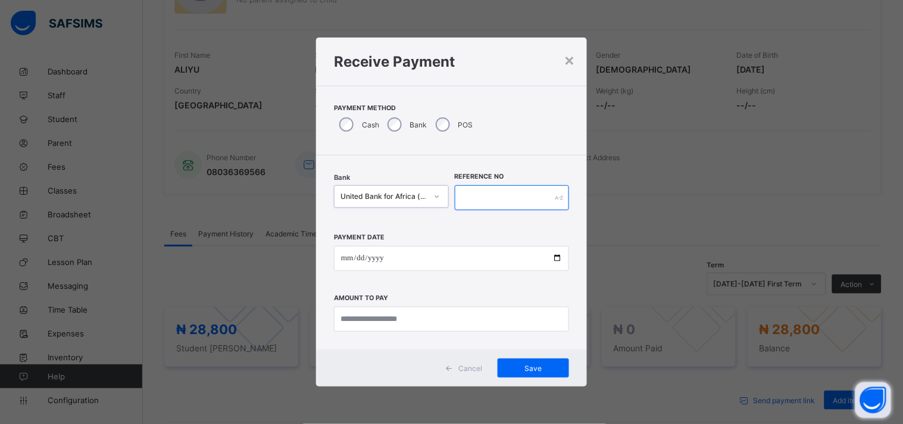
click at [483, 201] on input "text" at bounding box center [512, 197] width 115 height 25
type input "*******"
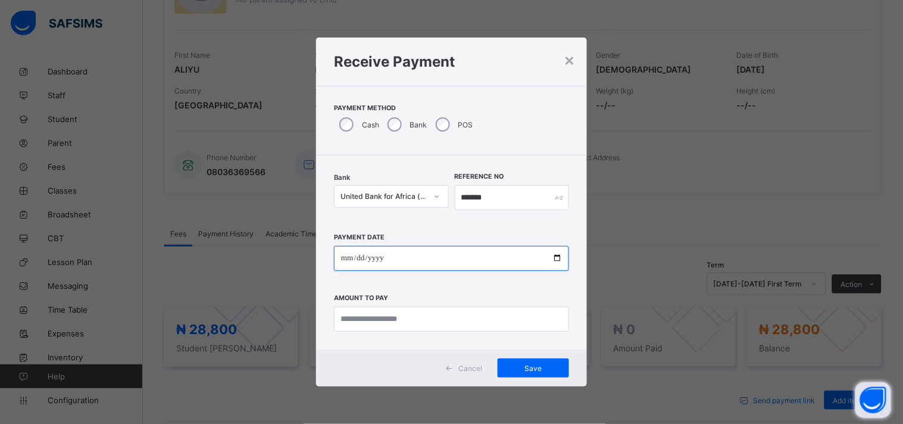
click at [559, 258] on input "date" at bounding box center [451, 258] width 235 height 25
type input "**********"
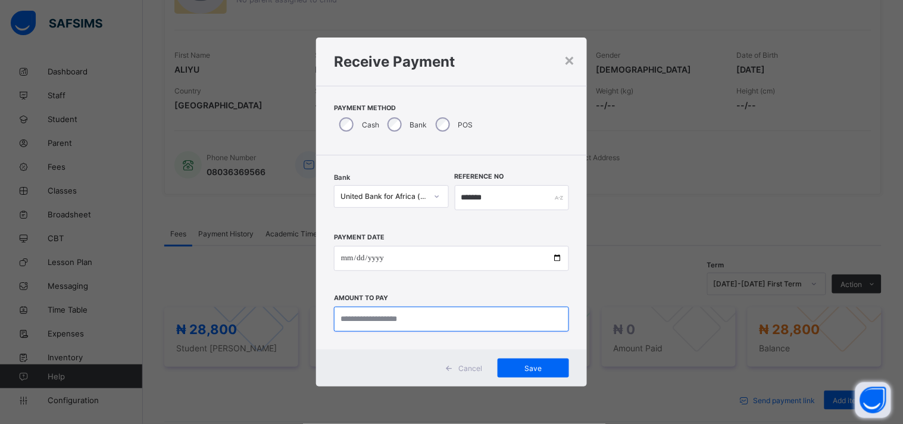
click at [349, 318] on input "currency" at bounding box center [451, 318] width 235 height 25
type input "********"
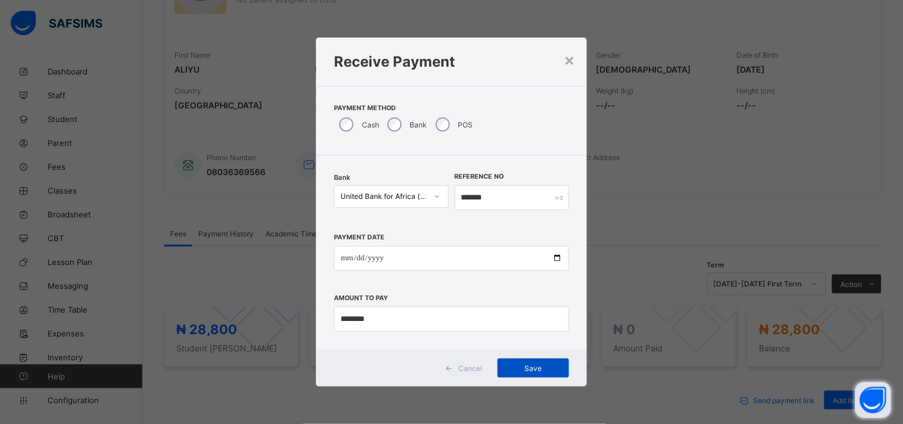
click at [537, 368] on span "Save" at bounding box center [533, 368] width 54 height 9
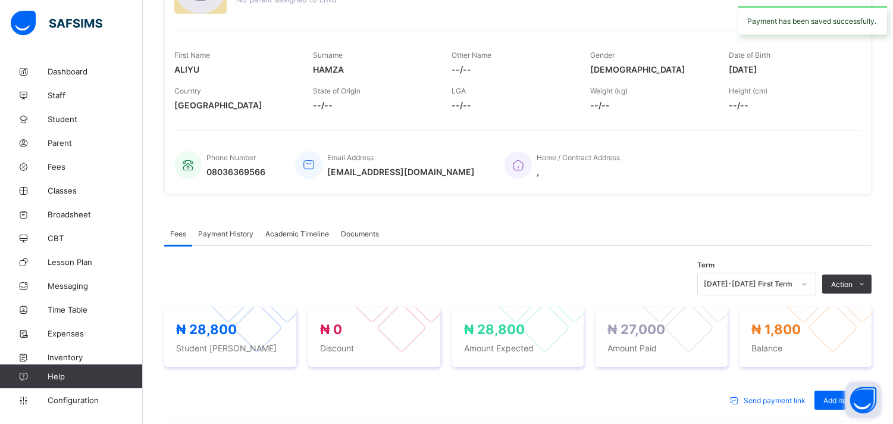
scroll to position [0, 0]
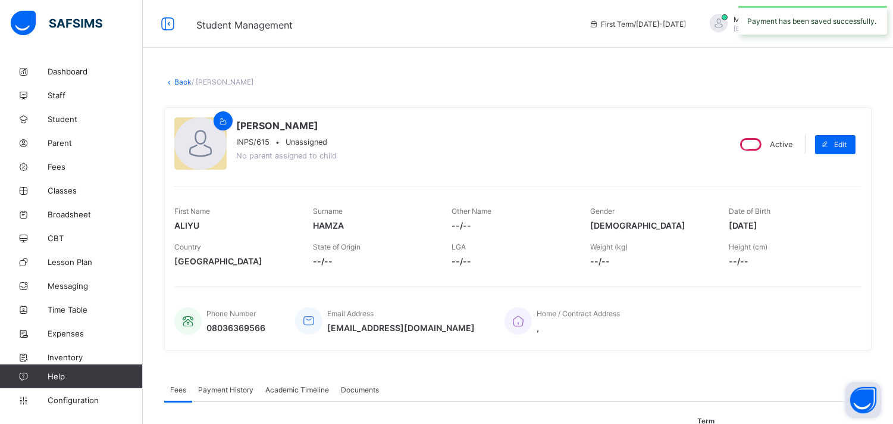
click at [183, 85] on link "Back" at bounding box center [182, 81] width 17 height 9
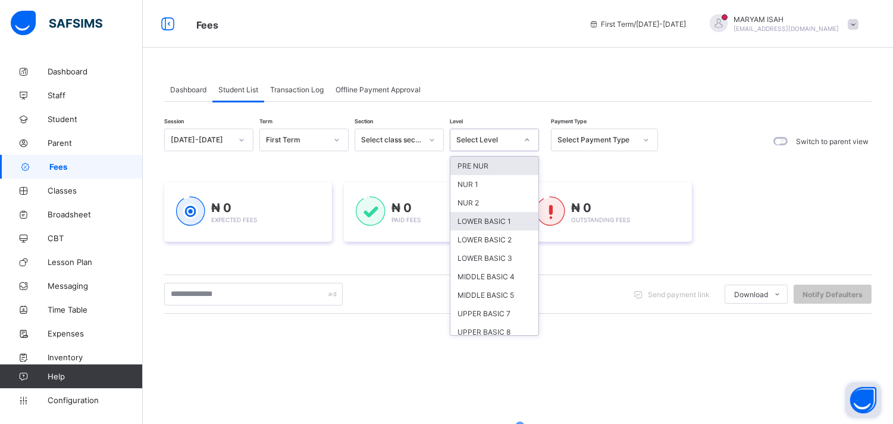
click at [479, 217] on div "LOWER BASIC 1" at bounding box center [494, 221] width 88 height 18
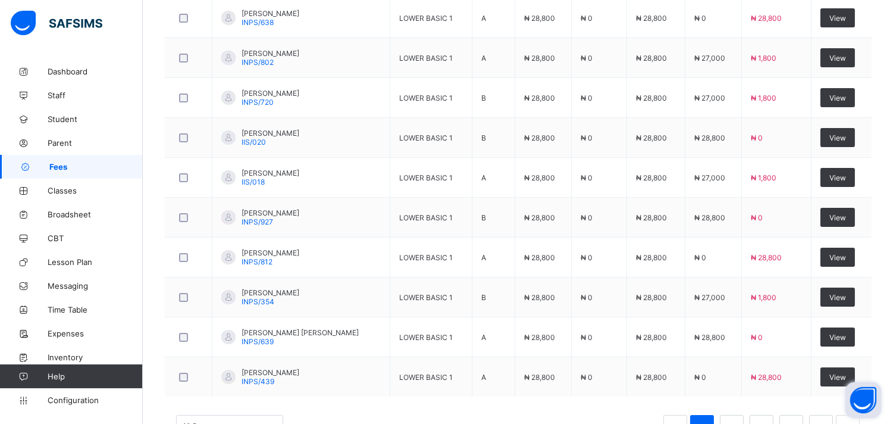
scroll to position [495, 0]
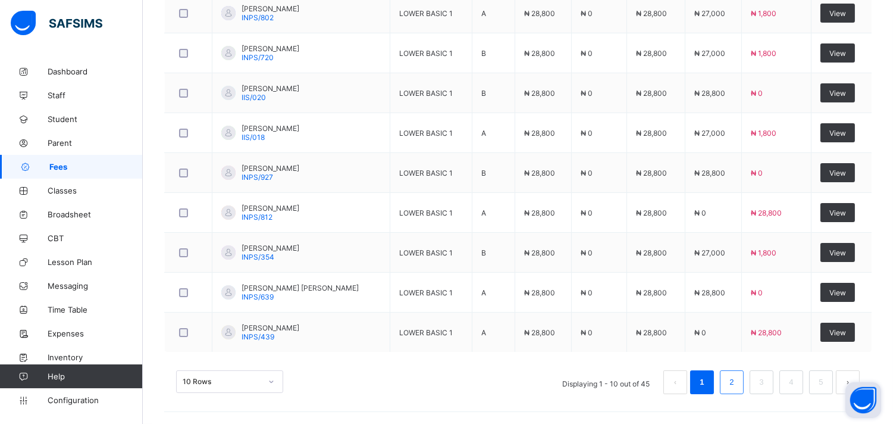
click at [741, 393] on li "2" at bounding box center [732, 382] width 24 height 24
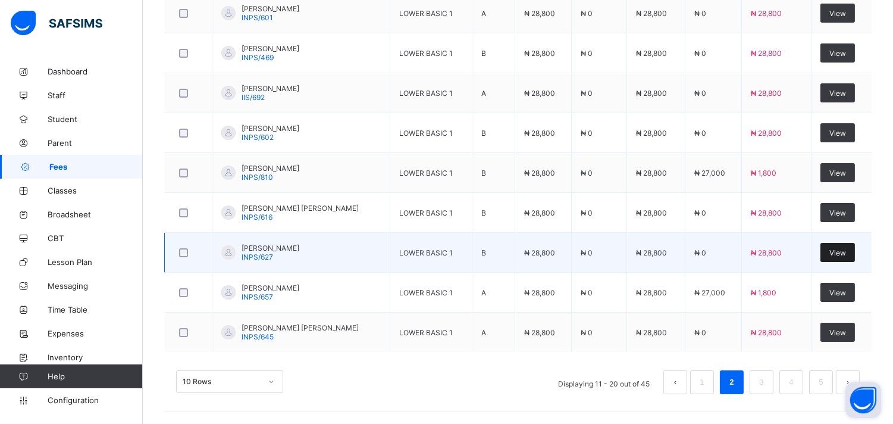
click at [840, 246] on div "View" at bounding box center [837, 252] width 35 height 19
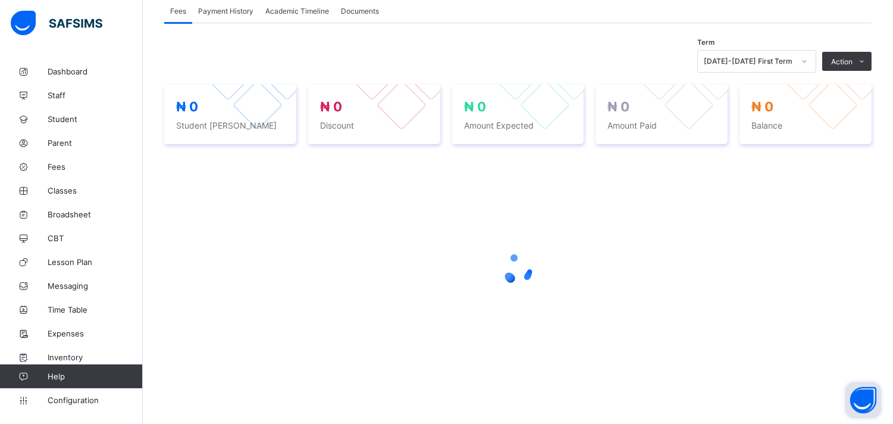
scroll to position [224, 0]
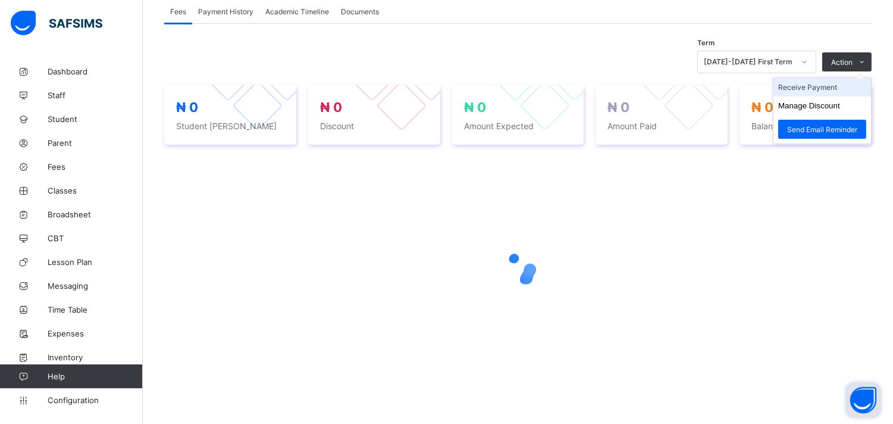
click at [841, 90] on li "Receive Payment" at bounding box center [822, 87] width 98 height 18
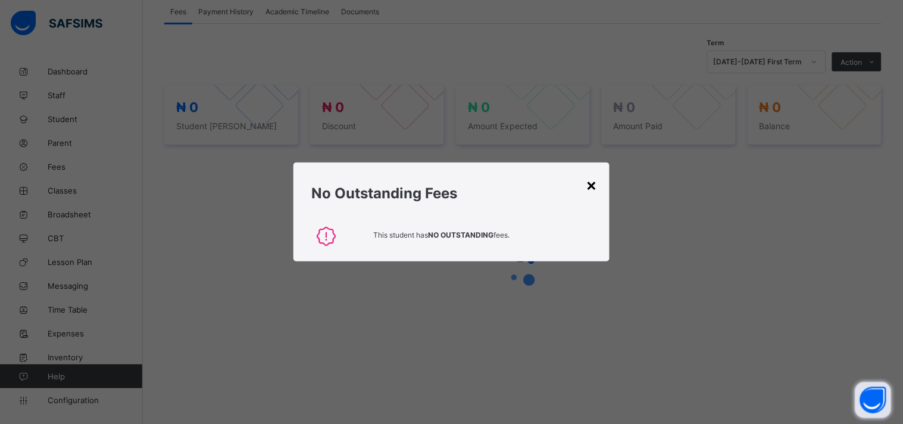
click at [593, 180] on div "×" at bounding box center [591, 184] width 11 height 20
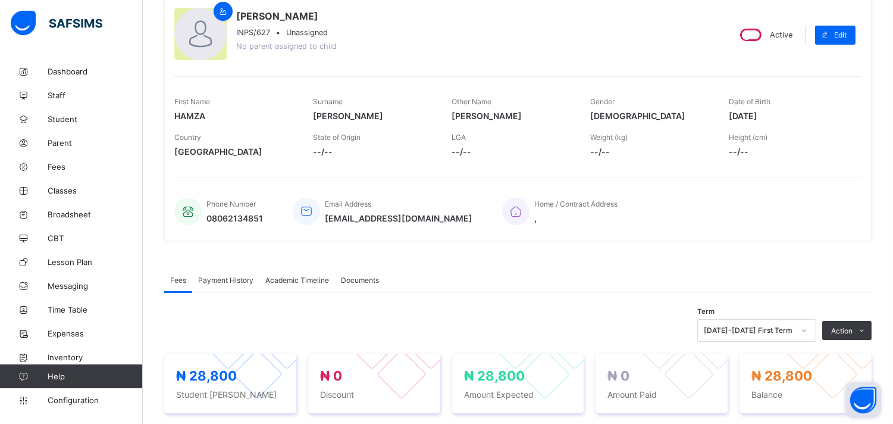
scroll to position [177, 0]
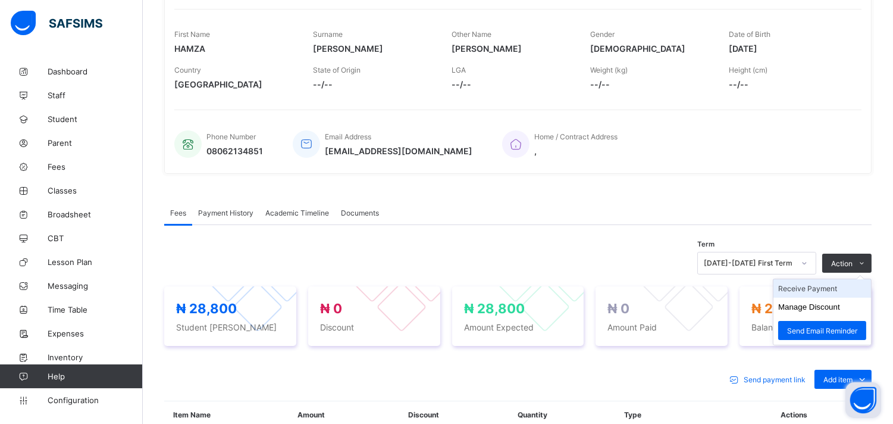
click at [828, 286] on li "Receive Payment" at bounding box center [822, 288] width 98 height 18
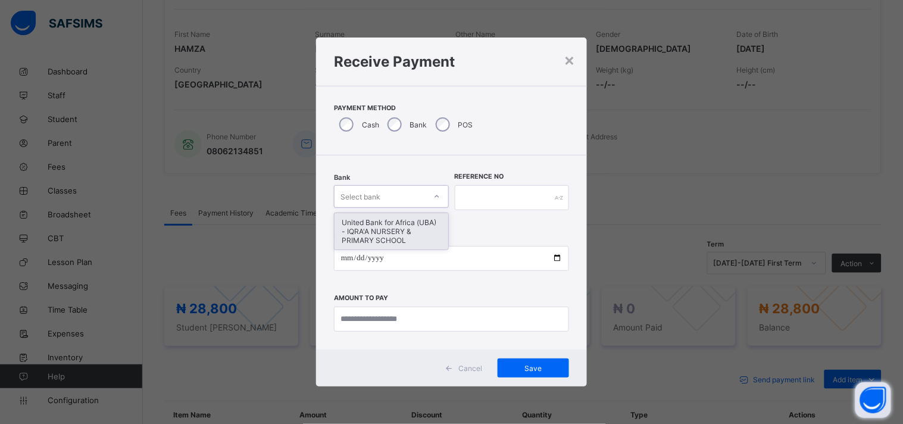
click at [433, 198] on icon at bounding box center [436, 196] width 7 height 12
click at [414, 228] on div "United Bank for Africa (UBA) - IQRA'A NURSERY & PRIMARY SCHOOL" at bounding box center [391, 231] width 114 height 36
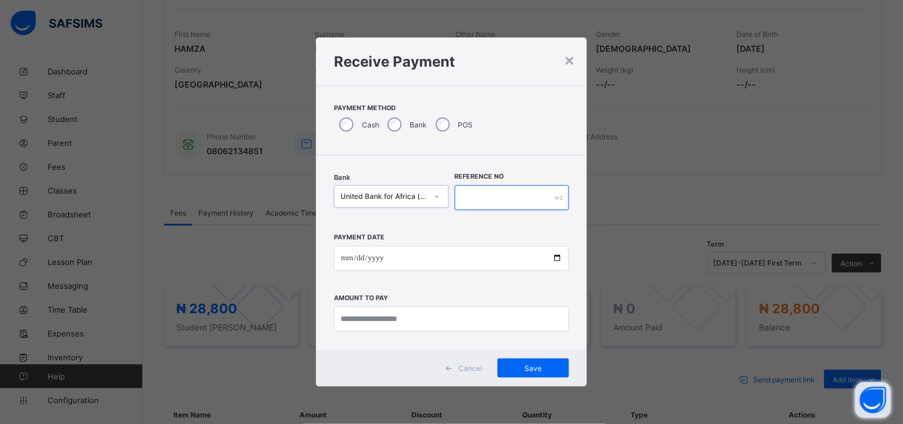
click at [462, 199] on input "text" at bounding box center [512, 197] width 115 height 25
type input "*****"
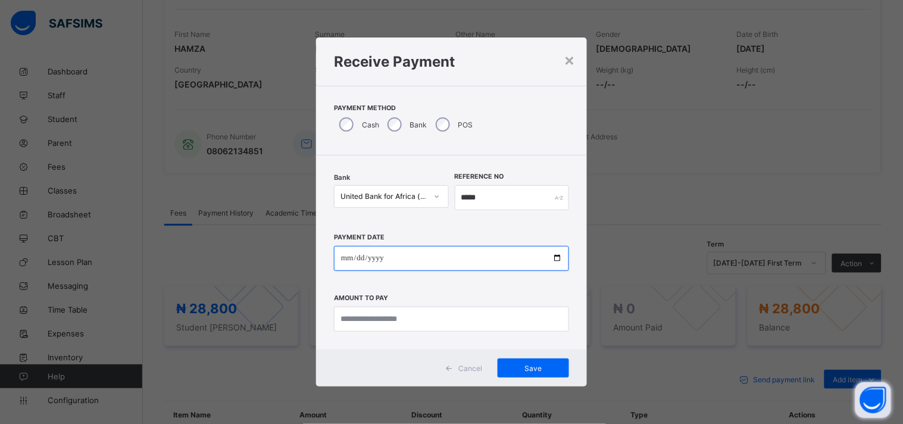
click at [562, 256] on input "date" at bounding box center [451, 258] width 235 height 25
click at [552, 258] on input "date" at bounding box center [451, 258] width 235 height 25
type input "**********"
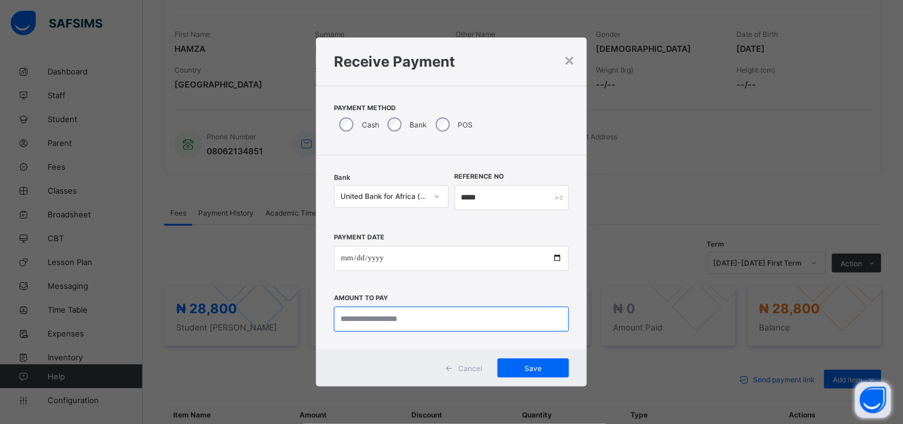
click at [370, 322] on input "currency" at bounding box center [451, 318] width 235 height 25
type input "********"
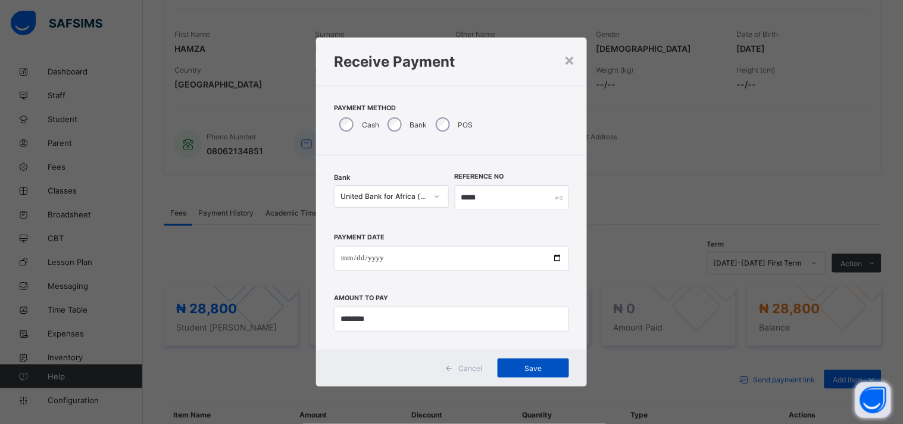
click at [536, 372] on div "Save" at bounding box center [532, 367] width 71 height 19
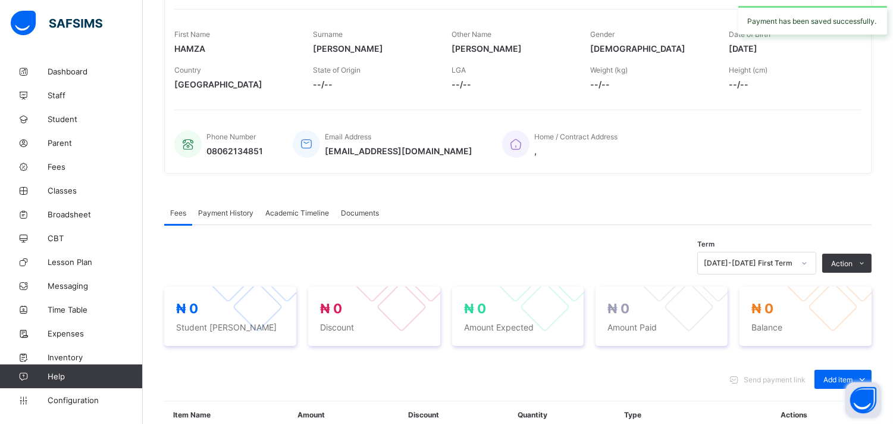
scroll to position [0, 0]
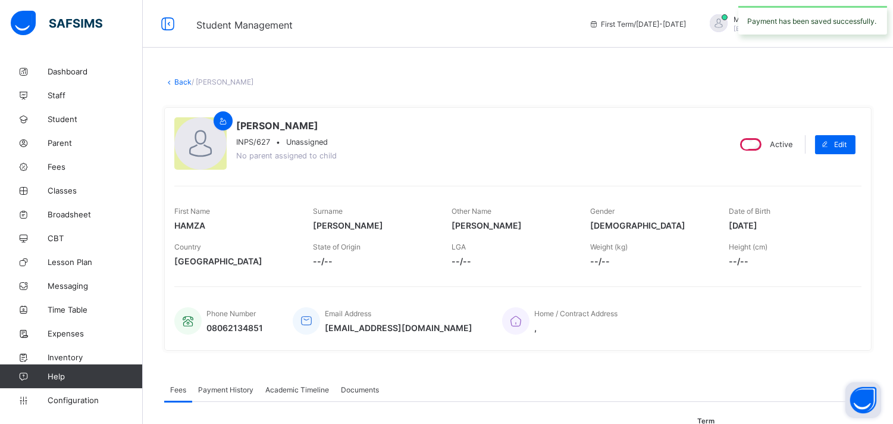
click at [175, 82] on link "Back" at bounding box center [182, 81] width 17 height 9
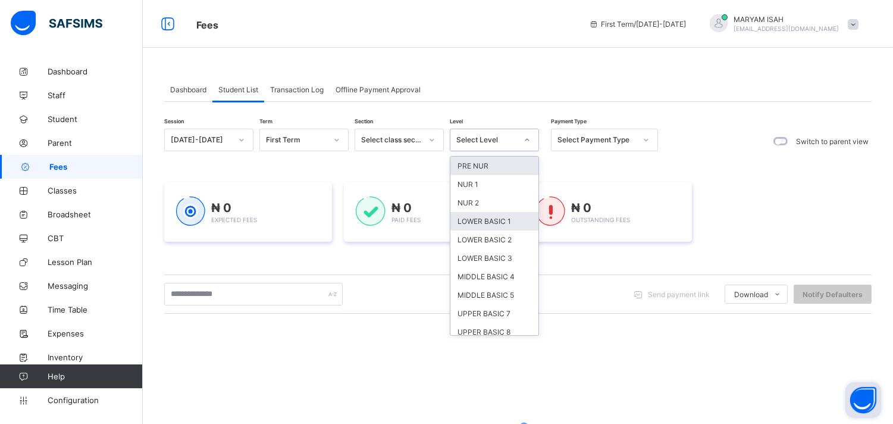
click at [461, 222] on div "LOWER BASIC 1" at bounding box center [494, 221] width 88 height 18
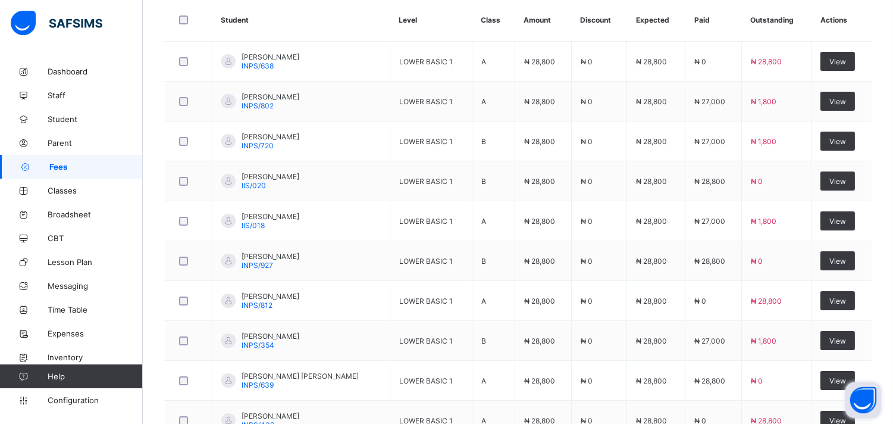
scroll to position [495, 0]
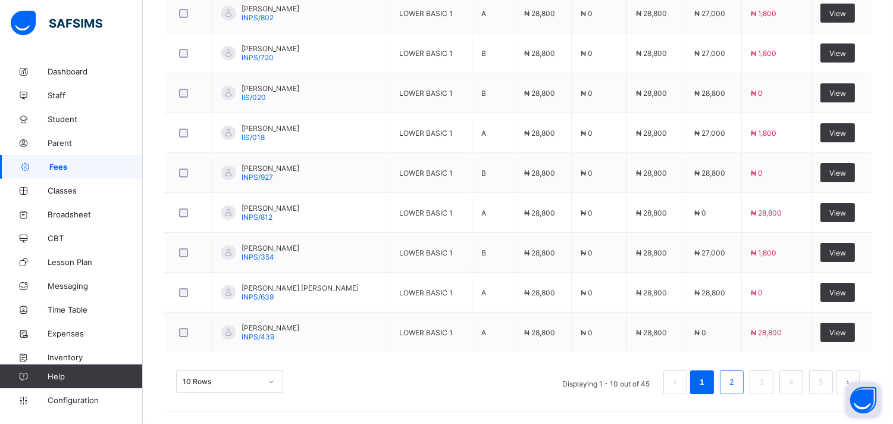
click at [737, 383] on link "2" at bounding box center [731, 381] width 11 height 15
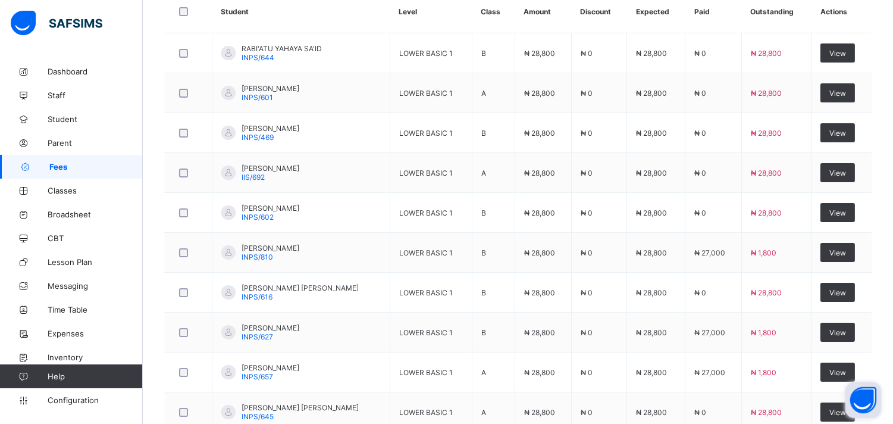
scroll to position [414, 0]
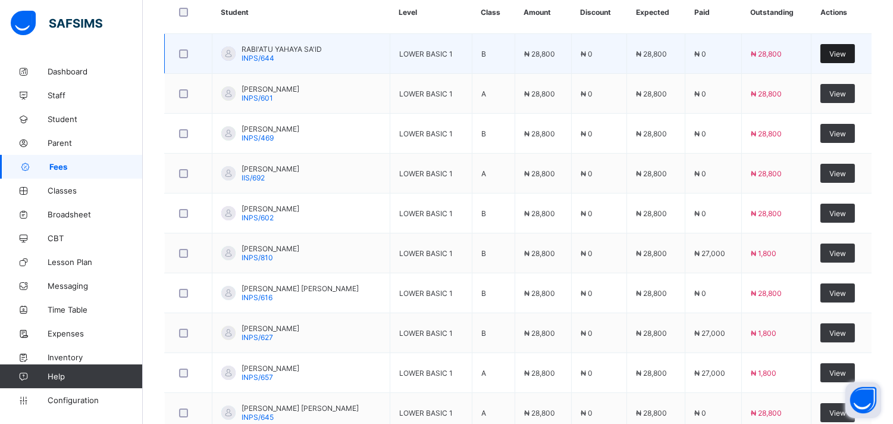
click at [844, 44] on div "View" at bounding box center [837, 53] width 35 height 19
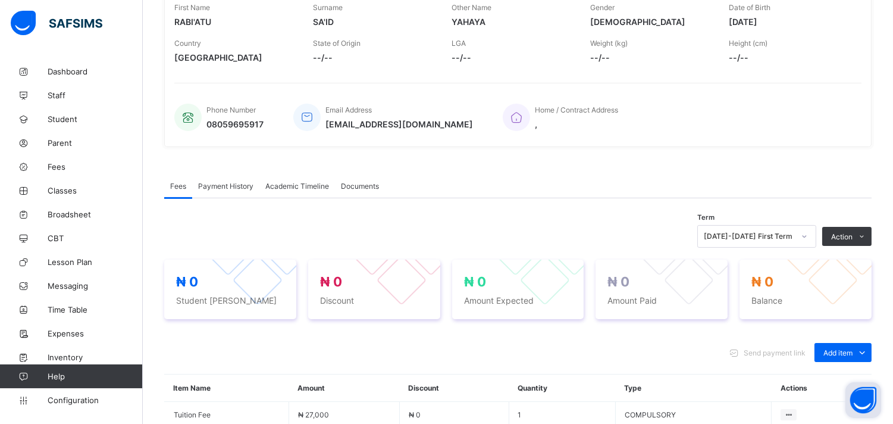
scroll to position [357, 0]
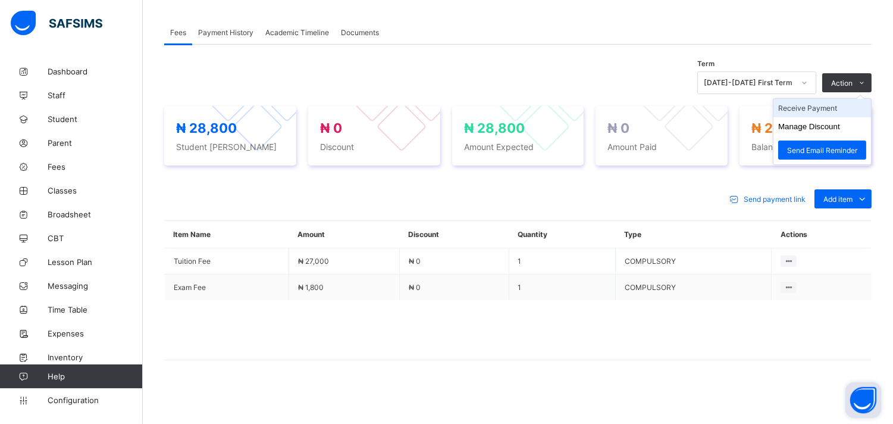
click at [832, 108] on li "Receive Payment" at bounding box center [822, 108] width 98 height 18
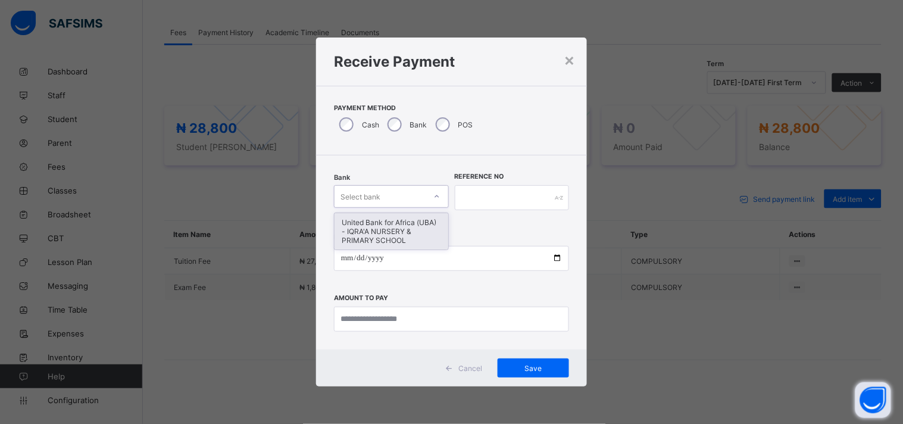
click at [437, 190] on div at bounding box center [437, 196] width 20 height 19
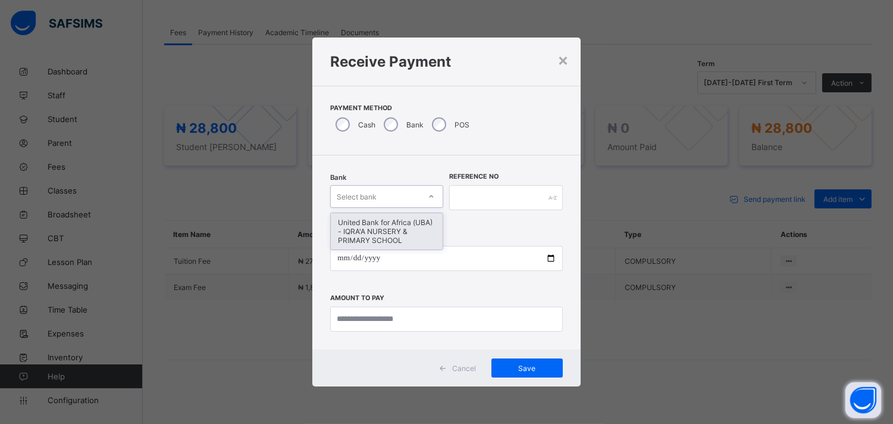
click at [420, 226] on div "United Bank for Africa (UBA) - IQRA'A NURSERY & PRIMARY SCHOOL" at bounding box center [387, 231] width 112 height 36
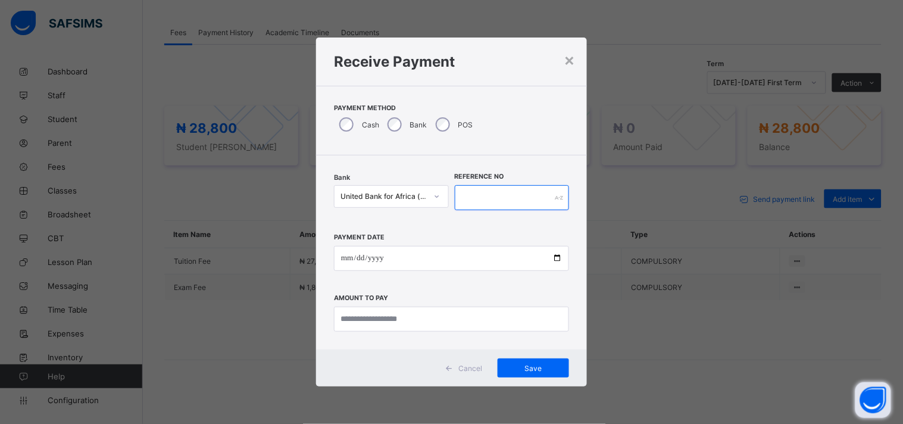
click at [468, 199] on input "text" at bounding box center [512, 197] width 115 height 25
type input "*******"
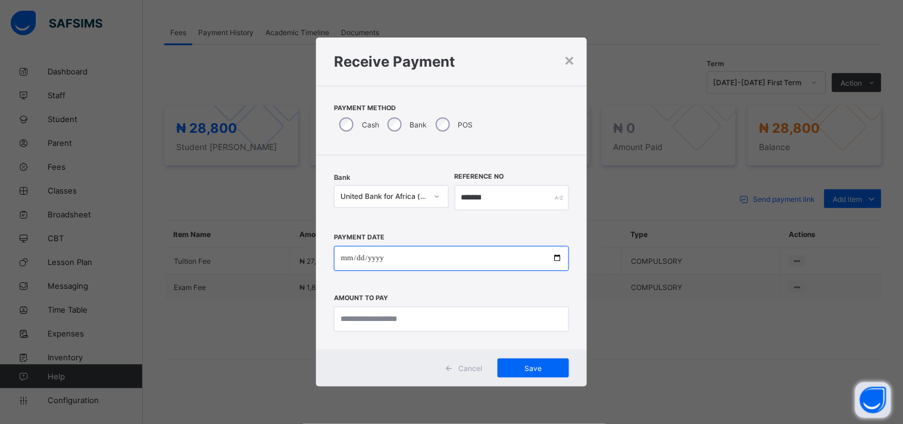
click at [555, 252] on input "date" at bounding box center [451, 258] width 235 height 25
type input "**********"
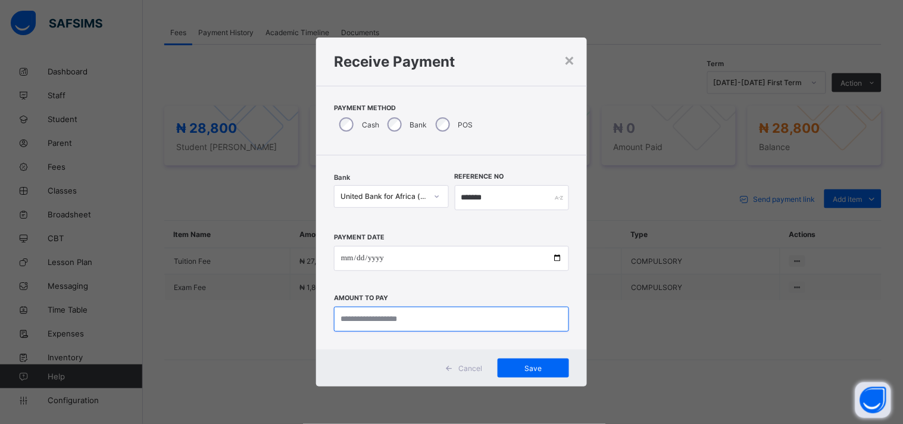
click at [402, 312] on input "currency" at bounding box center [451, 318] width 235 height 25
type input "********"
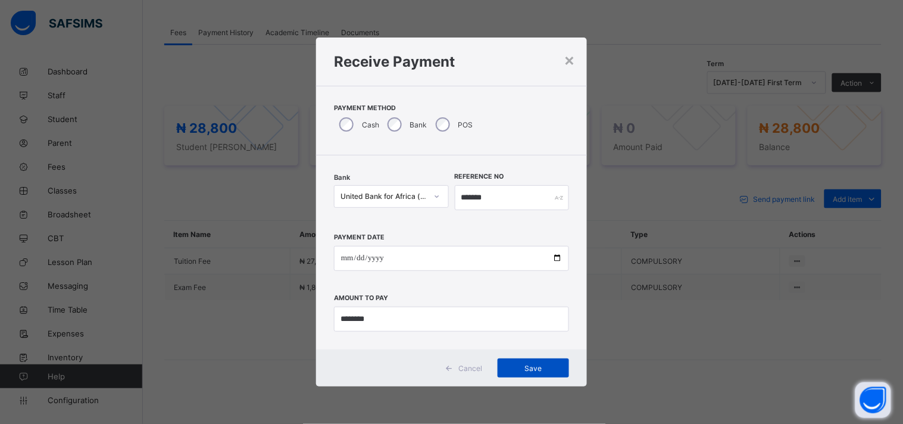
click at [530, 364] on span "Save" at bounding box center [533, 368] width 54 height 9
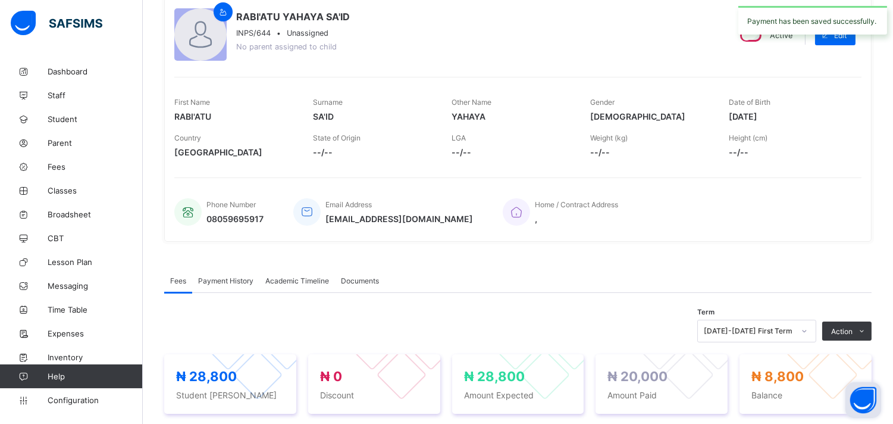
scroll to position [0, 0]
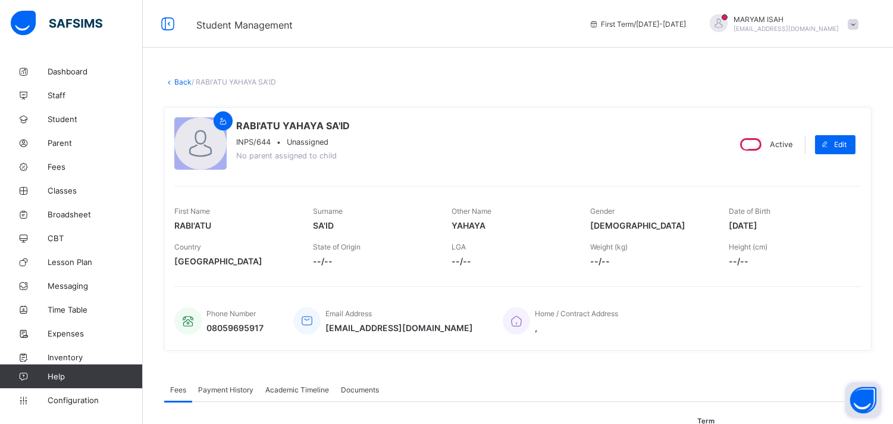
click at [184, 81] on link "Back" at bounding box center [182, 81] width 17 height 9
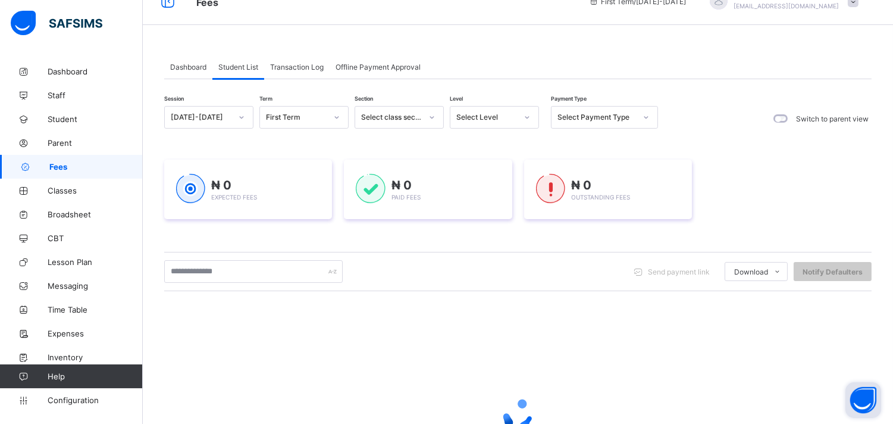
scroll to position [145, 0]
